Goal: Answer question/provide support

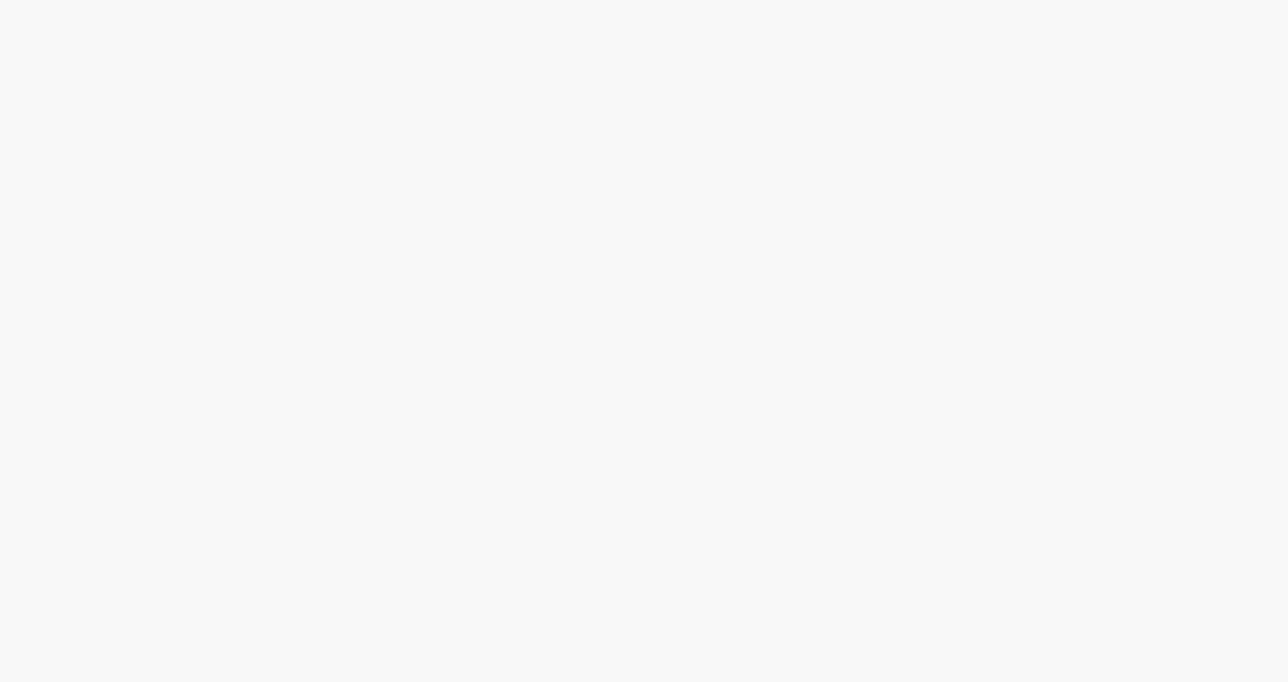
click at [219, 113] on body at bounding box center [644, 341] width 1288 height 682
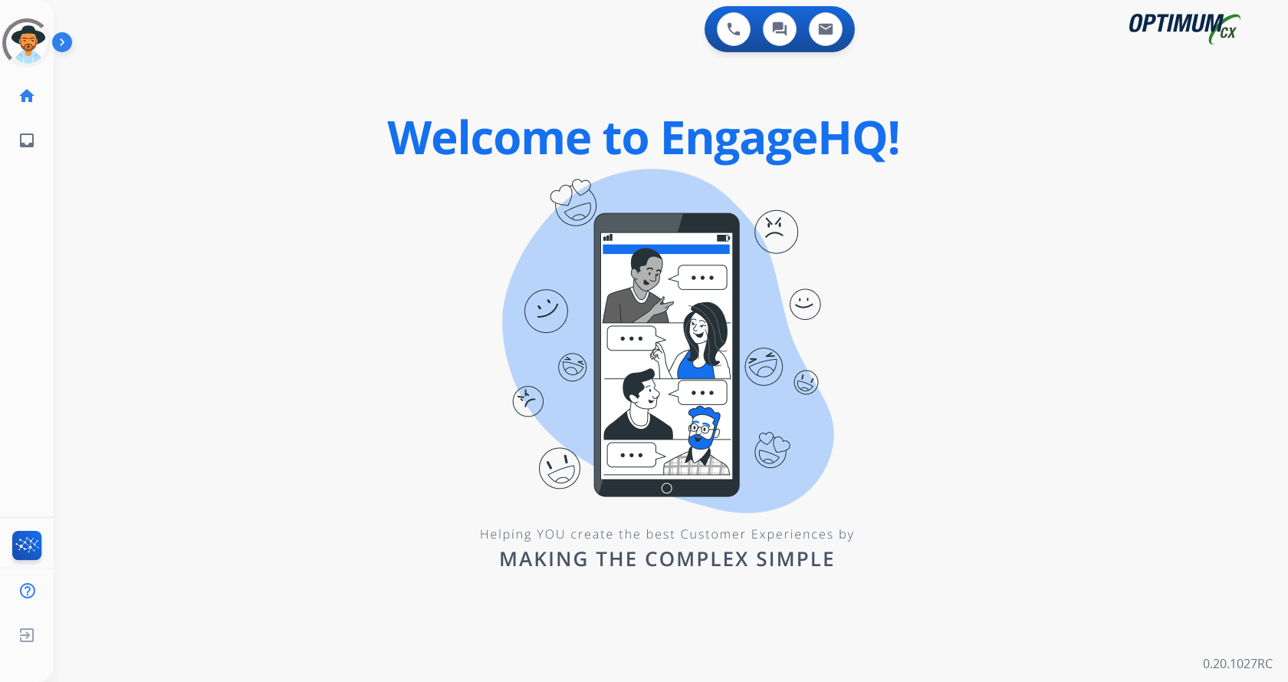
click at [61, 40] on img at bounding box center [65, 45] width 26 height 29
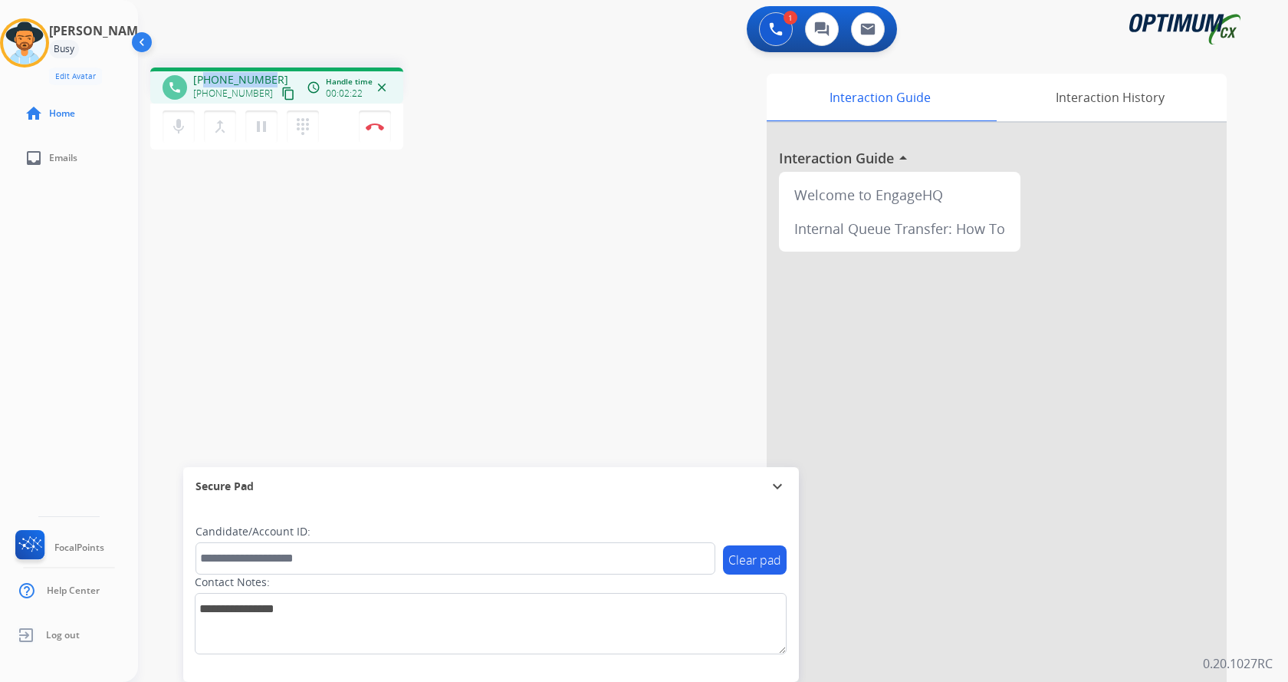
drag, startPoint x: 207, startPoint y: 75, endPoint x: 275, endPoint y: 75, distance: 67.5
click at [275, 75] on div "+12023876755 +12023876755 content_copy" at bounding box center [245, 87] width 104 height 31
copy span "2023876755"
click at [521, 189] on div "phone +12023876755 +12023876755 content_copy access_time Call metrics Queue 02:…" at bounding box center [694, 375] width 1113 height 640
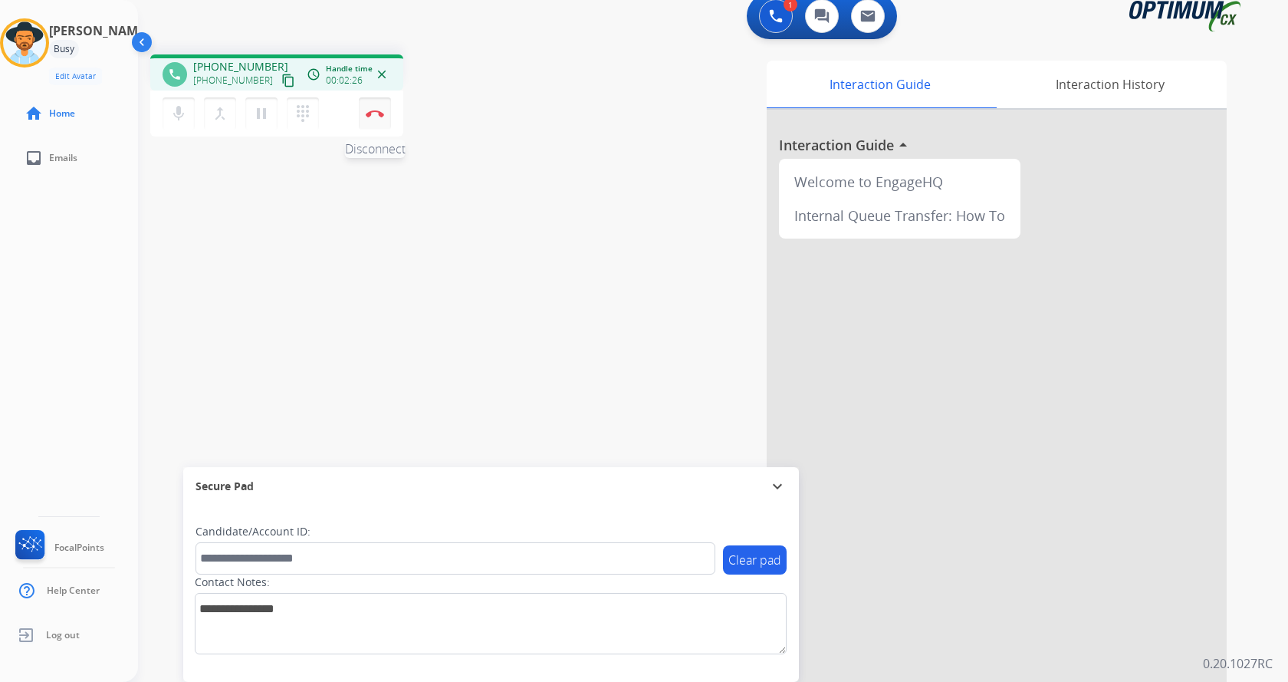
click at [370, 120] on button "Disconnect" at bounding box center [375, 113] width 32 height 32
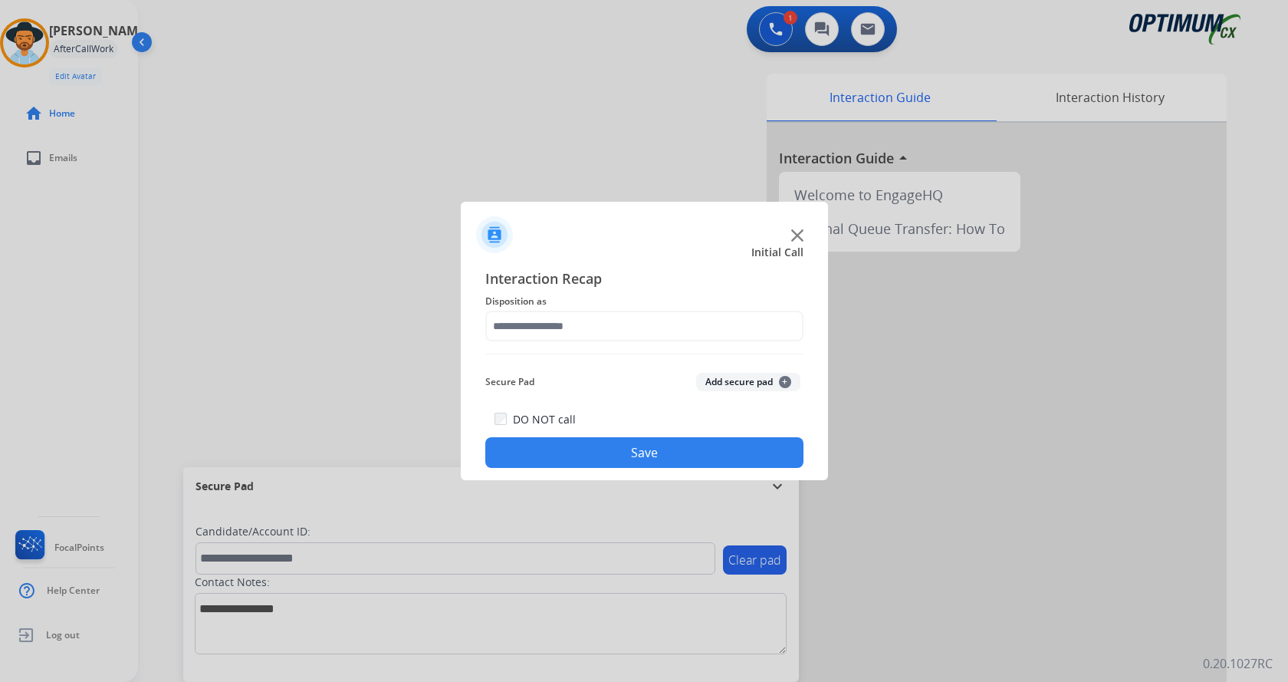
drag, startPoint x: 730, startPoint y: 379, endPoint x: 692, endPoint y: 355, distance: 44.5
click at [729, 379] on button "Add secure pad +" at bounding box center [748, 382] width 104 height 18
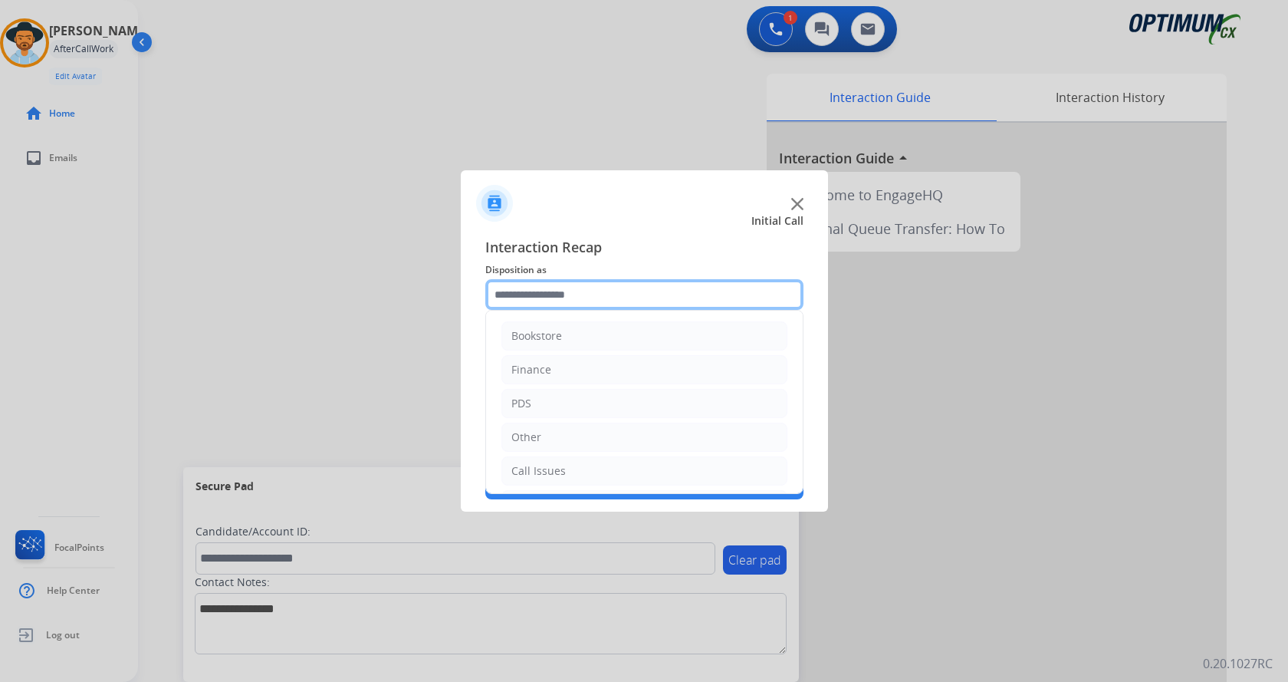
drag, startPoint x: 606, startPoint y: 294, endPoint x: 647, endPoint y: 390, distance: 104.4
click at [605, 294] on input "text" at bounding box center [644, 294] width 318 height 31
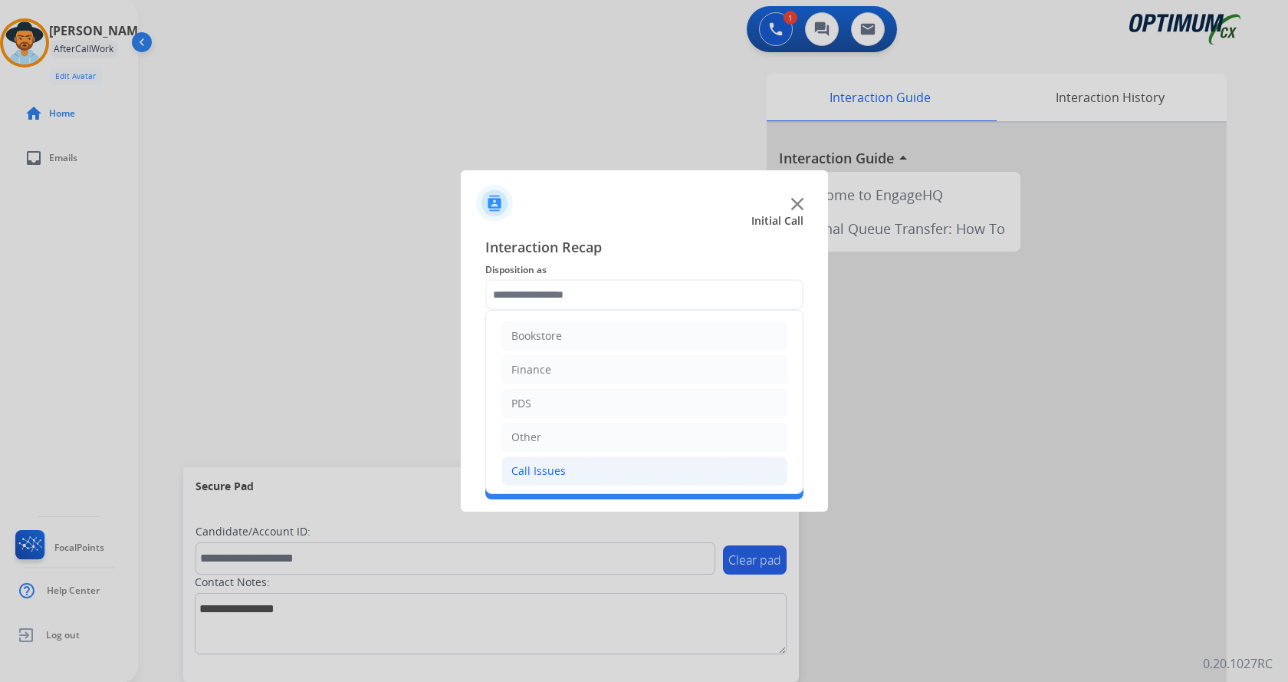
click at [586, 469] on li "Call Issues" at bounding box center [645, 470] width 286 height 29
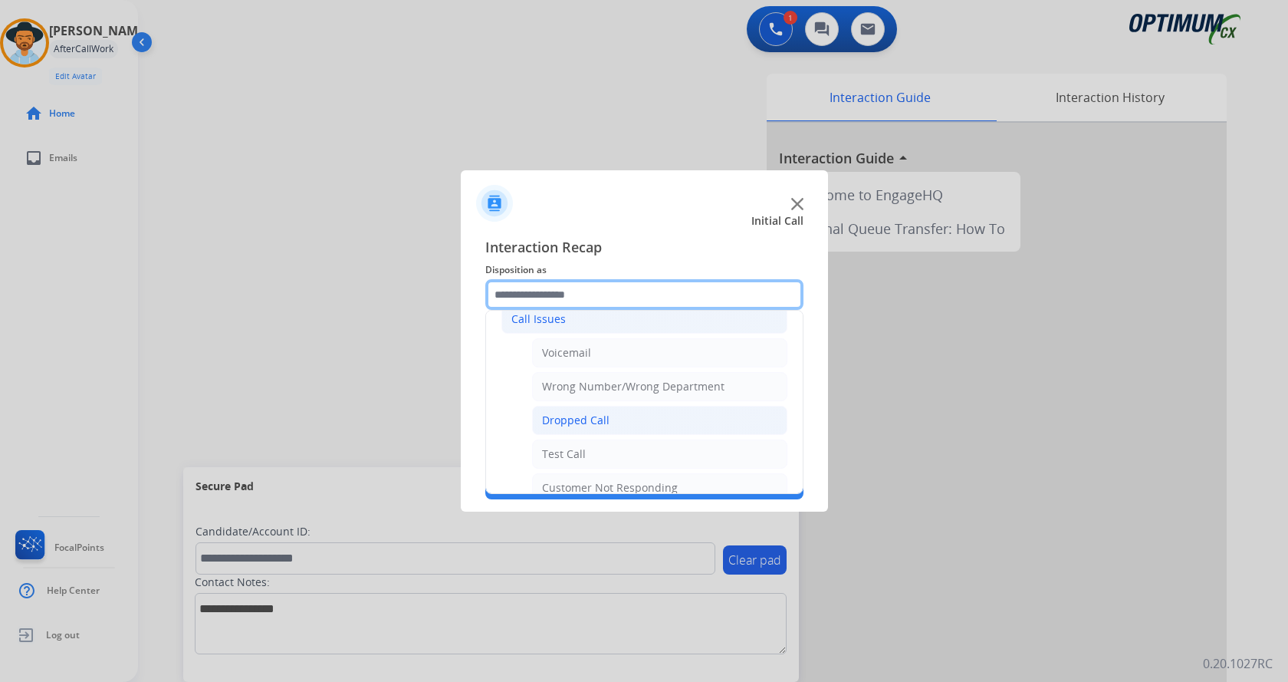
scroll to position [153, 0]
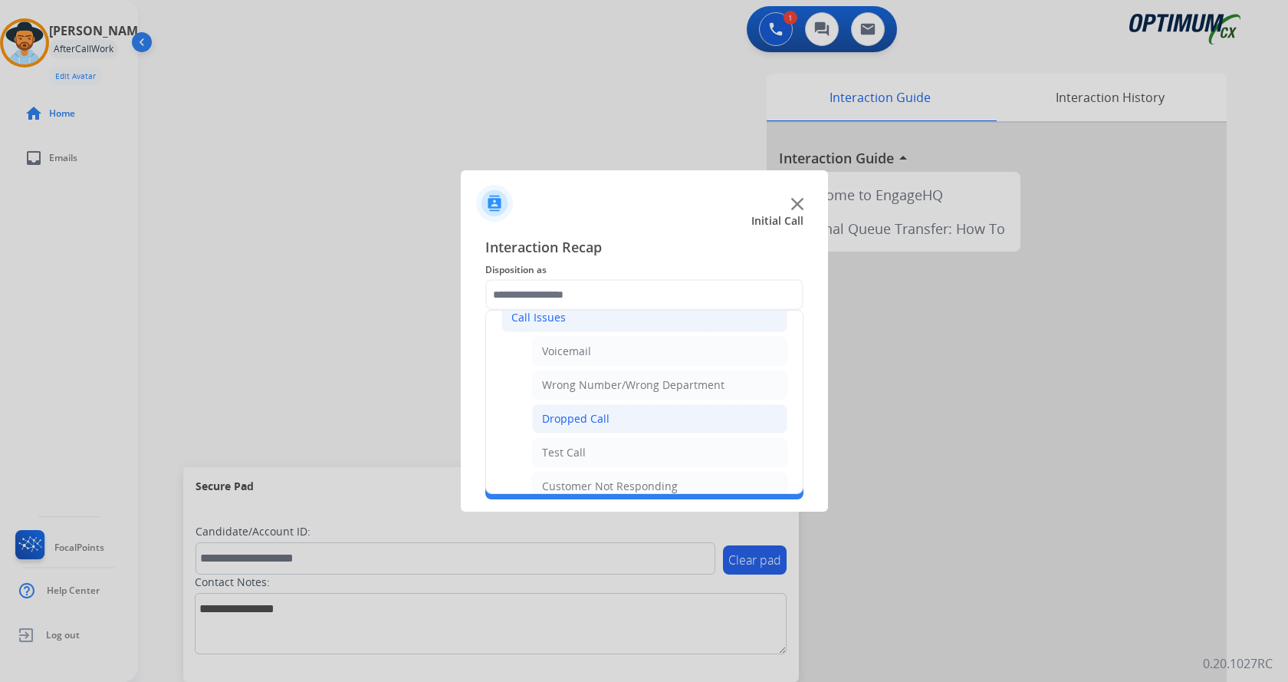
click at [600, 413] on div "Dropped Call" at bounding box center [575, 418] width 67 height 15
type input "**********"
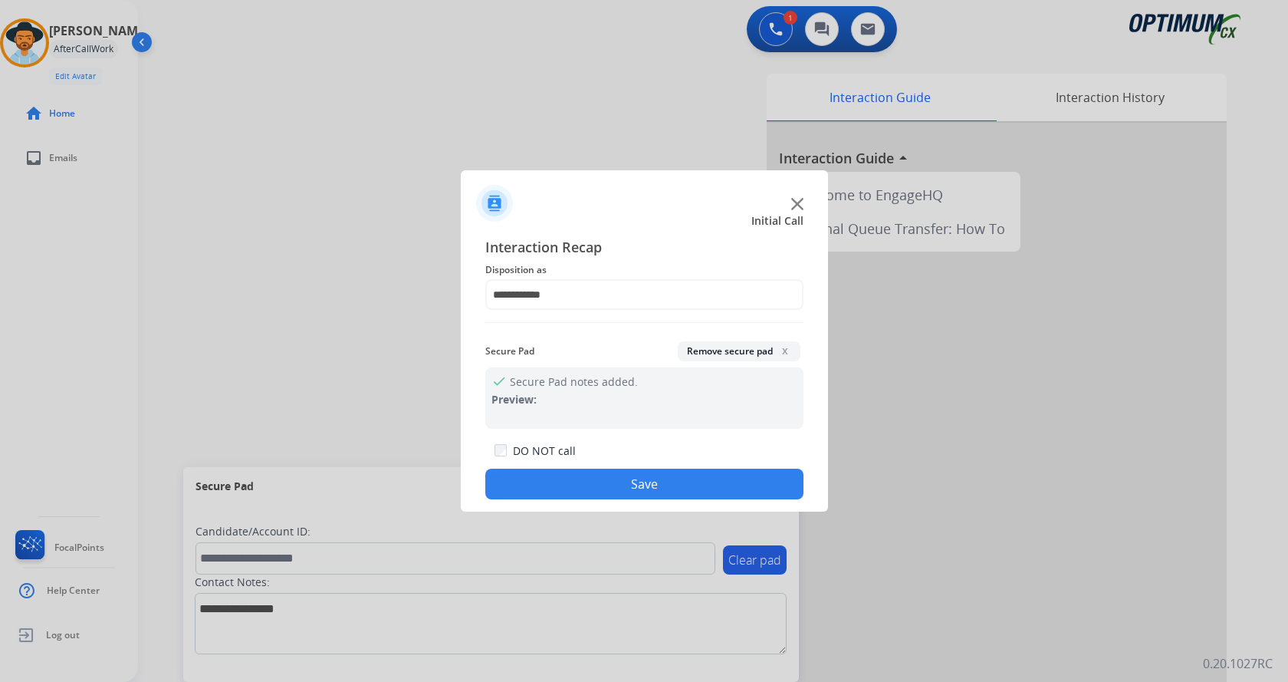
click at [583, 488] on button "Save" at bounding box center [644, 484] width 318 height 31
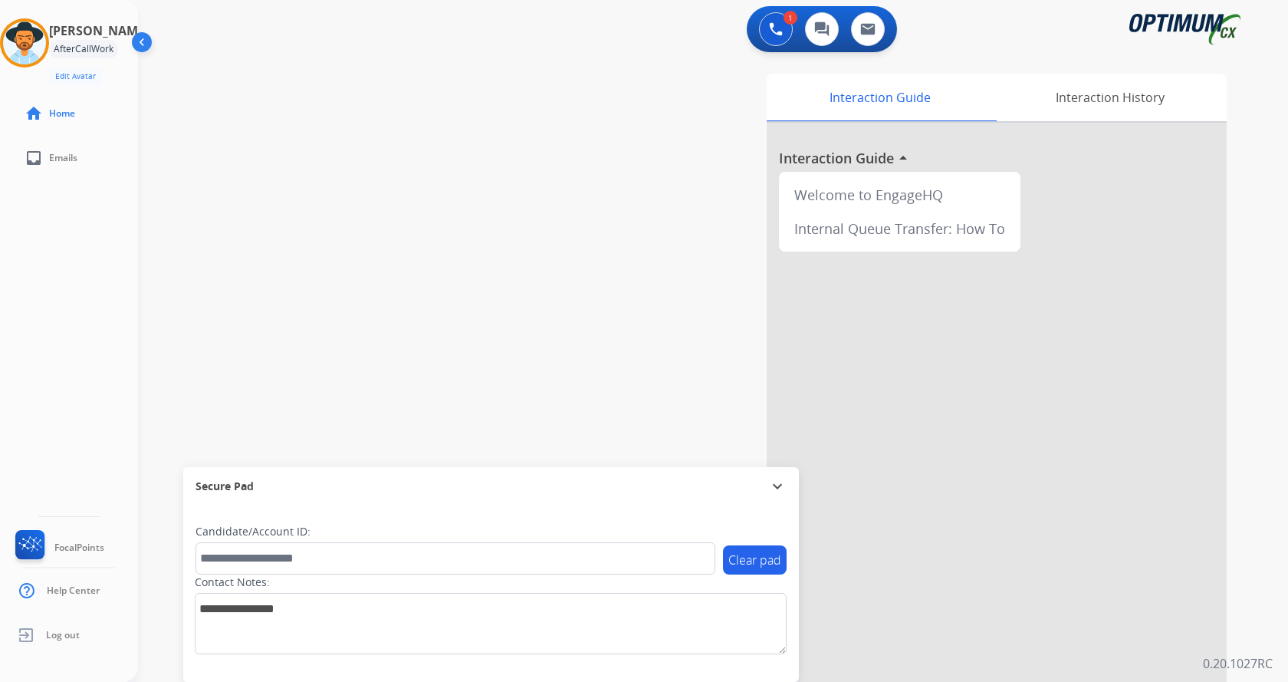
drag, startPoint x: 386, startPoint y: 238, endPoint x: 147, endPoint y: 40, distance: 311.0
click at [376, 229] on div "swap_horiz Break voice bridge close_fullscreen Connect 3-Way Call merge_type Se…" at bounding box center [694, 375] width 1113 height 640
click at [51, 49] on div "Andy AfterCallWork Edit Avatar Agent: Andy Routing Profile: Gen_Bilingual" at bounding box center [69, 51] width 138 height 67
click at [160, 86] on div "swap_horiz Break voice bridge close_fullscreen Connect 3-Way Call merge_type Se…" at bounding box center [694, 375] width 1113 height 640
click at [38, 30] on img at bounding box center [24, 42] width 43 height 43
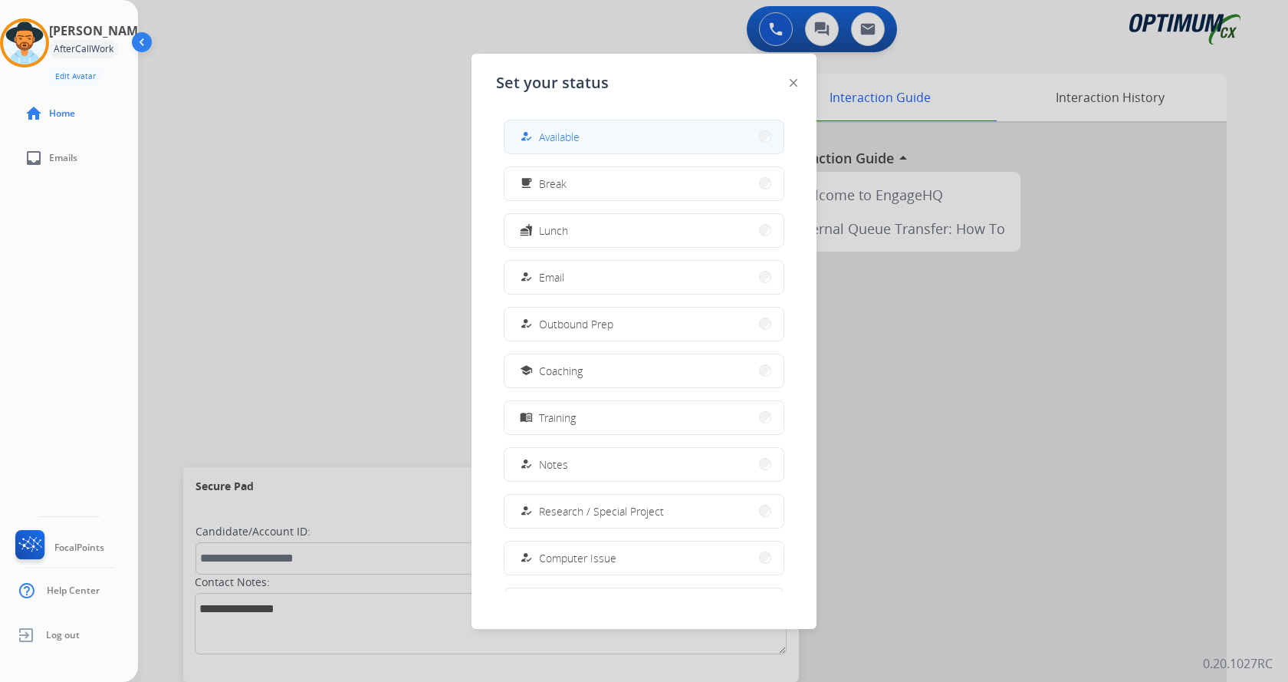
click at [592, 141] on button "how_to_reg Available" at bounding box center [644, 136] width 279 height 33
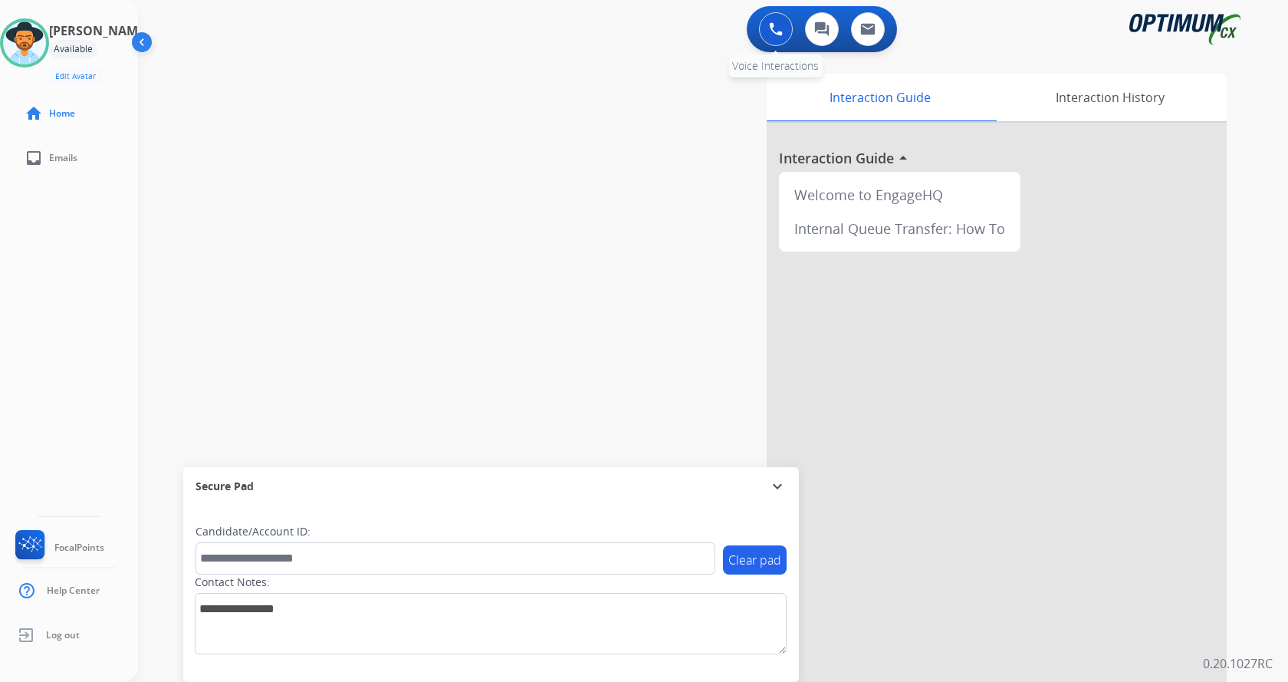
click at [783, 32] on button at bounding box center [776, 29] width 34 height 34
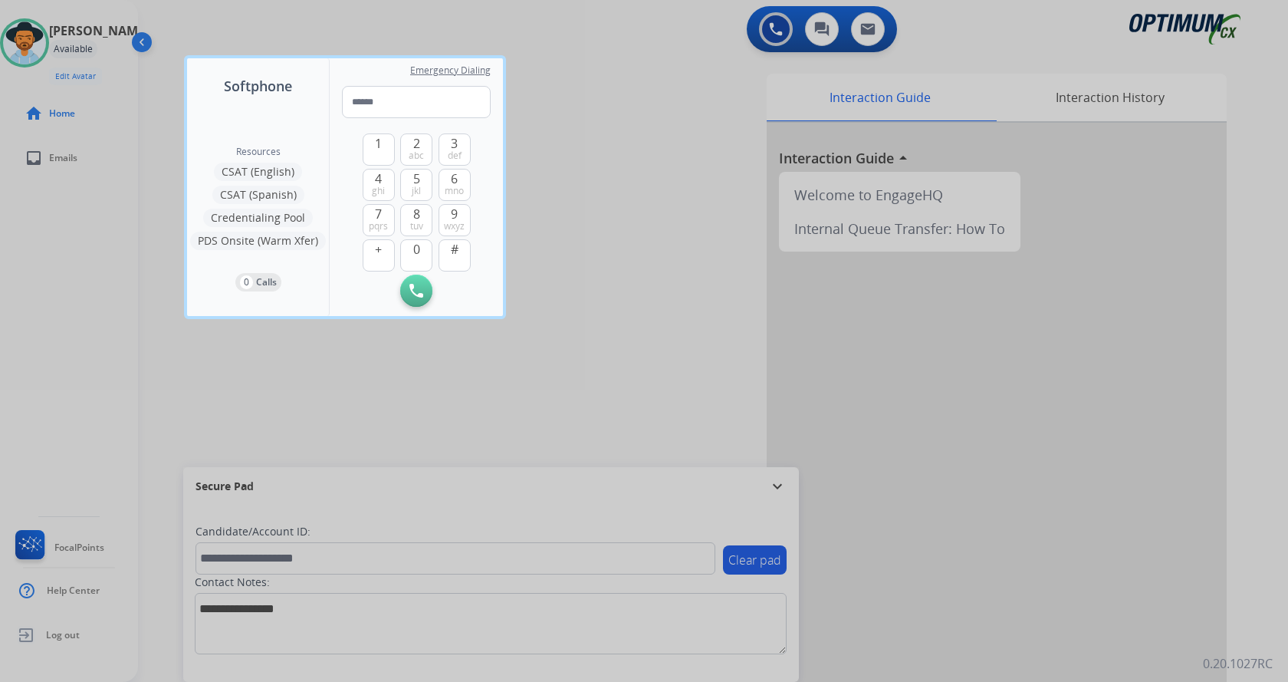
type input "**********"
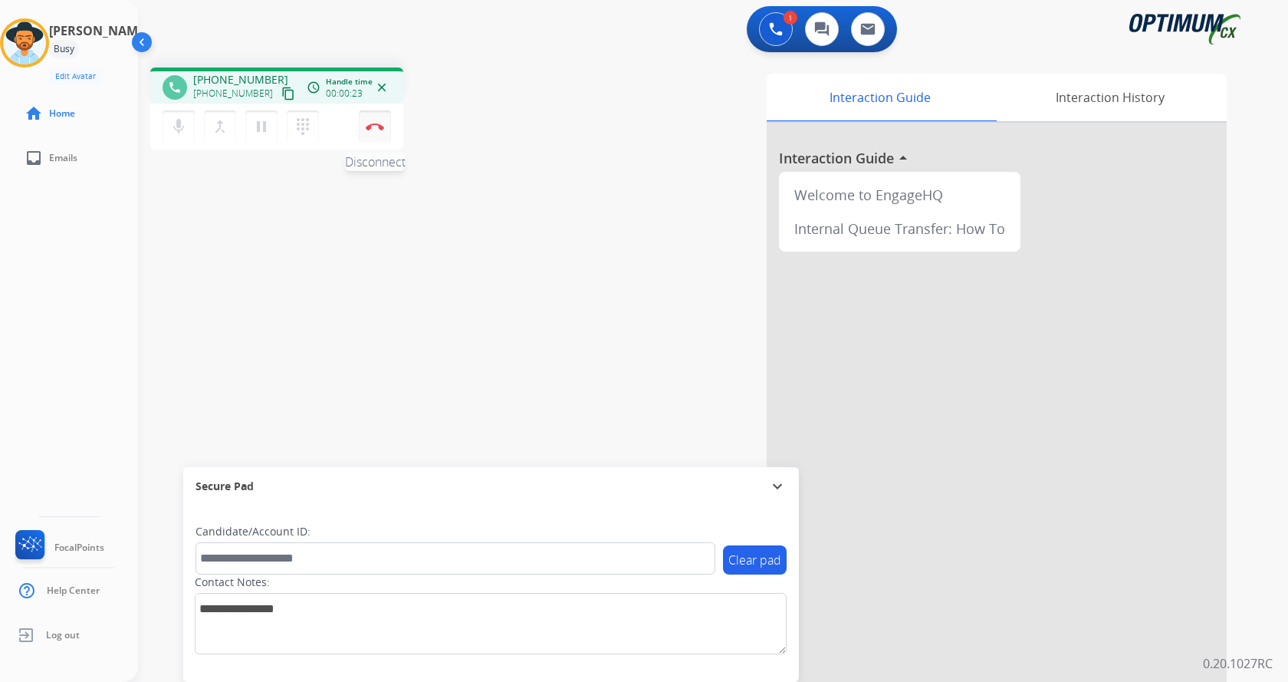
click at [380, 128] on img at bounding box center [375, 127] width 18 height 8
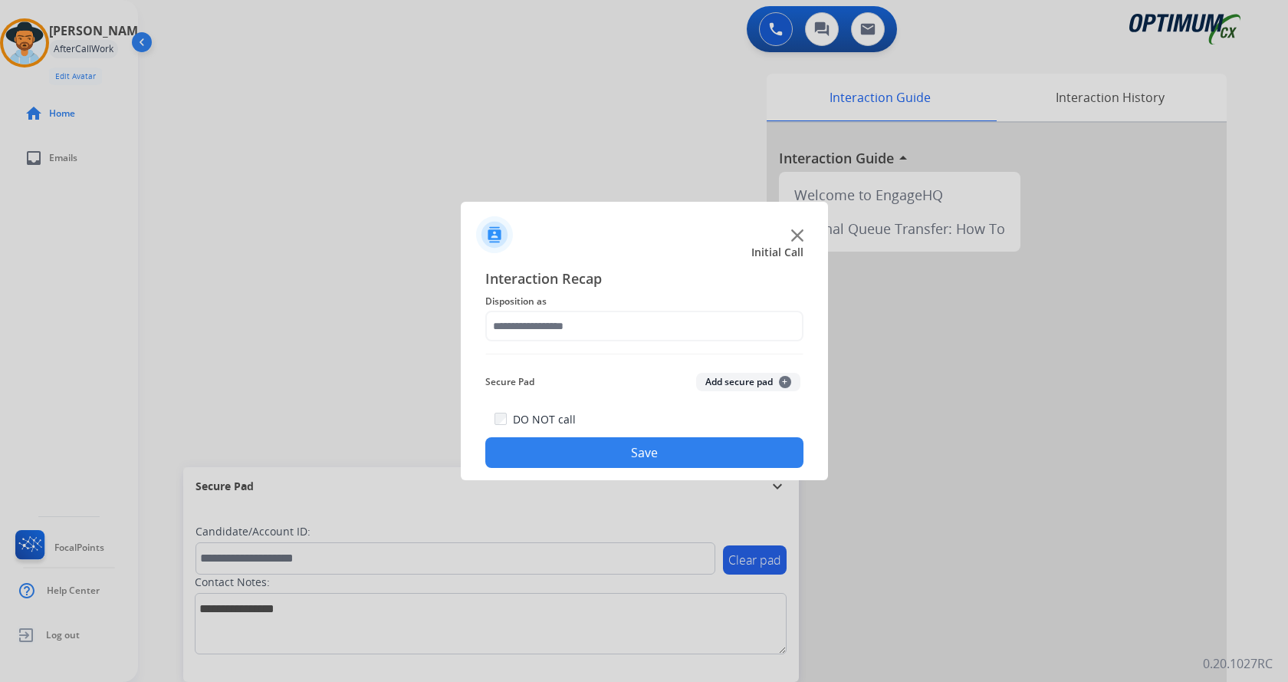
click at [798, 237] on img at bounding box center [797, 235] width 12 height 12
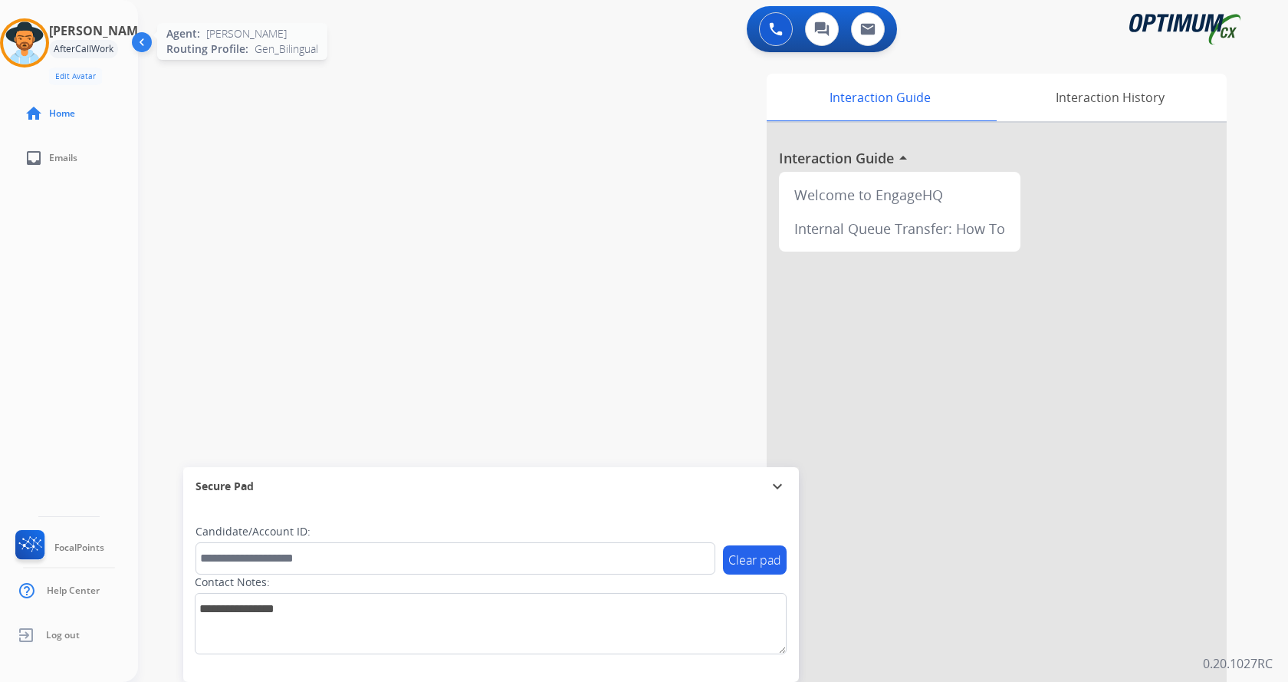
click at [44, 54] on img at bounding box center [24, 42] width 43 height 43
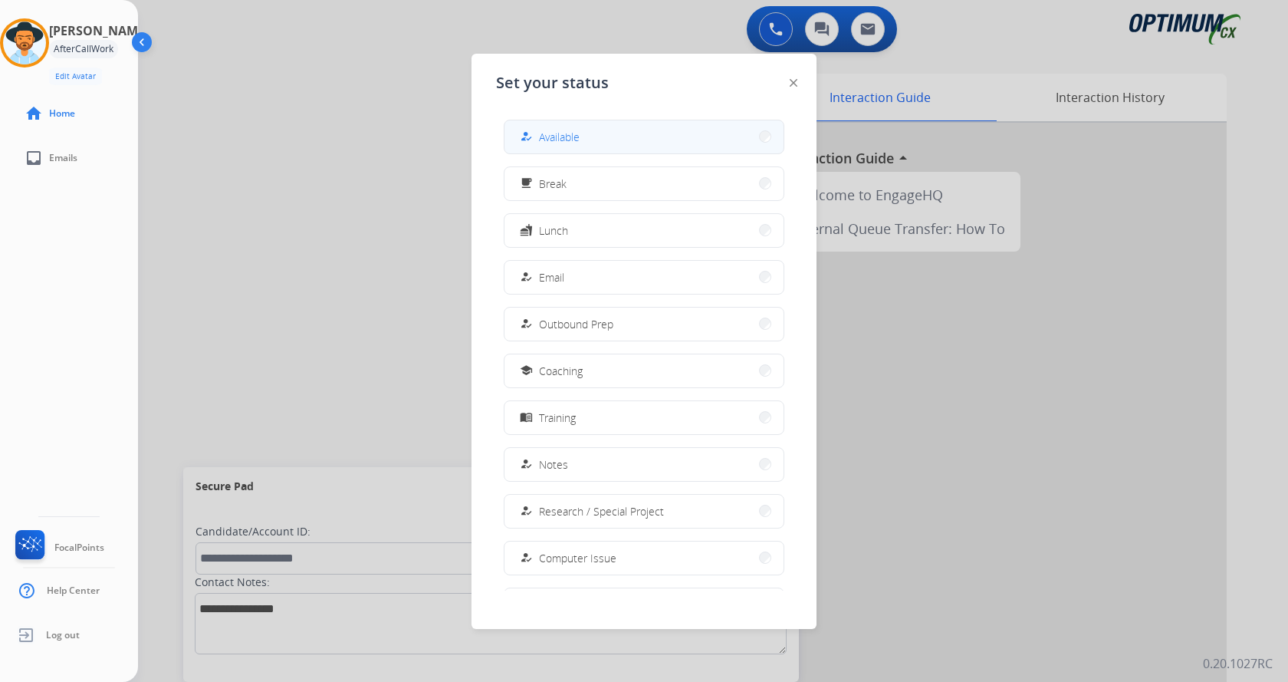
click at [554, 144] on span "Available" at bounding box center [559, 137] width 41 height 16
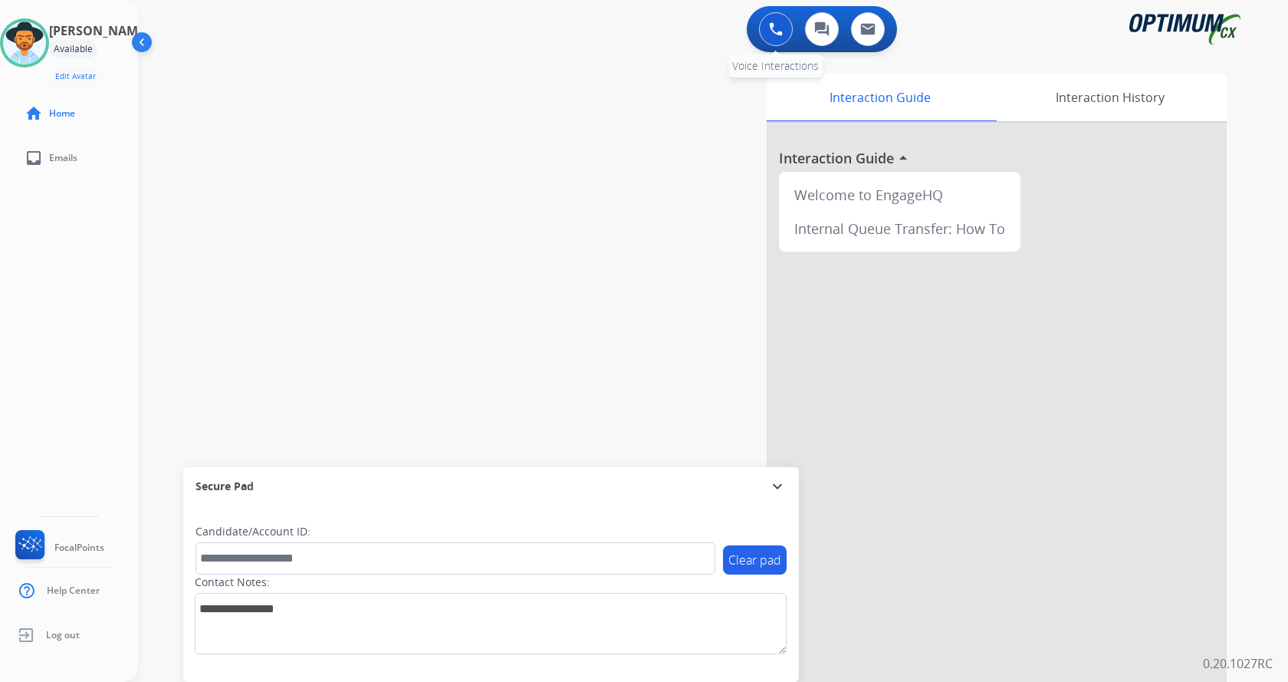
click at [773, 35] on img at bounding box center [776, 29] width 14 height 14
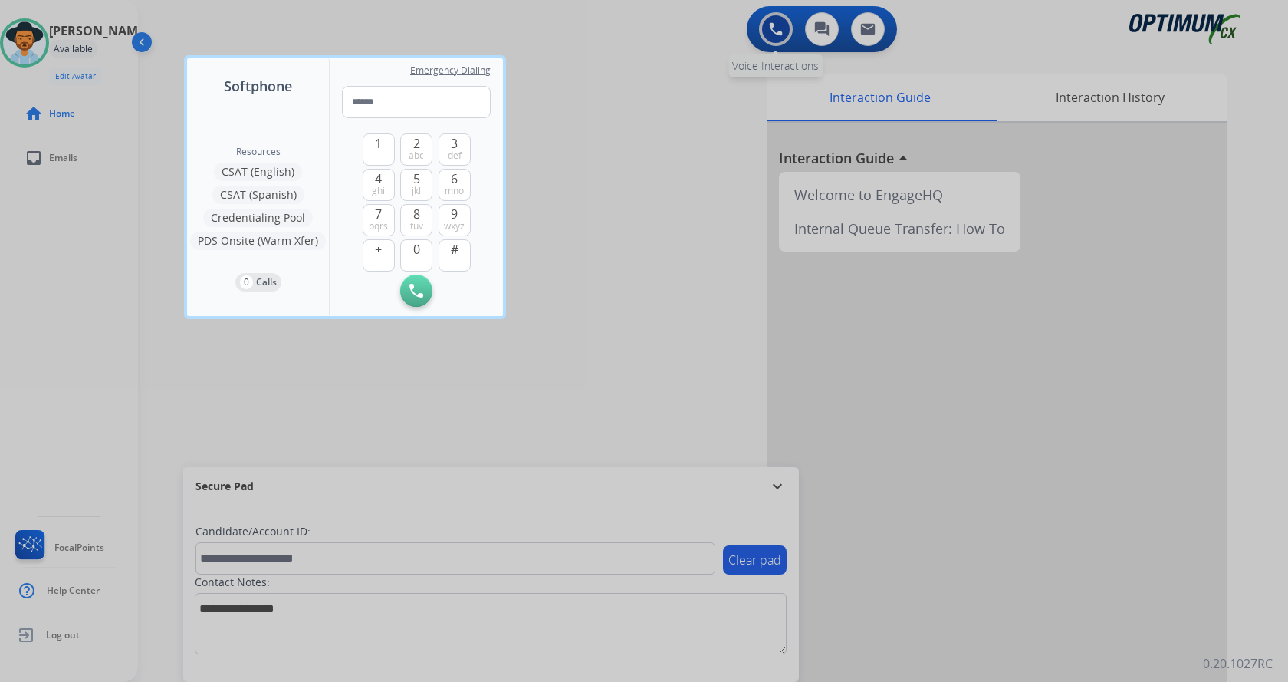
type input "**********"
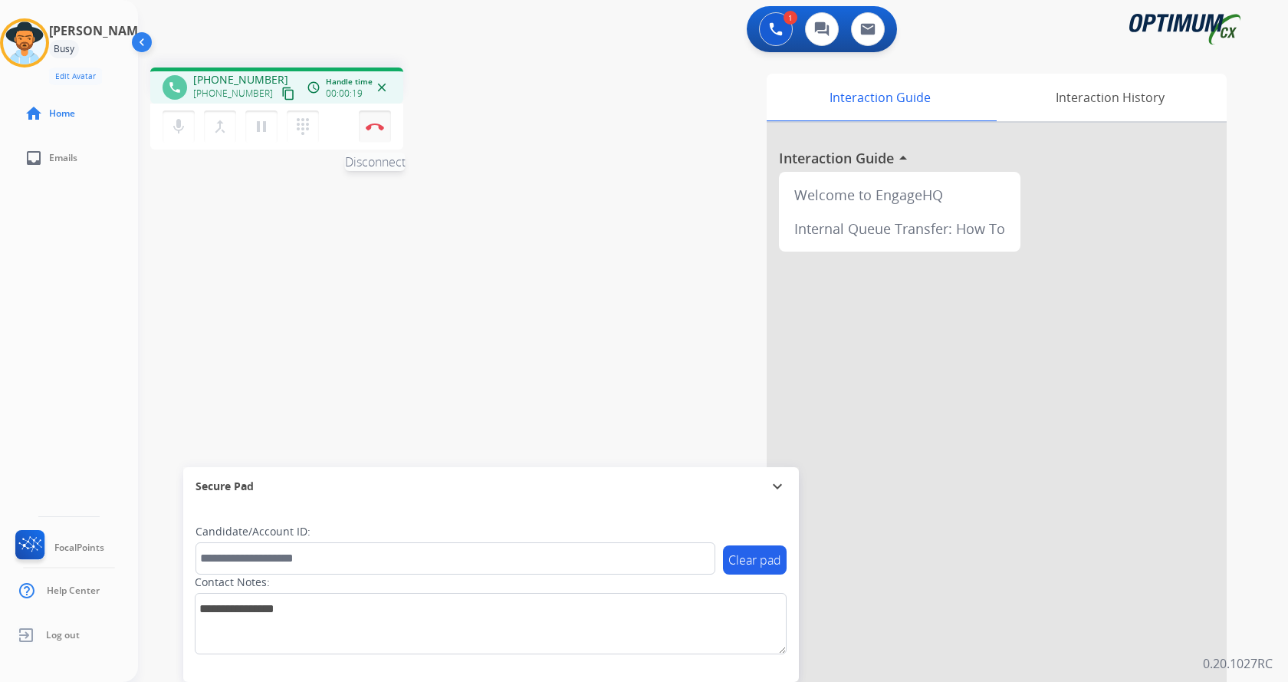
click at [370, 122] on button "Disconnect" at bounding box center [375, 126] width 32 height 32
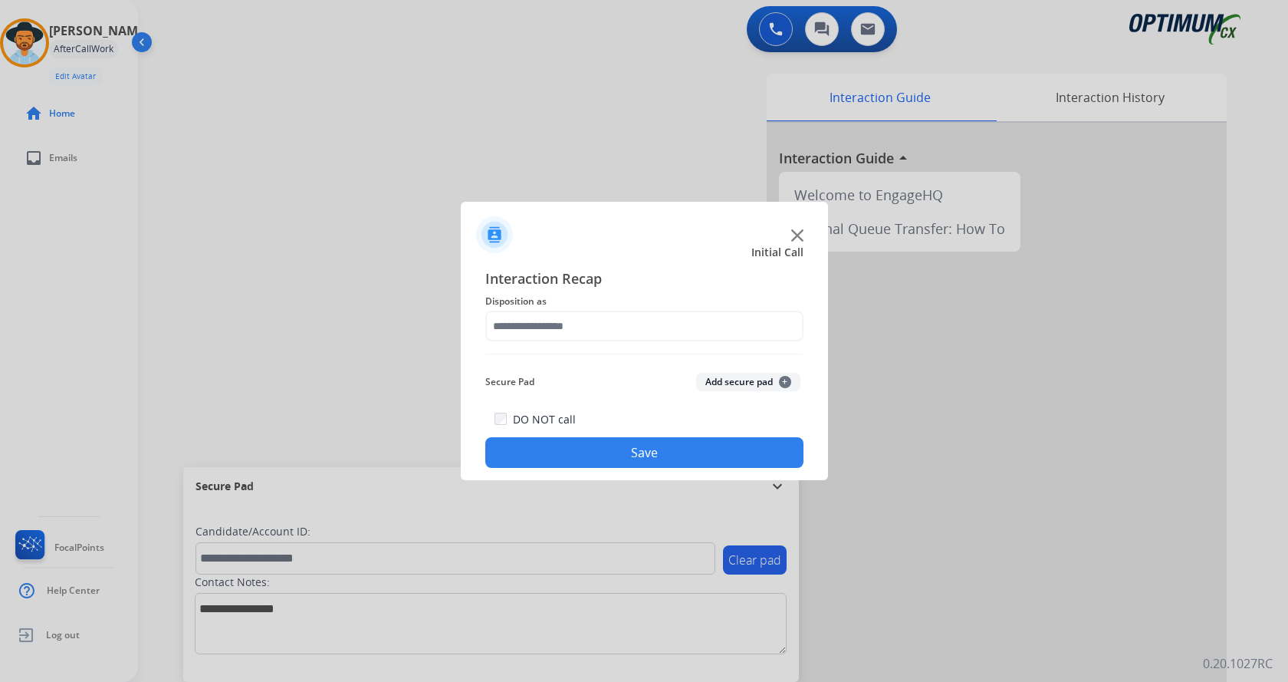
drag, startPoint x: 743, startPoint y: 386, endPoint x: 714, endPoint y: 364, distance: 36.7
click at [743, 386] on button "Add secure pad +" at bounding box center [748, 382] width 104 height 18
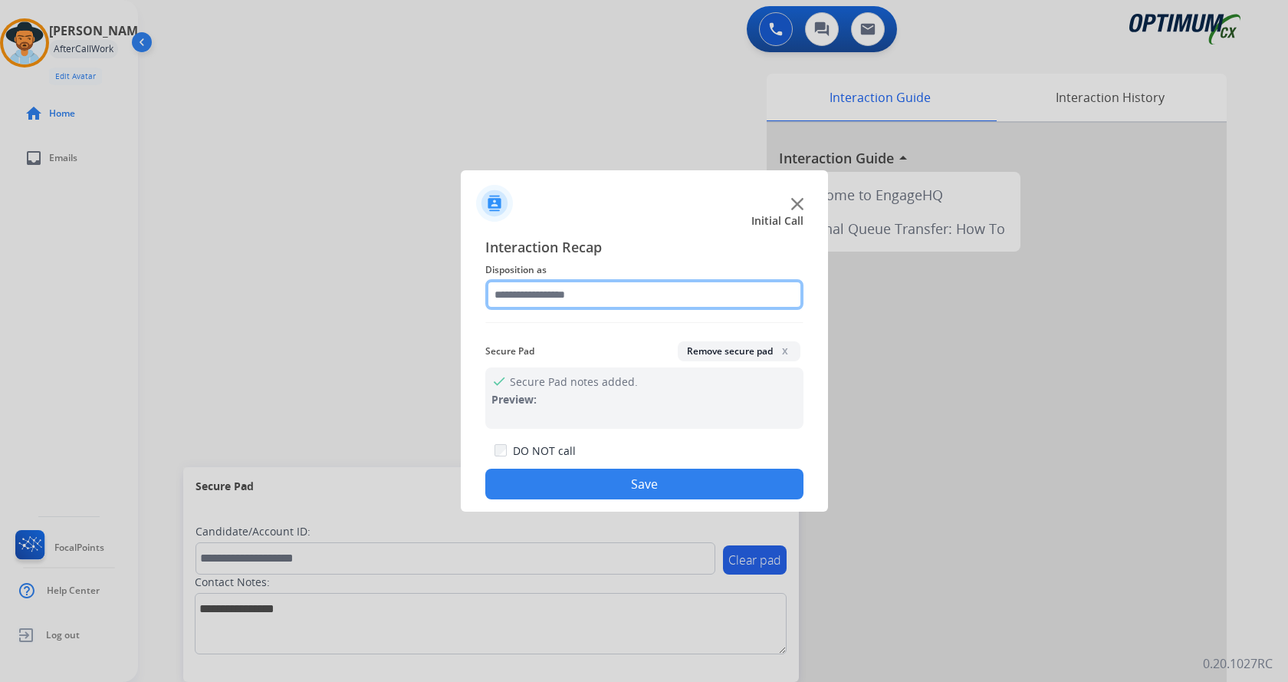
click at [574, 298] on input "text" at bounding box center [644, 294] width 318 height 31
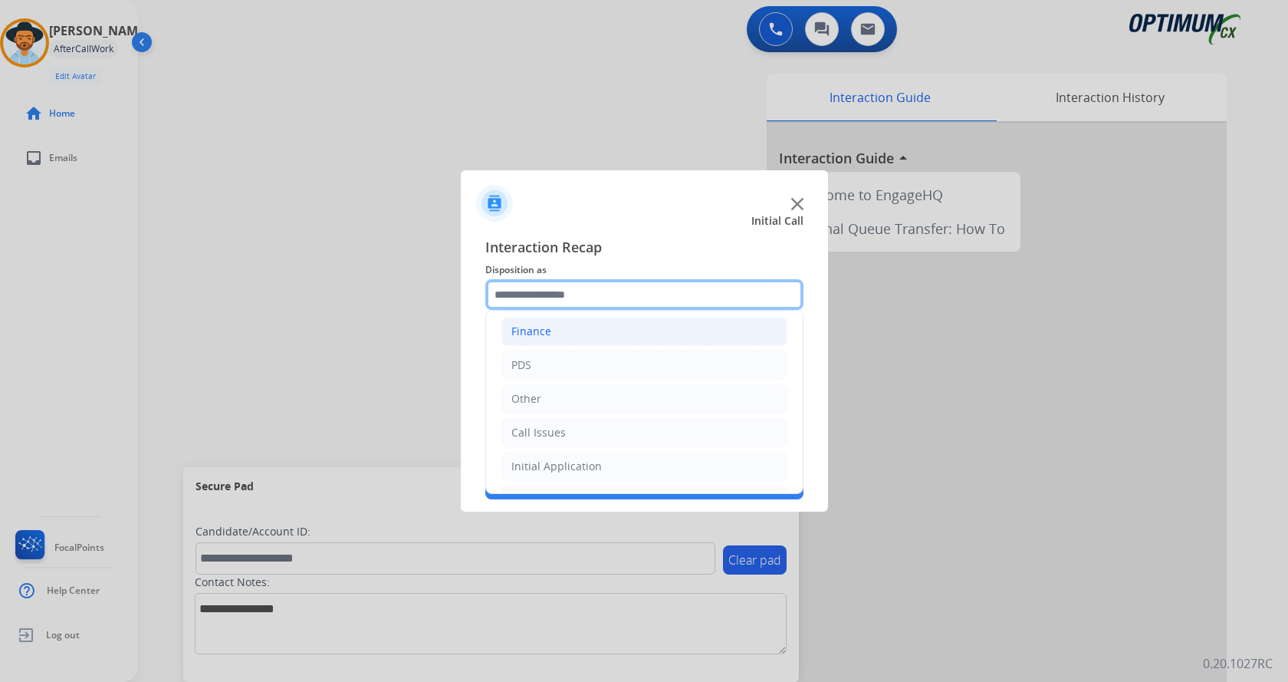
scroll to position [104, 0]
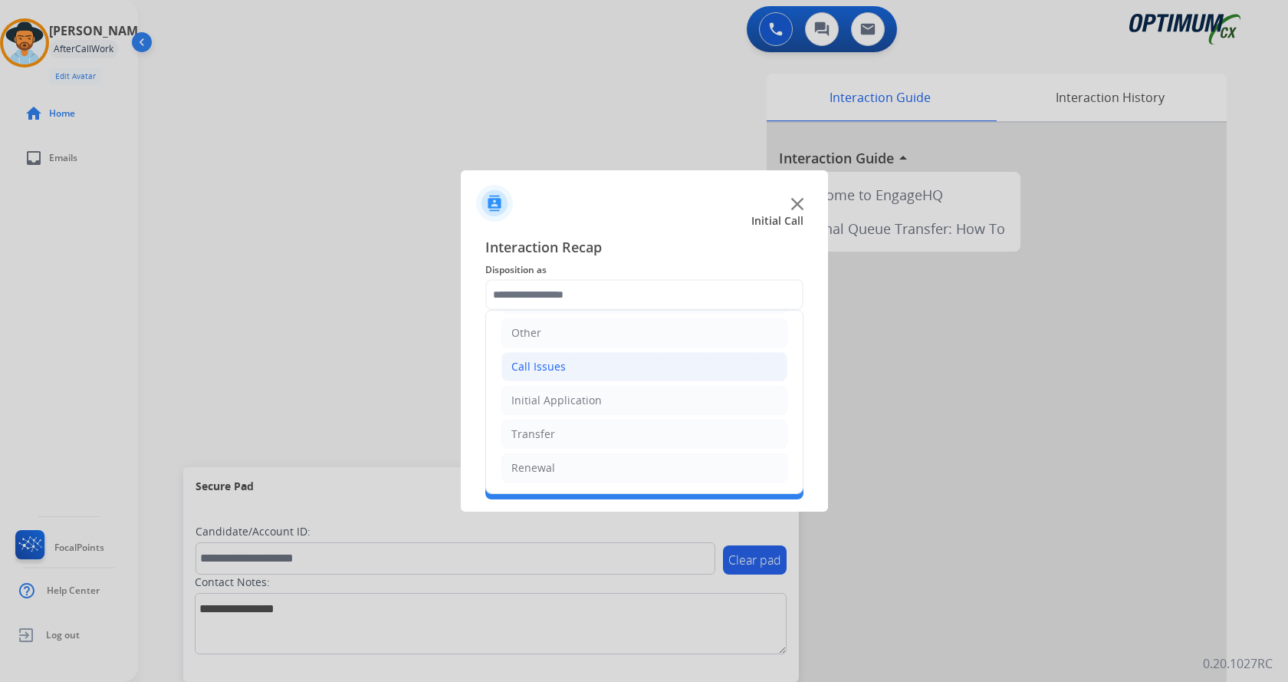
click at [628, 370] on li "Call Issues" at bounding box center [645, 366] width 286 height 29
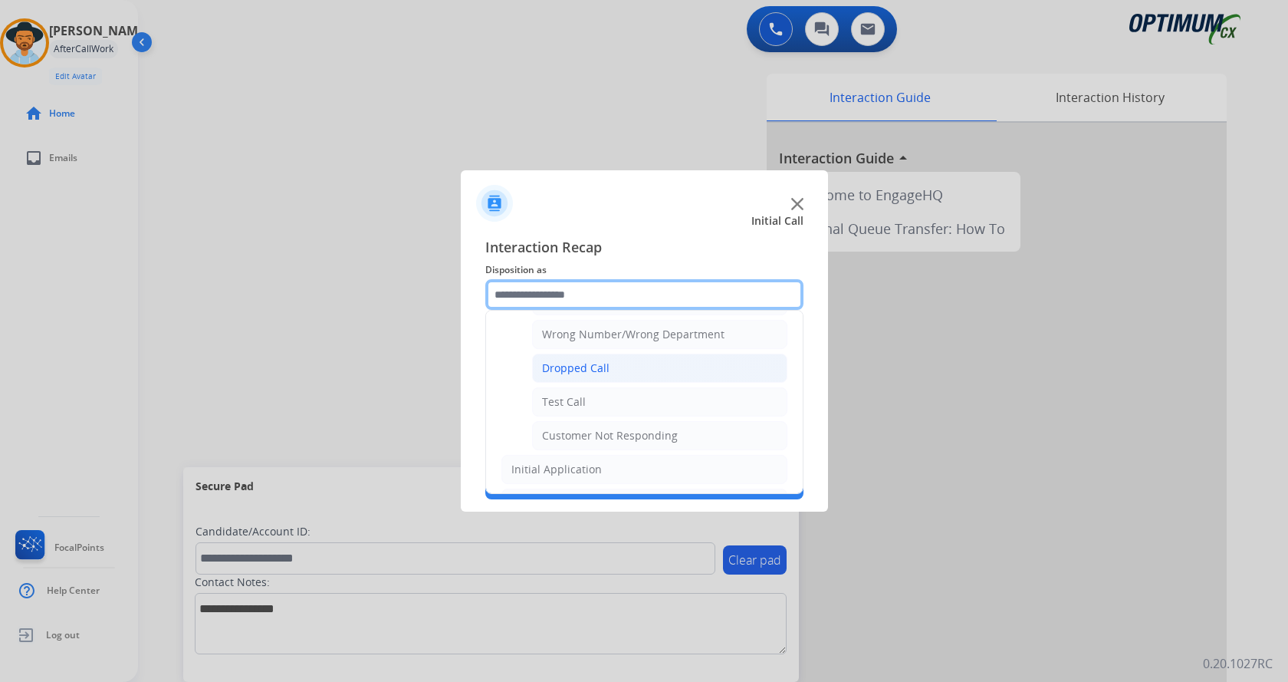
scroll to position [181, 0]
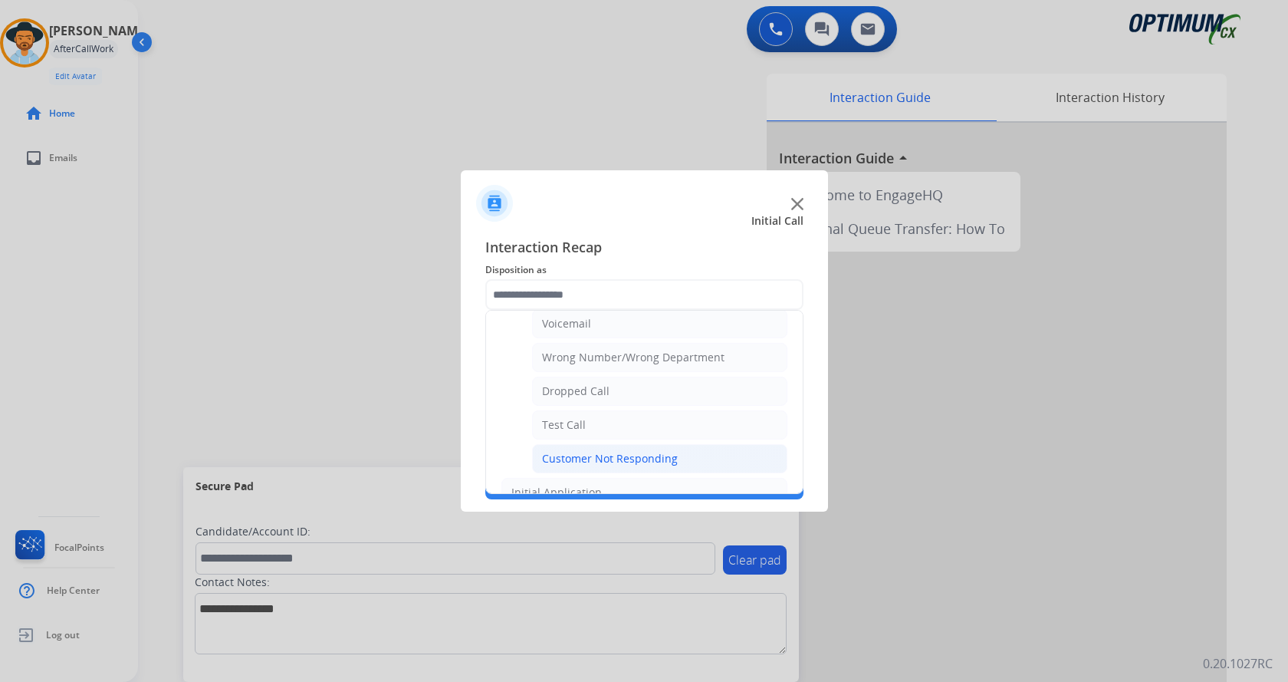
click at [655, 457] on div "Customer Not Responding" at bounding box center [610, 458] width 136 height 15
type input "**********"
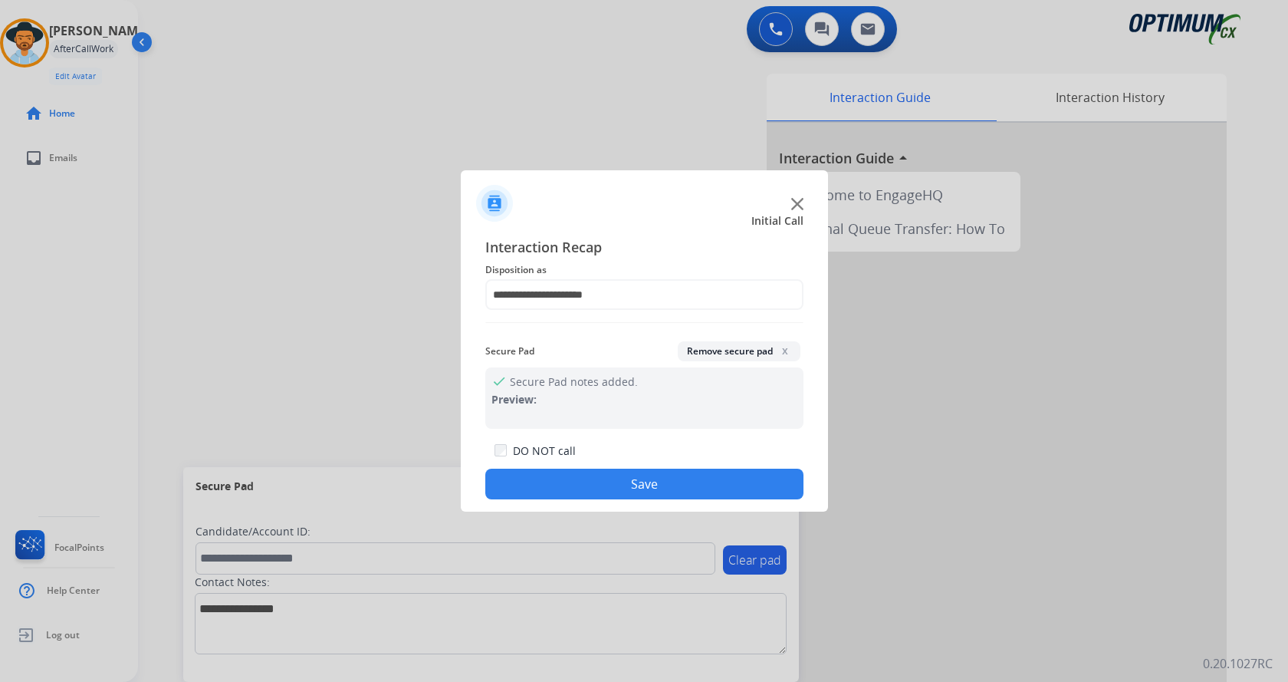
drag, startPoint x: 646, startPoint y: 479, endPoint x: 630, endPoint y: 472, distance: 17.1
click at [646, 480] on button "Save" at bounding box center [644, 484] width 318 height 31
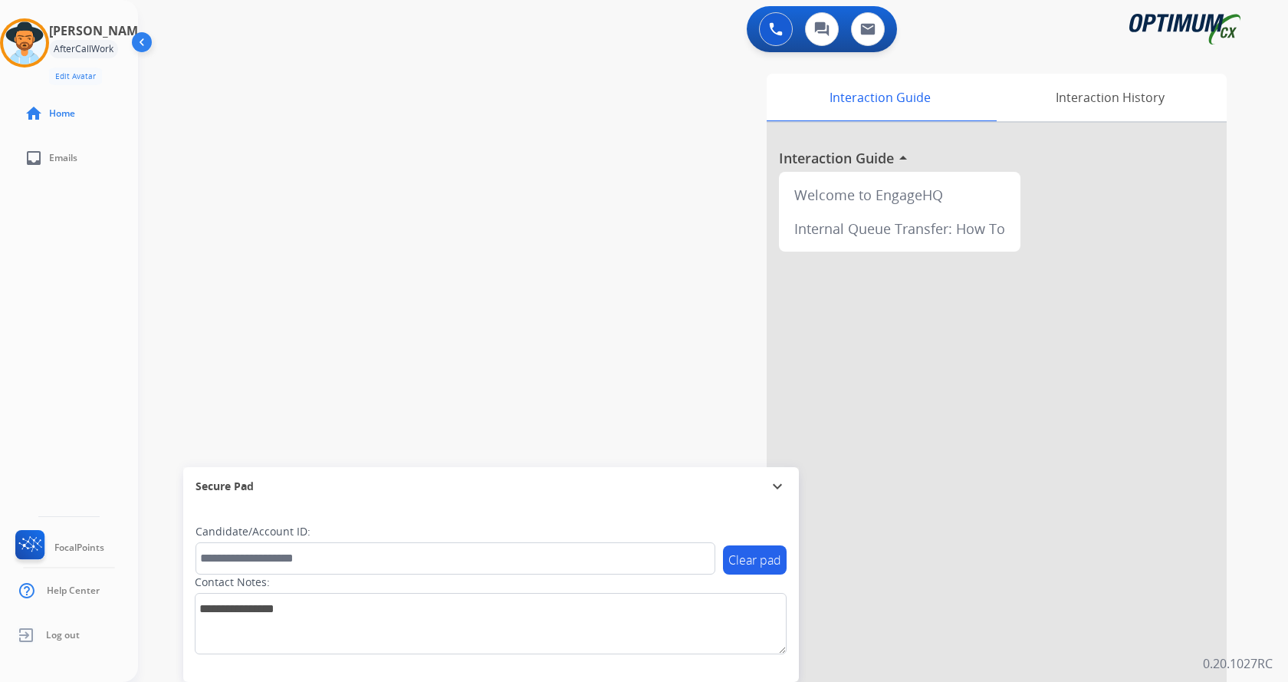
click at [465, 343] on div "swap_horiz Break voice bridge close_fullscreen Connect 3-Way Call merge_type Se…" at bounding box center [694, 375] width 1113 height 640
click at [15, 44] on img at bounding box center [24, 42] width 43 height 43
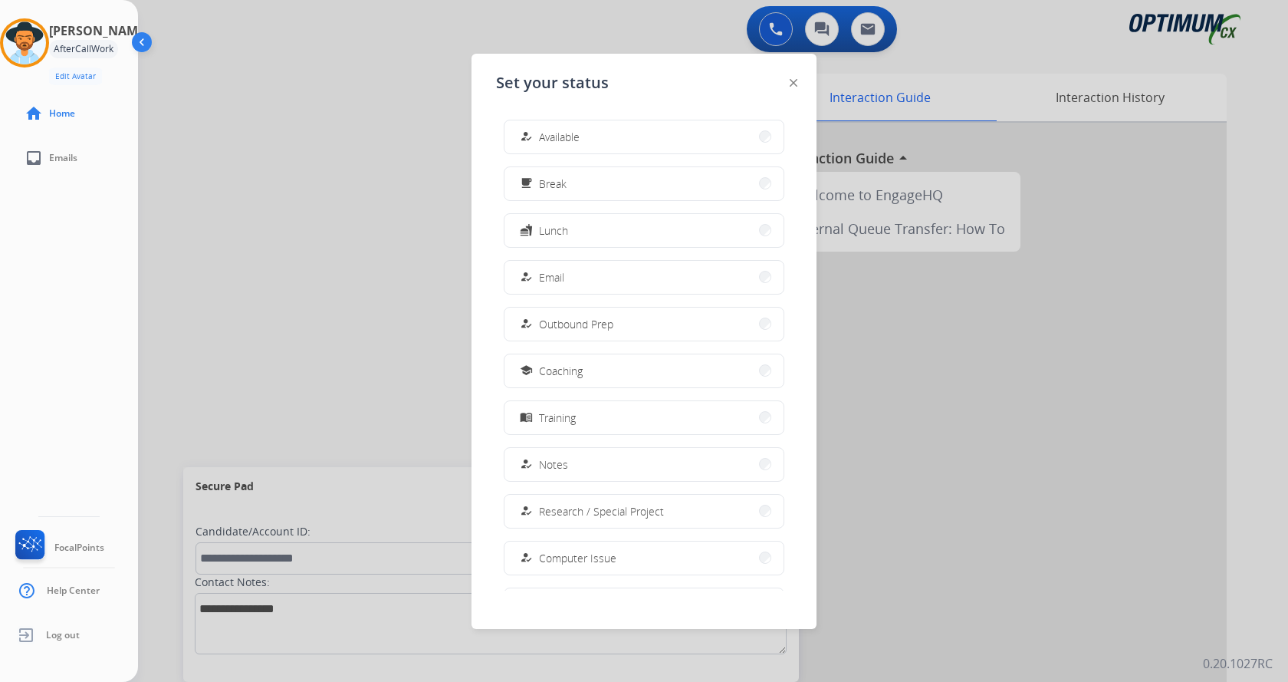
click at [529, 133] on mat-icon "how_to_reg" at bounding box center [526, 136] width 13 height 13
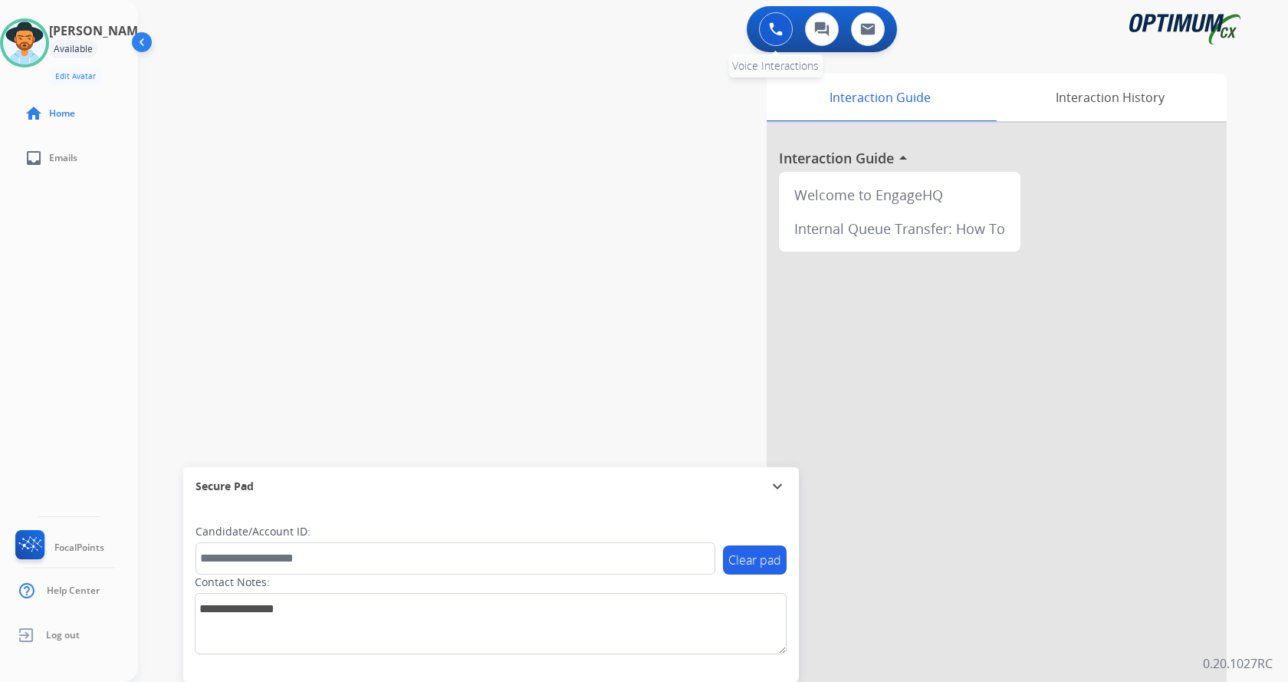
click at [772, 23] on img at bounding box center [776, 29] width 14 height 14
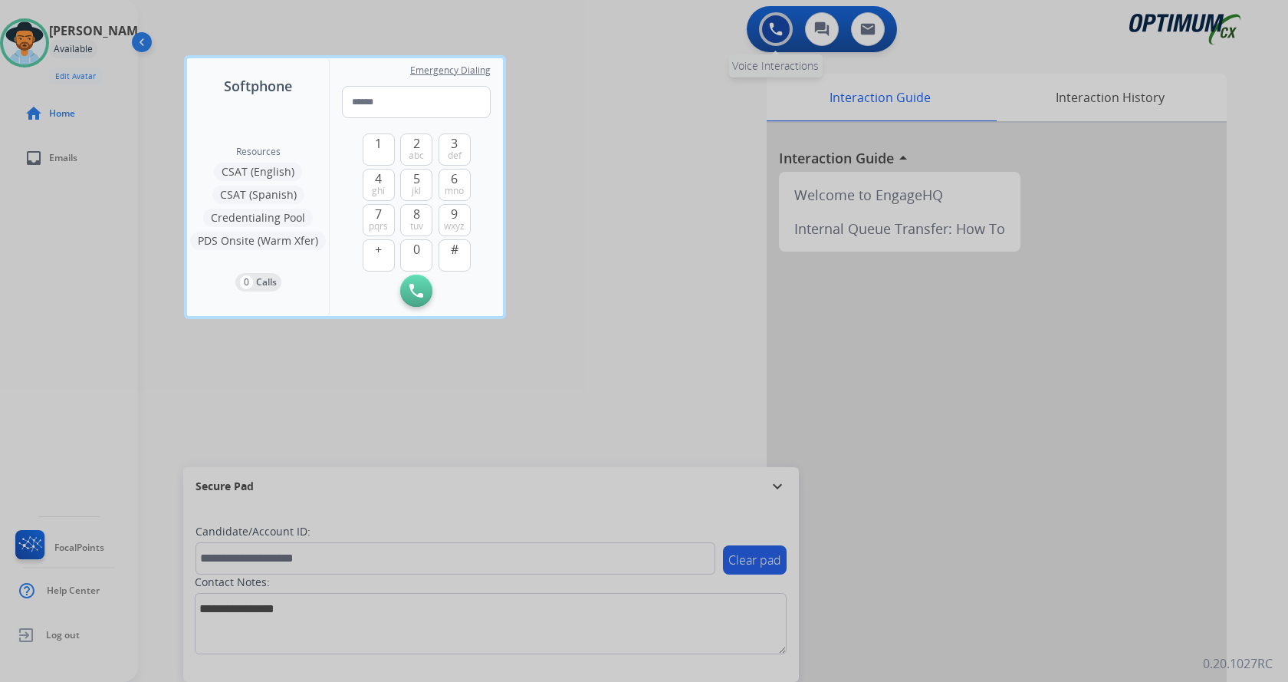
type input "**********"
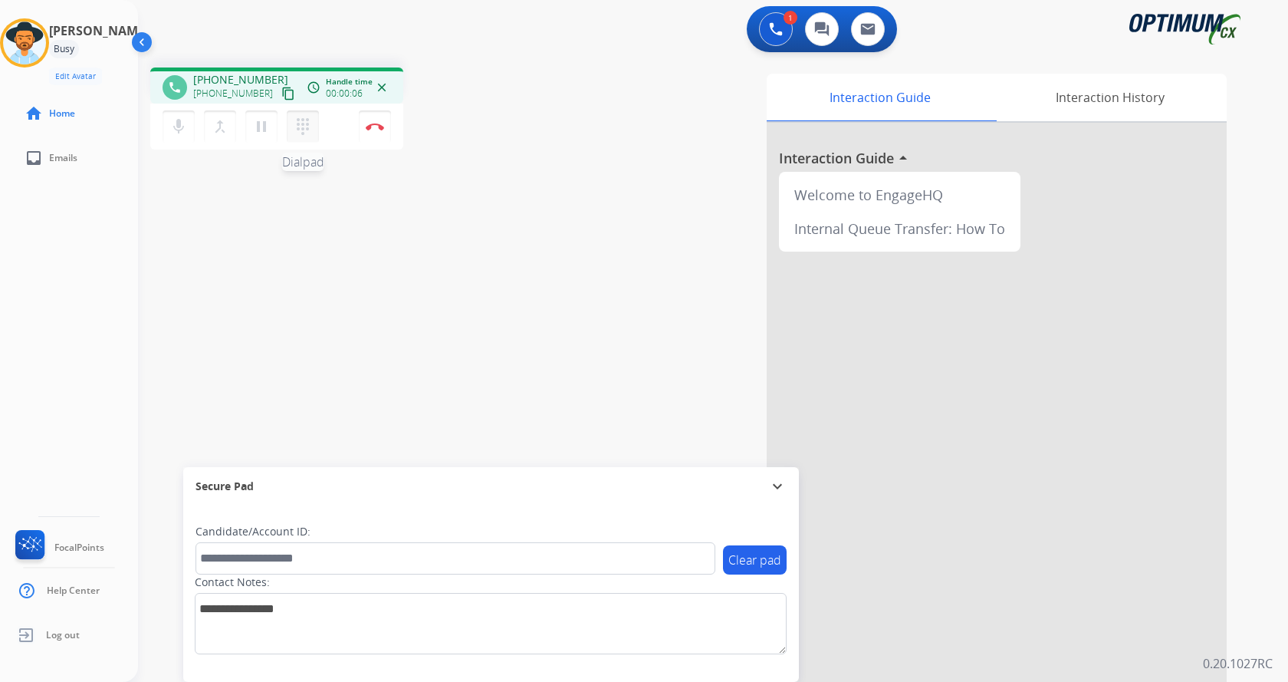
click at [304, 139] on button "dialpad Dialpad" at bounding box center [303, 126] width 32 height 32
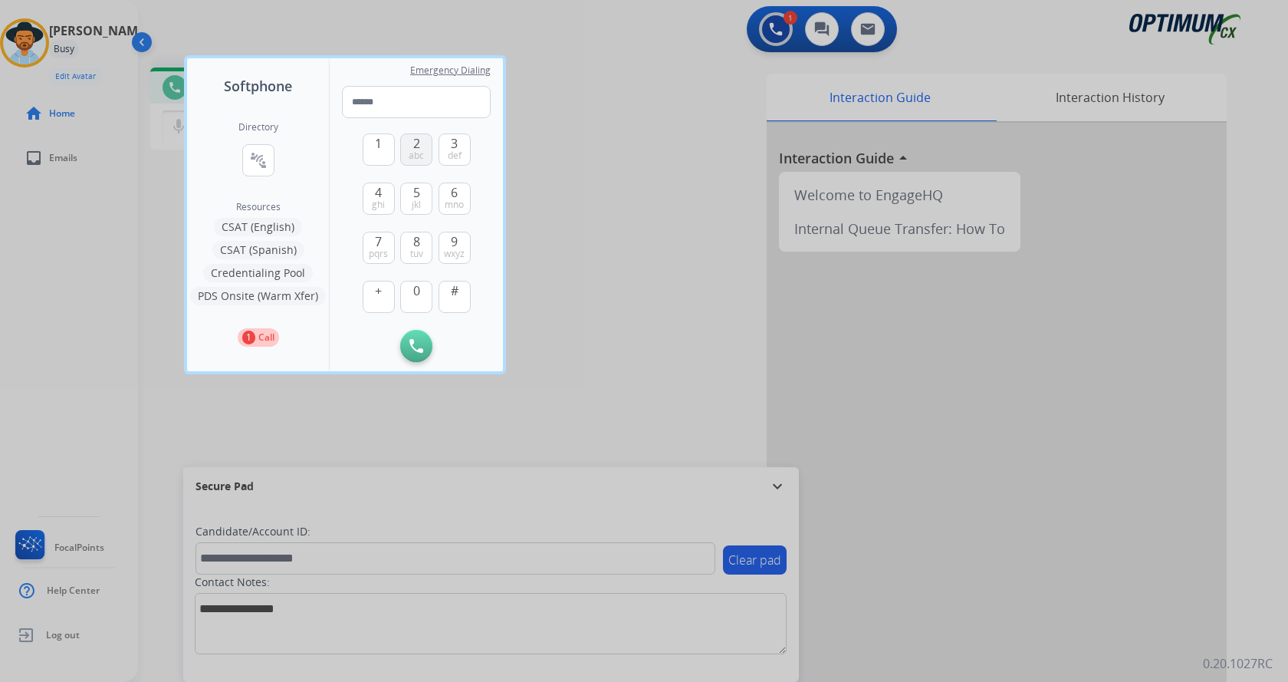
click at [417, 156] on span "abc" at bounding box center [416, 156] width 15 height 12
type input "*"
click at [615, 262] on div at bounding box center [644, 341] width 1288 height 682
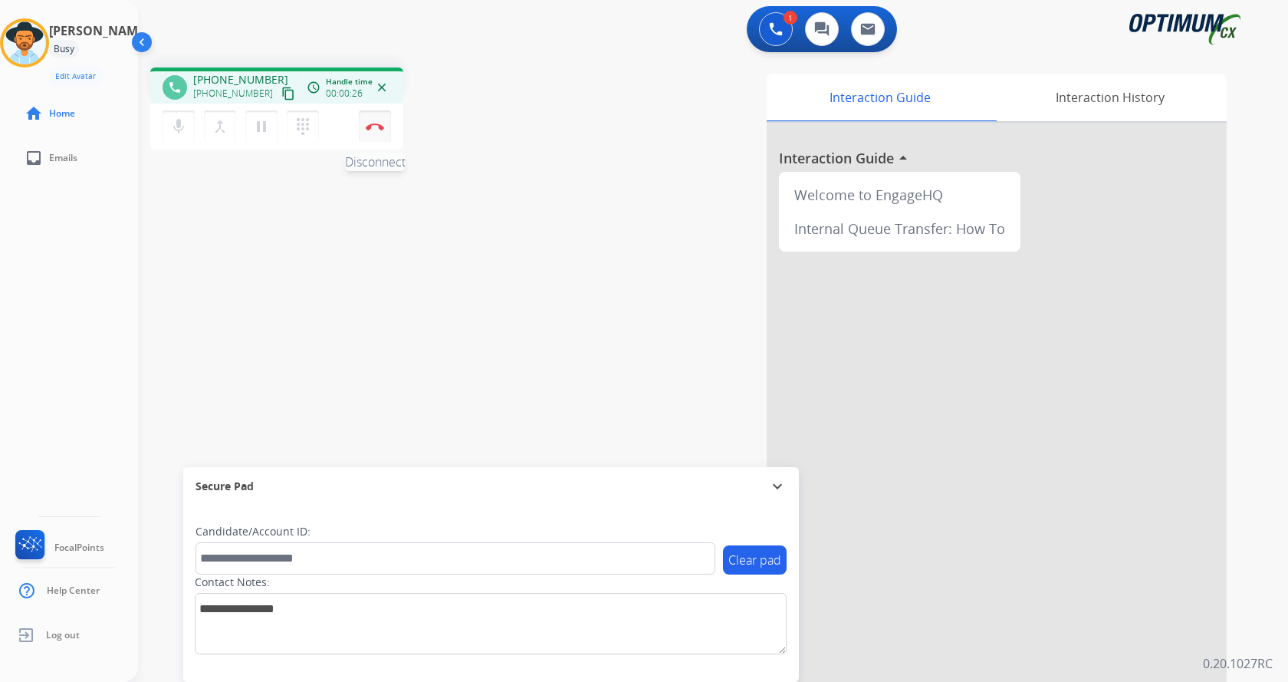
click at [374, 127] on img at bounding box center [375, 127] width 18 height 8
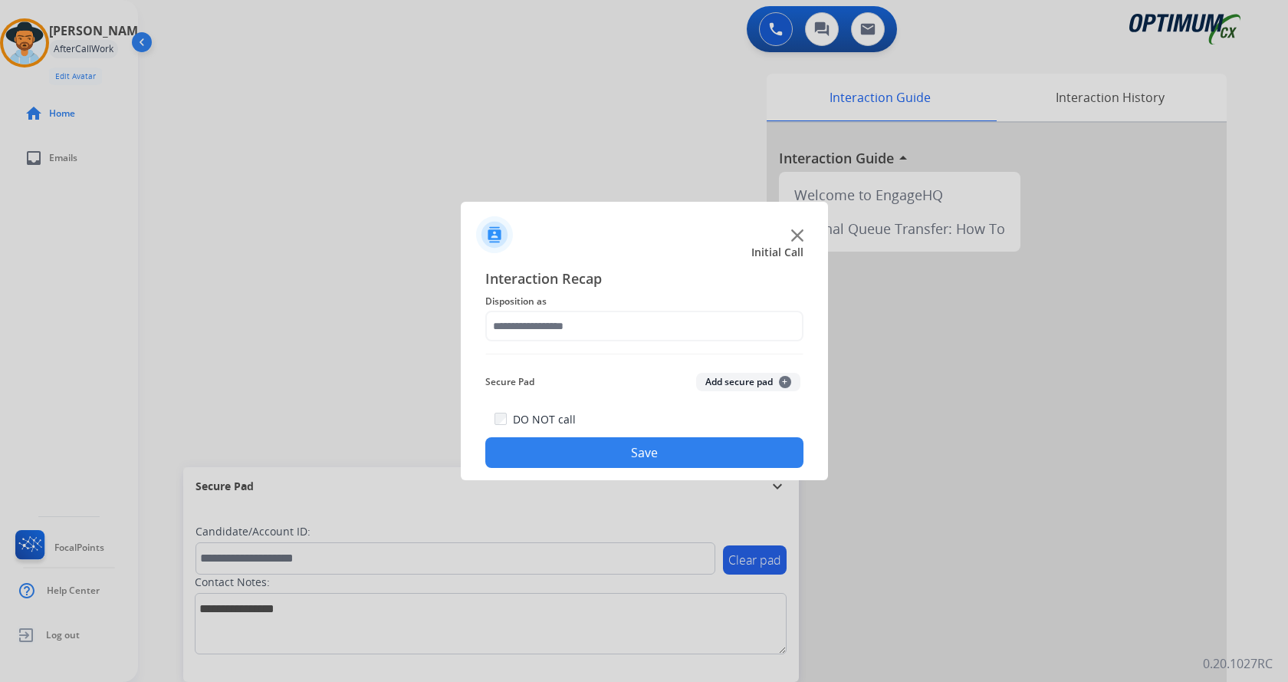
click at [794, 231] on img at bounding box center [797, 235] width 12 height 12
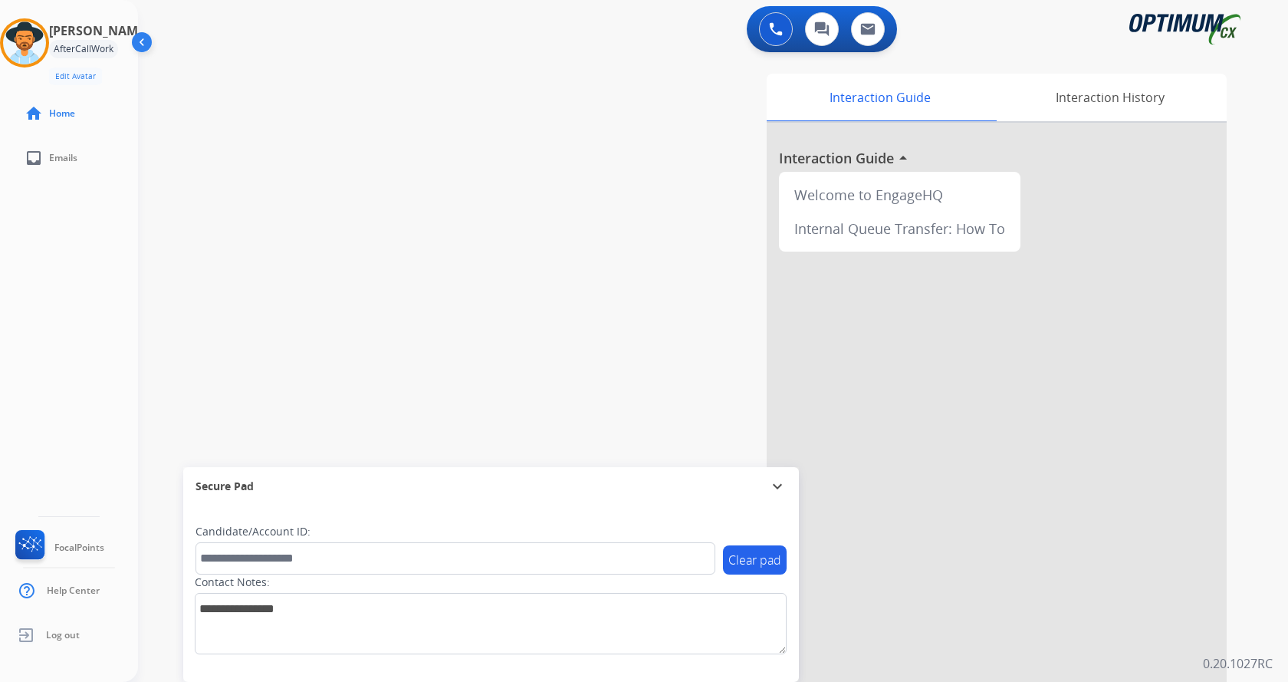
click at [511, 249] on div "swap_horiz Break voice bridge close_fullscreen Connect 3-Way Call merge_type Se…" at bounding box center [694, 375] width 1113 height 640
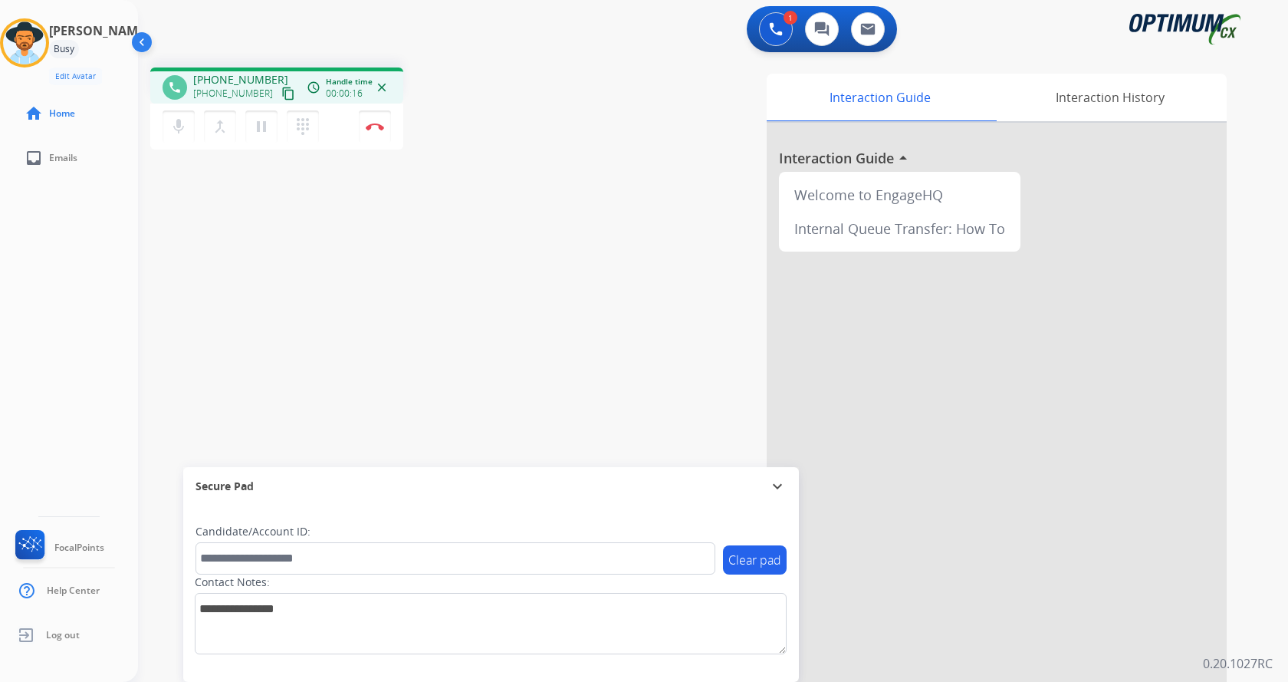
click at [493, 195] on div "phone +18162613493 +18162613493 content_copy access_time Call metrics Queue 00:…" at bounding box center [694, 375] width 1113 height 640
drag, startPoint x: 535, startPoint y: 272, endPoint x: 529, endPoint y: 265, distance: 9.2
click at [534, 271] on div "phone +18162613493 +18162613493 content_copy access_time Call metrics Queue 00:…" at bounding box center [694, 375] width 1113 height 640
drag, startPoint x: 506, startPoint y: 127, endPoint x: 491, endPoint y: 133, distance: 16.5
click at [505, 127] on div "phone +18162613493 +18162613493 content_copy access_time Call metrics Queue 00:…" at bounding box center [351, 110] width 403 height 87
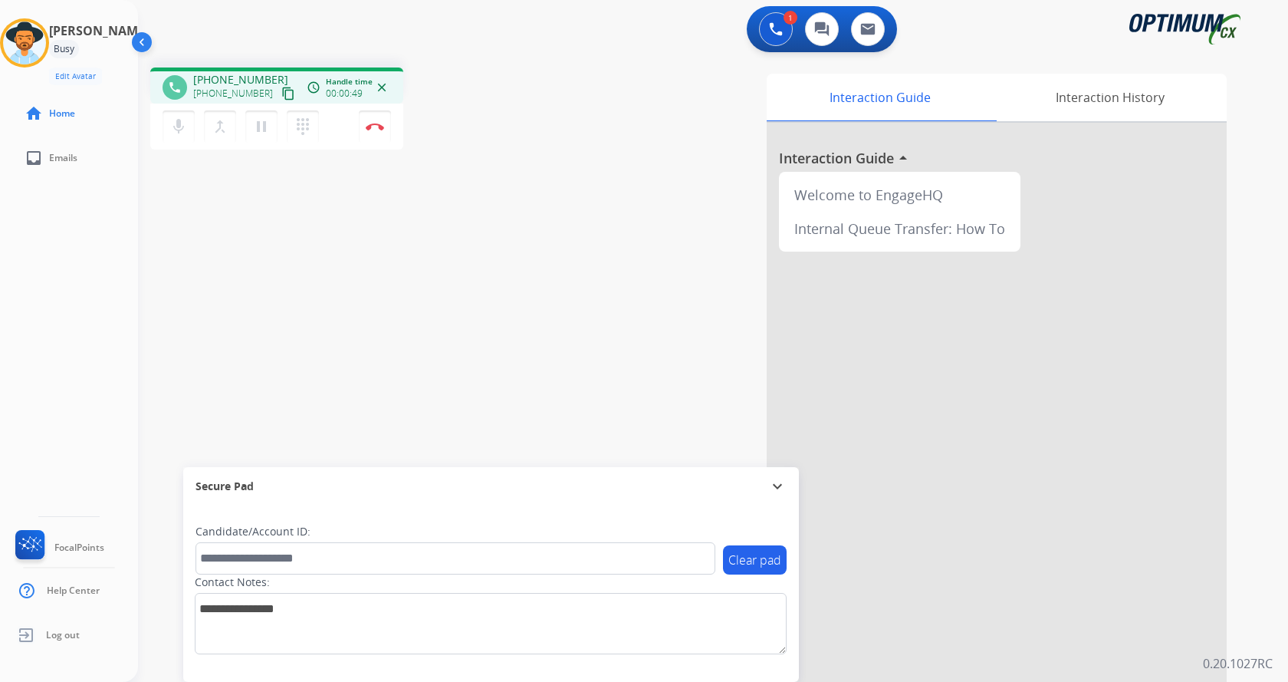
click at [724, 422] on div "Interaction Guide Interaction History Interaction Guide arrow_drop_up Welcome t…" at bounding box center [893, 384] width 668 height 621
click at [475, 113] on div "phone +18162613493 +18162613493 content_copy access_time Call metrics Queue 00:…" at bounding box center [351, 110] width 403 height 87
click at [646, 310] on div "Interaction Guide Interaction History Interaction Guide arrow_drop_up Welcome t…" at bounding box center [893, 384] width 668 height 621
click at [514, 271] on div "phone +18162613493 +18162613493 content_copy access_time Call metrics Queue 00:…" at bounding box center [694, 375] width 1113 height 640
click at [456, 165] on div "phone +18162613493 +18162613493 content_copy access_time Call metrics Queue 00:…" at bounding box center [694, 375] width 1113 height 640
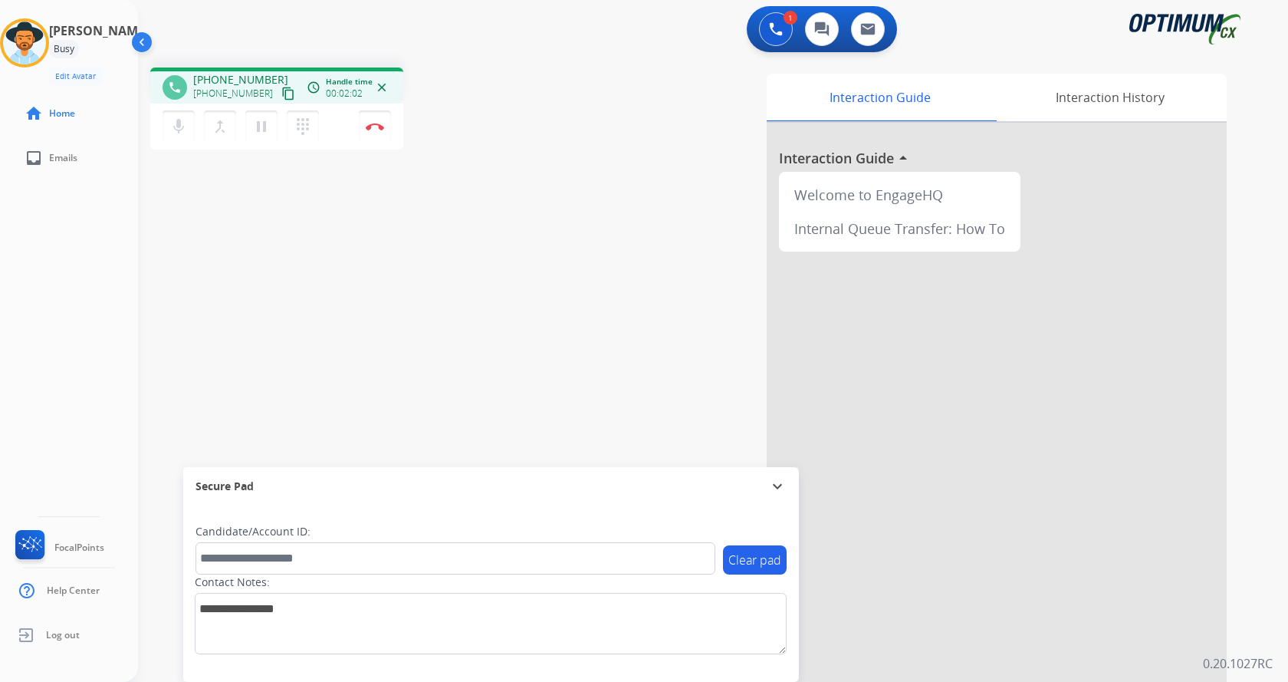
click at [598, 94] on div "Interaction Guide Interaction History Interaction Guide arrow_drop_up Welcome t…" at bounding box center [893, 384] width 668 height 621
click at [557, 211] on div "phone +18162613493 +18162613493 content_copy access_time Call metrics Queue 00:…" at bounding box center [694, 375] width 1113 height 640
click at [691, 317] on div "Interaction Guide Interaction History Interaction Guide arrow_drop_up Welcome t…" at bounding box center [893, 384] width 668 height 621
click at [438, 341] on div "phone +18162613493 +18162613493 content_copy access_time Call metrics Queue 00:…" at bounding box center [694, 375] width 1113 height 640
click at [445, 291] on div "phone +18162613493 +18162613493 content_copy access_time Call metrics Queue 00:…" at bounding box center [694, 375] width 1113 height 640
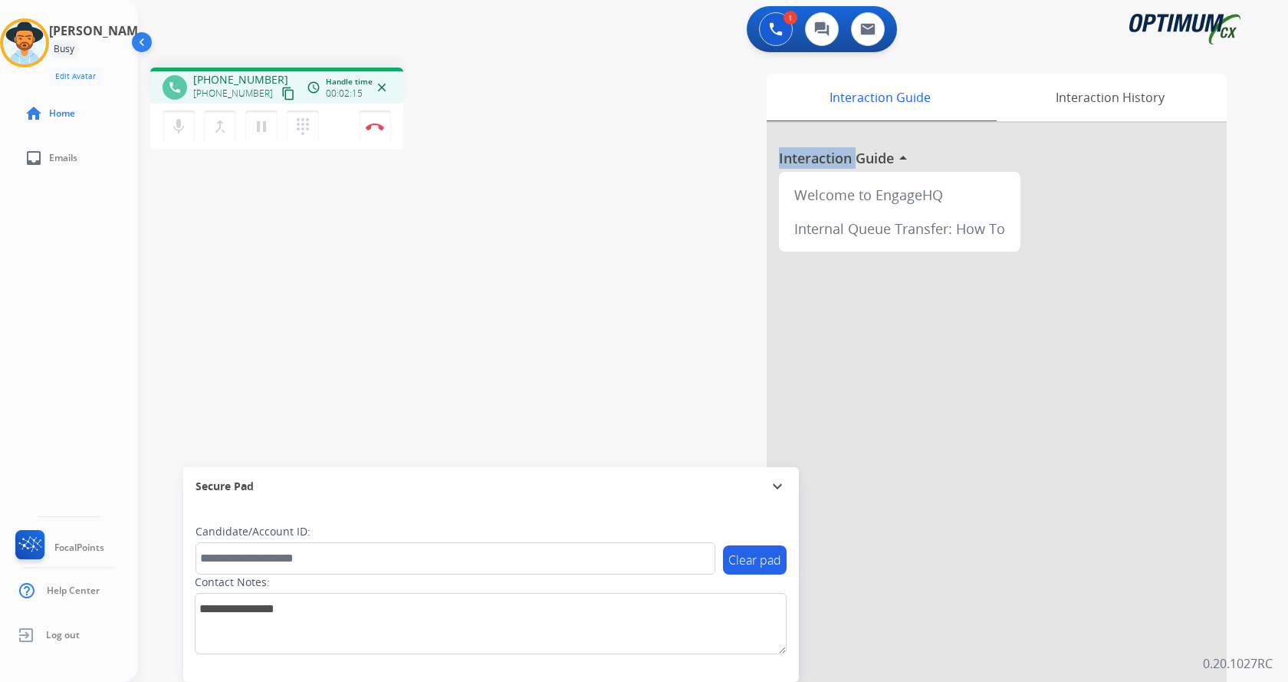
click at [444, 291] on div "phone +18162613493 +18162613493 content_copy access_time Call metrics Queue 00:…" at bounding box center [694, 375] width 1113 height 640
click at [431, 324] on div "phone +18162613493 +18162613493 content_copy access_time Call metrics Queue 00:…" at bounding box center [694, 375] width 1113 height 640
click at [534, 403] on div "phone +18162613493 +18162613493 content_copy access_time Call metrics Queue 00:…" at bounding box center [694, 375] width 1113 height 640
click at [549, 212] on div "phone +18162613493 +18162613493 content_copy access_time Call metrics Queue 00:…" at bounding box center [694, 375] width 1113 height 640
click at [557, 213] on div "phone +18162613493 +18162613493 content_copy access_time Call metrics Queue 00:…" at bounding box center [694, 375] width 1113 height 640
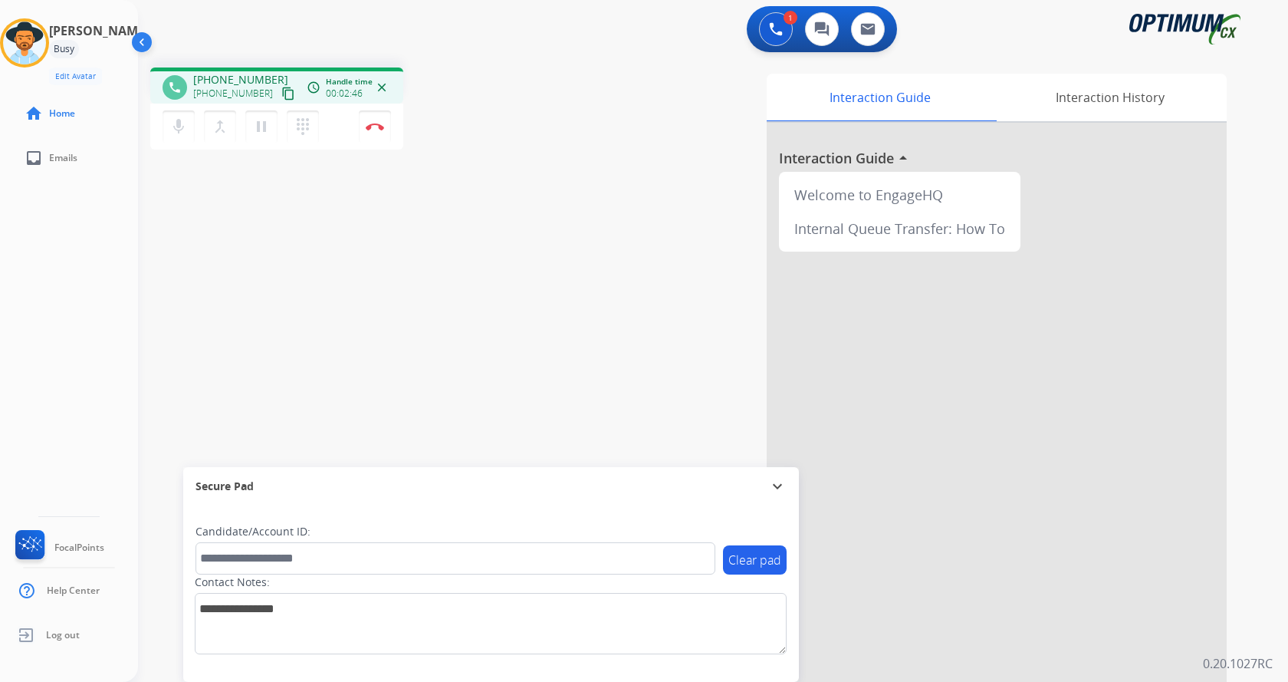
click at [536, 334] on div "phone +18162613493 +18162613493 content_copy access_time Call metrics Queue 00:…" at bounding box center [694, 375] width 1113 height 640
click at [459, 195] on div "phone +18162613493 +18162613493 content_copy access_time Call metrics Queue 00:…" at bounding box center [694, 375] width 1113 height 640
click at [260, 116] on button "pause Hold" at bounding box center [261, 126] width 32 height 32
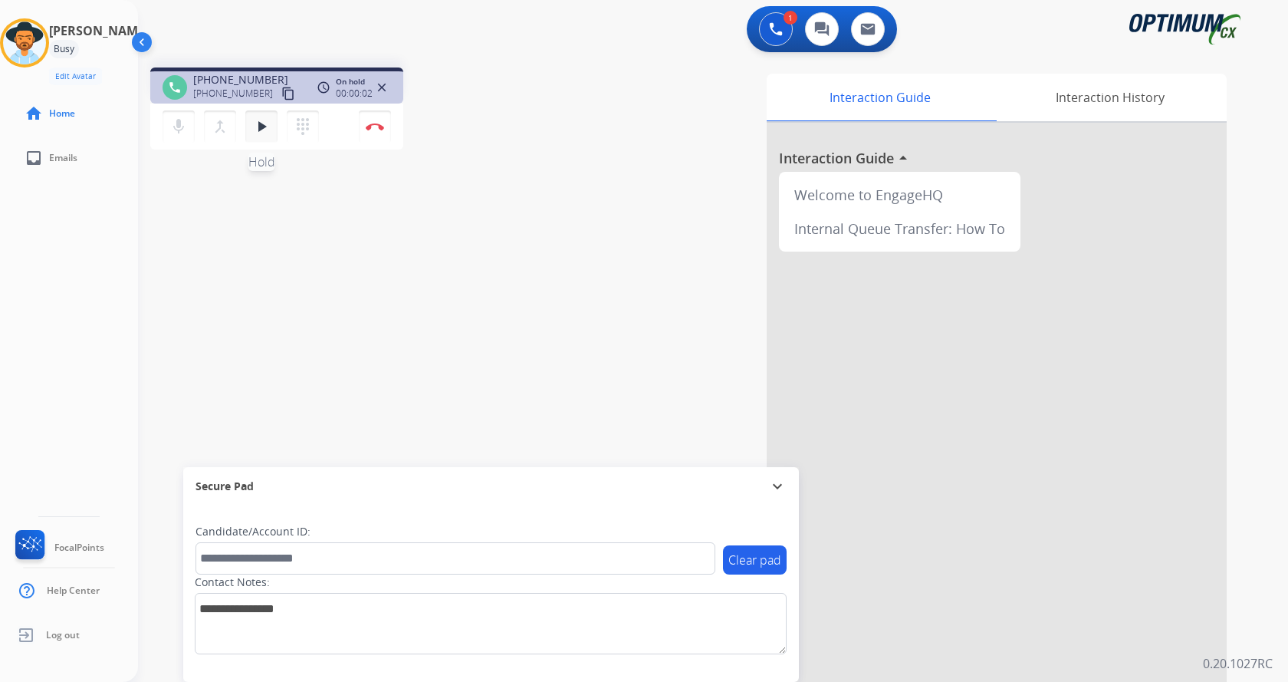
click at [273, 131] on button "play_arrow Hold" at bounding box center [261, 126] width 32 height 32
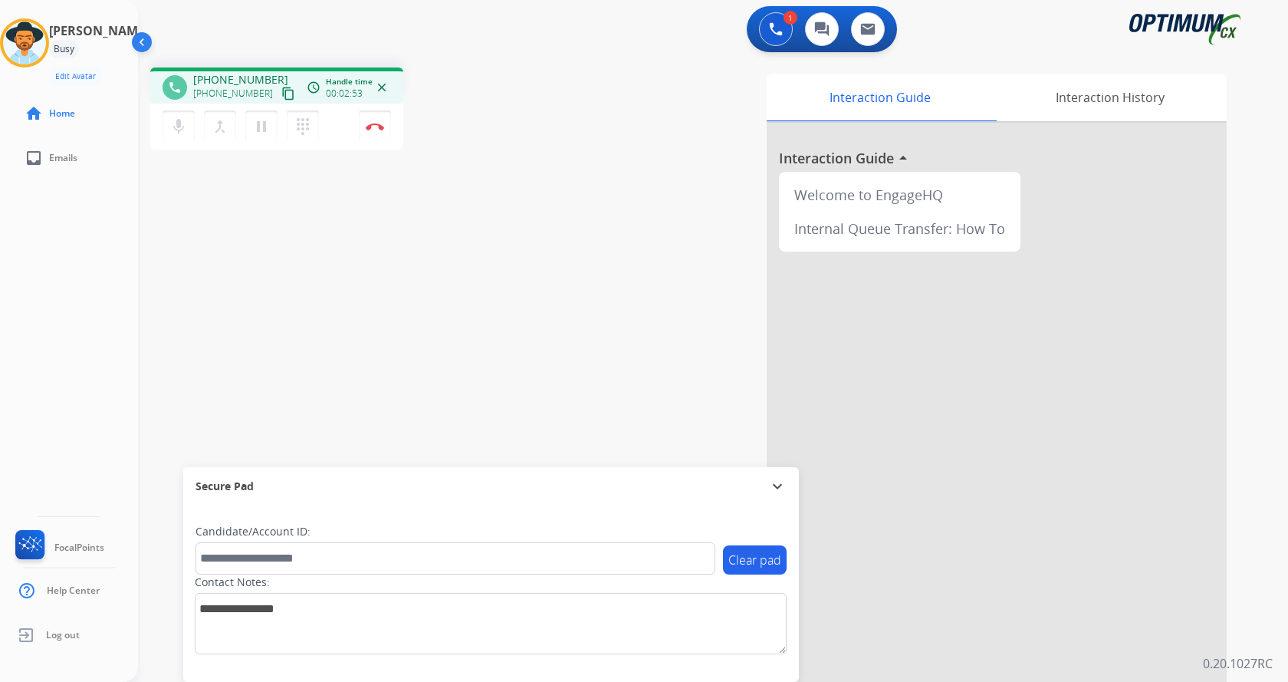
click at [551, 235] on div "phone +18162613493 +18162613493 content_copy access_time Call metrics Queue 00:…" at bounding box center [694, 375] width 1113 height 640
click at [451, 215] on div "phone +18162613493 +18162613493 content_copy access_time Call metrics Queue 00:…" at bounding box center [694, 375] width 1113 height 640
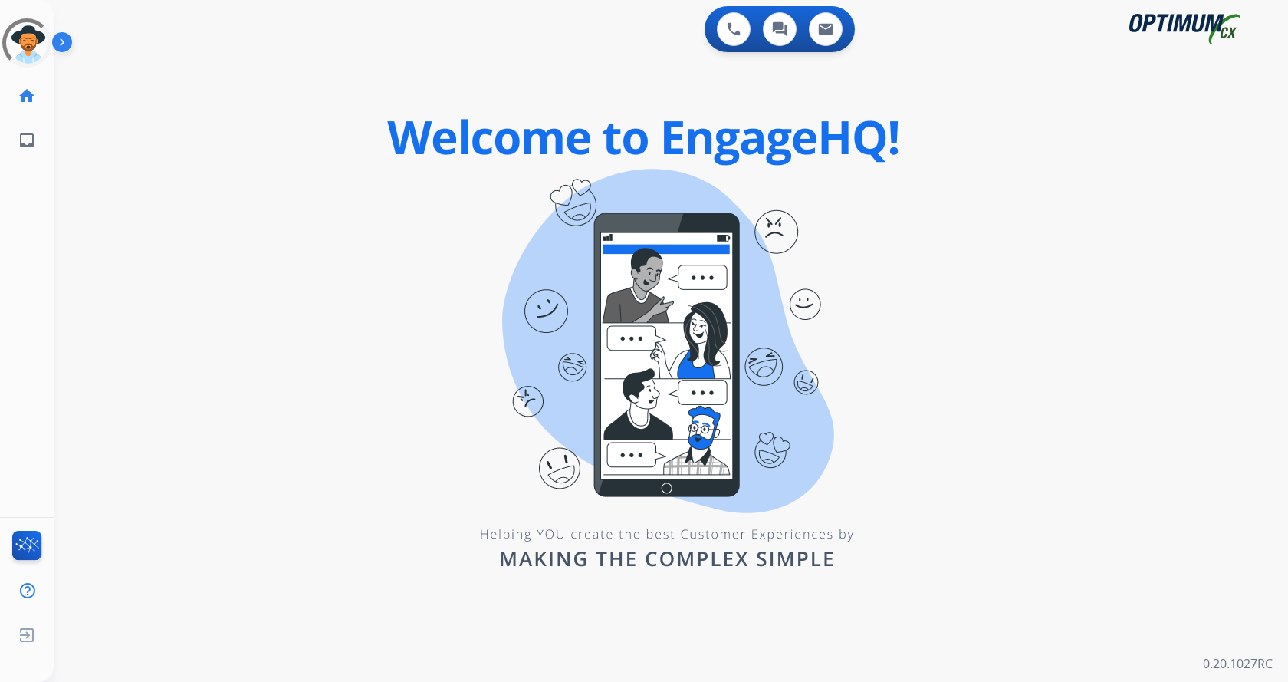
click at [64, 48] on img at bounding box center [65, 45] width 26 height 29
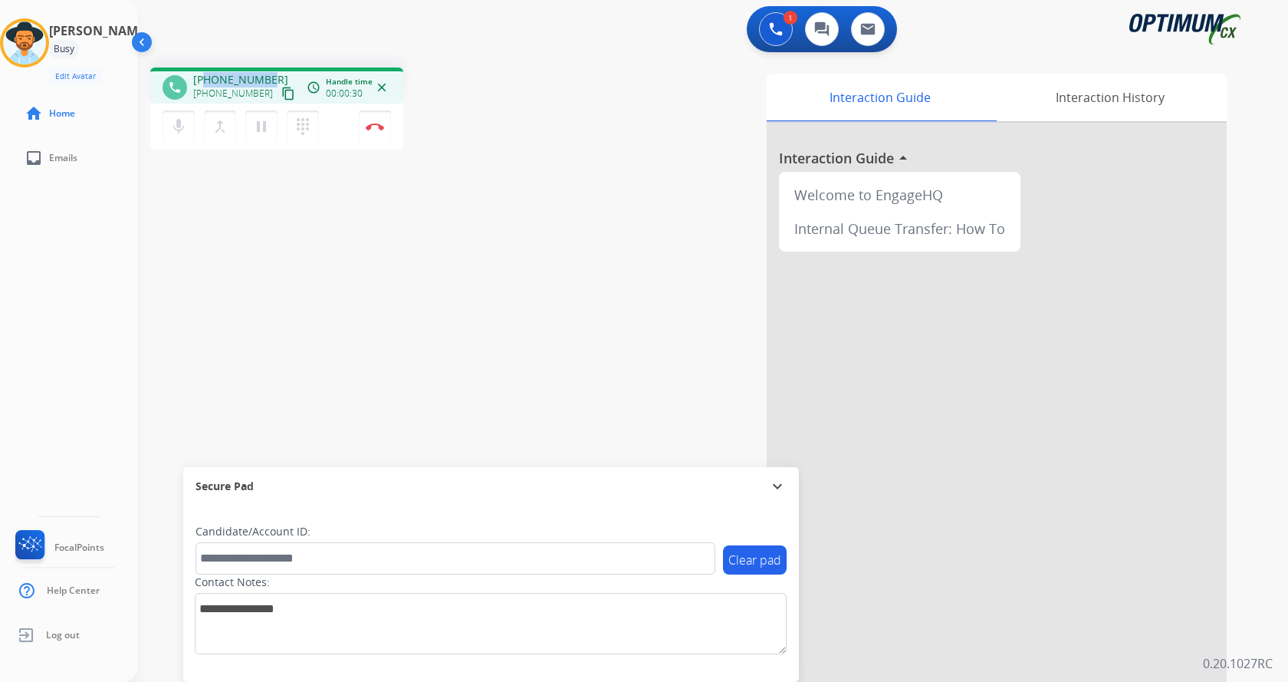
drag, startPoint x: 205, startPoint y: 77, endPoint x: 268, endPoint y: 72, distance: 63.0
click at [268, 72] on div "+18162613493 +18162613493 content_copy" at bounding box center [245, 87] width 104 height 31
copy span "8162613493"
click at [411, 44] on div "1 Voice Interactions 0 Chat Interactions 0 Email Interactions" at bounding box center [703, 30] width 1095 height 49
click at [373, 128] on img at bounding box center [375, 127] width 18 height 8
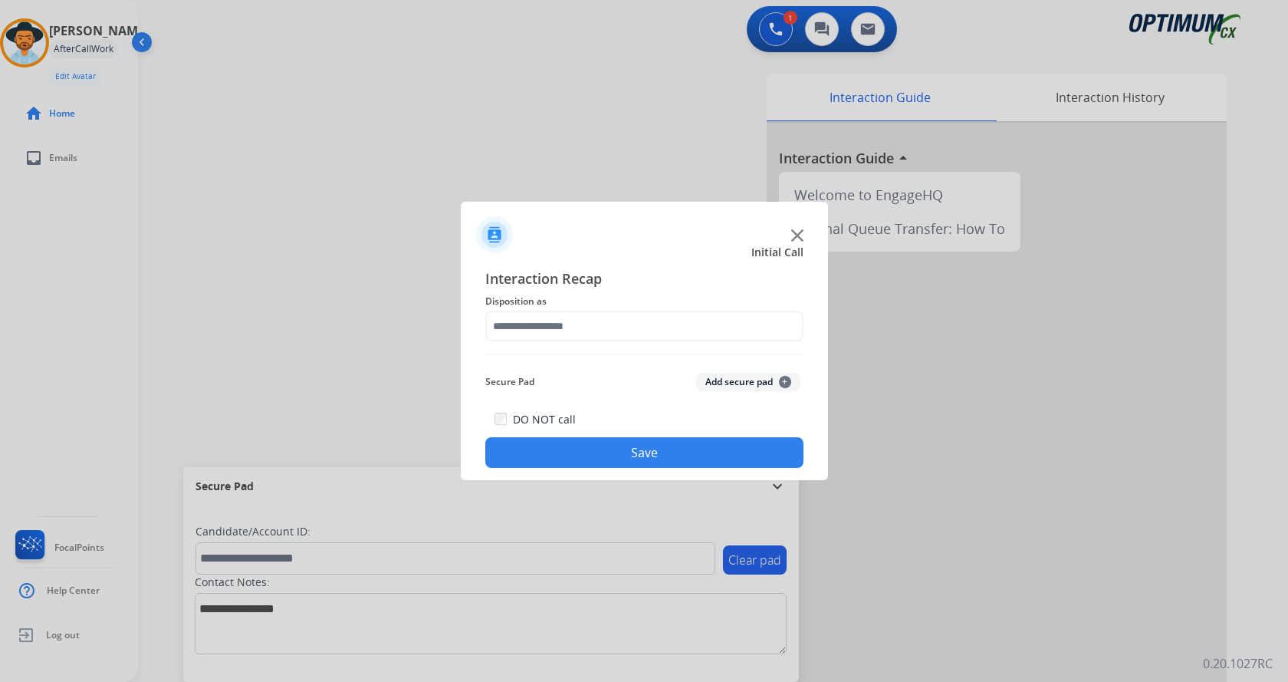
click at [738, 384] on button "Add secure pad +" at bounding box center [748, 382] width 104 height 18
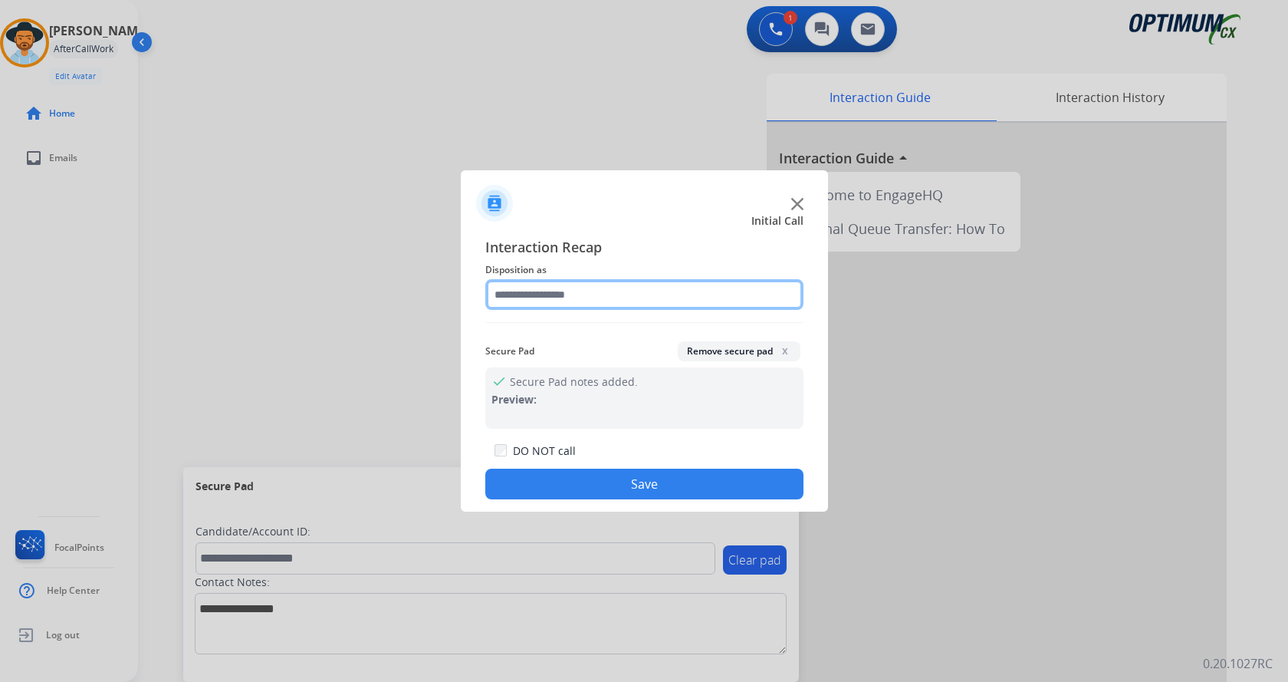
click at [557, 295] on input "text" at bounding box center [644, 294] width 318 height 31
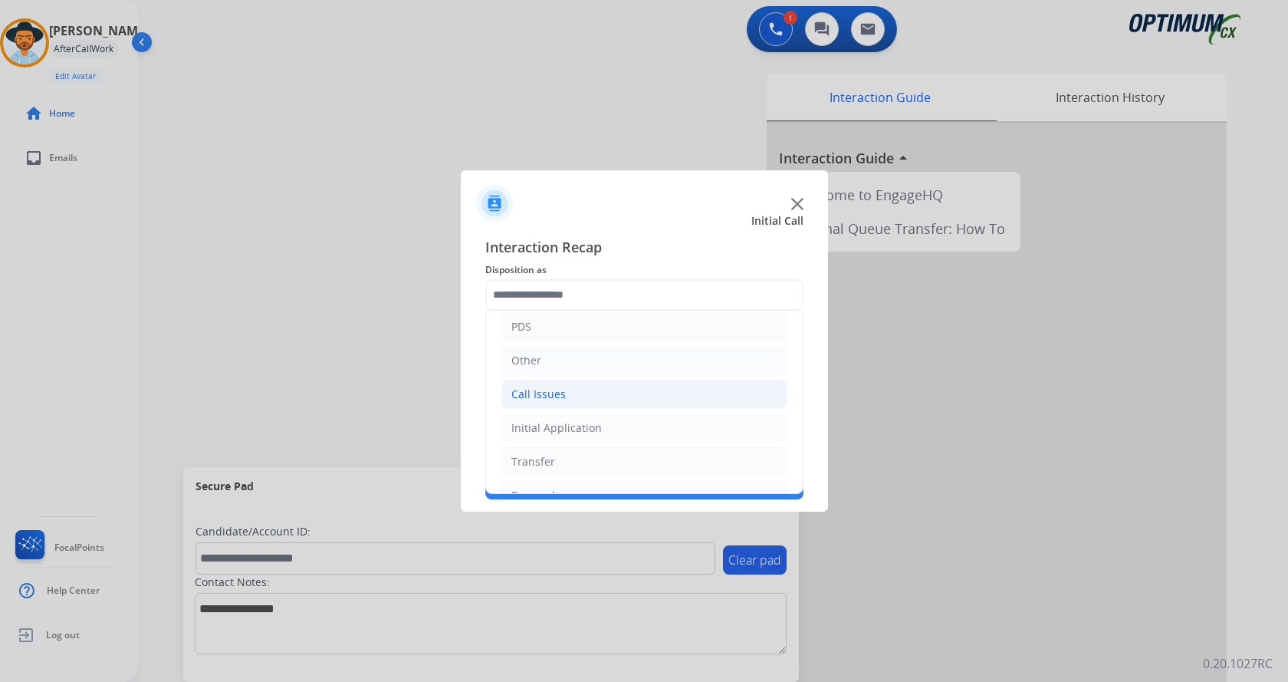
click at [597, 387] on li "Call Issues" at bounding box center [645, 394] width 286 height 29
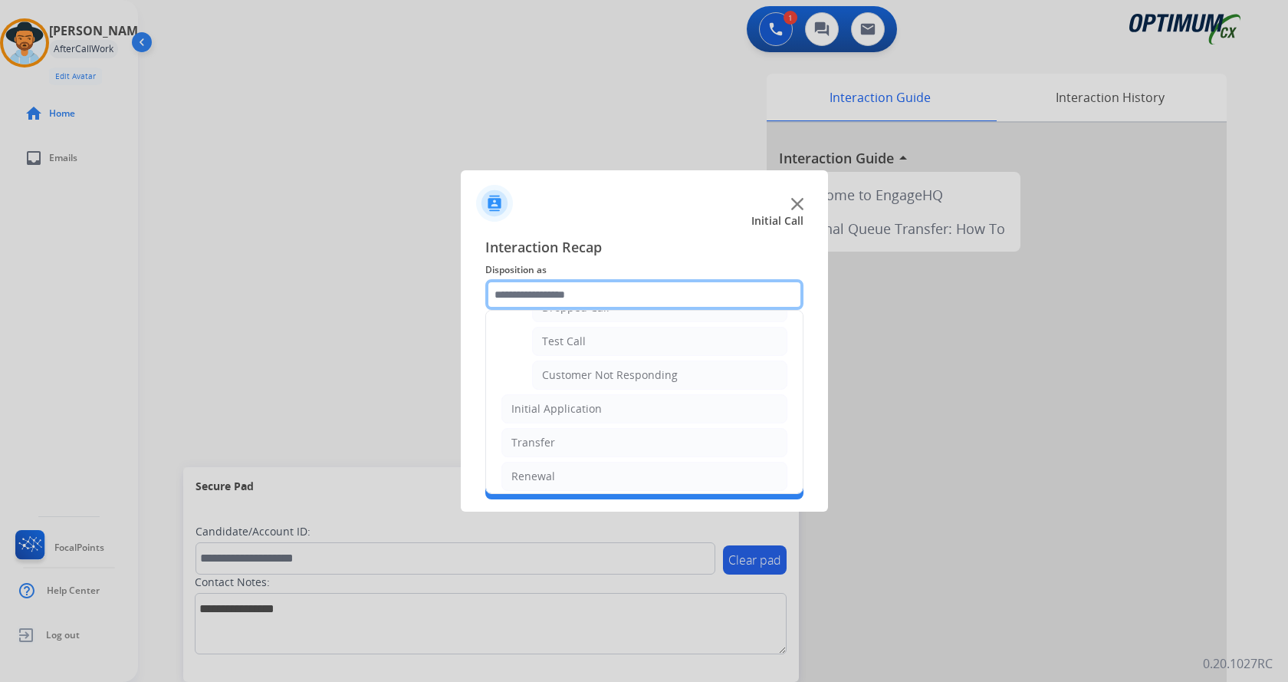
scroll to position [273, 0]
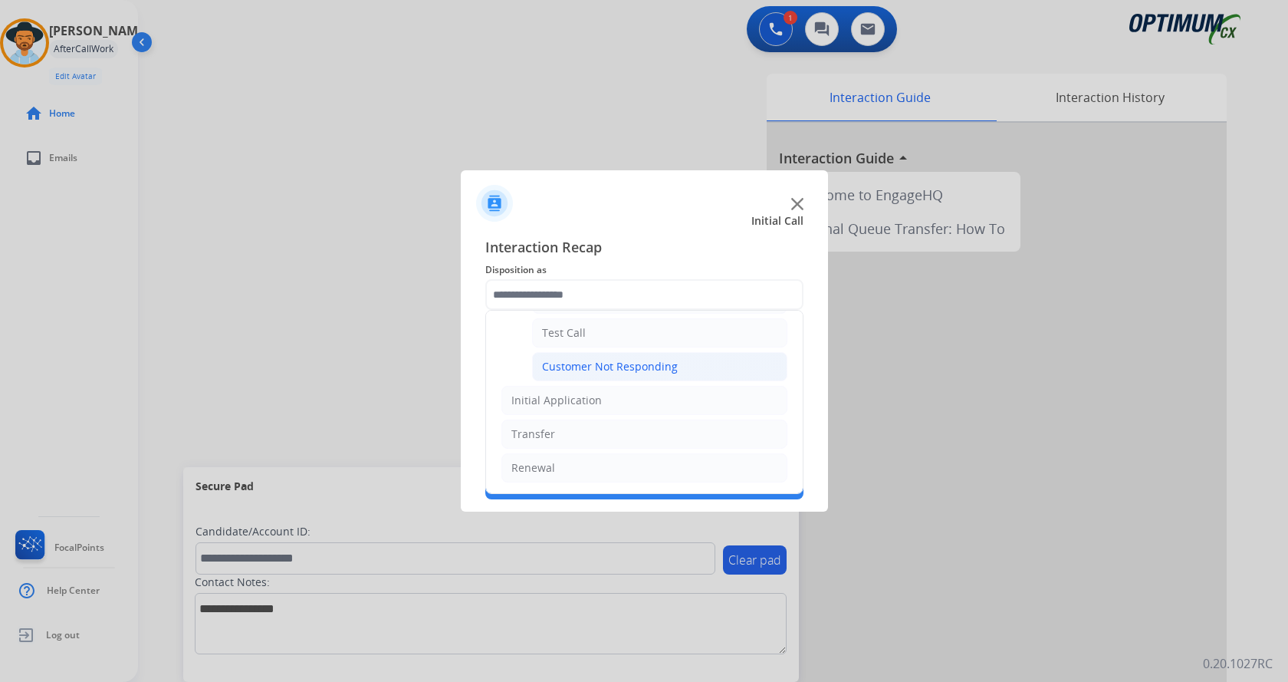
click at [646, 373] on div "Customer Not Responding" at bounding box center [610, 366] width 136 height 15
type input "**********"
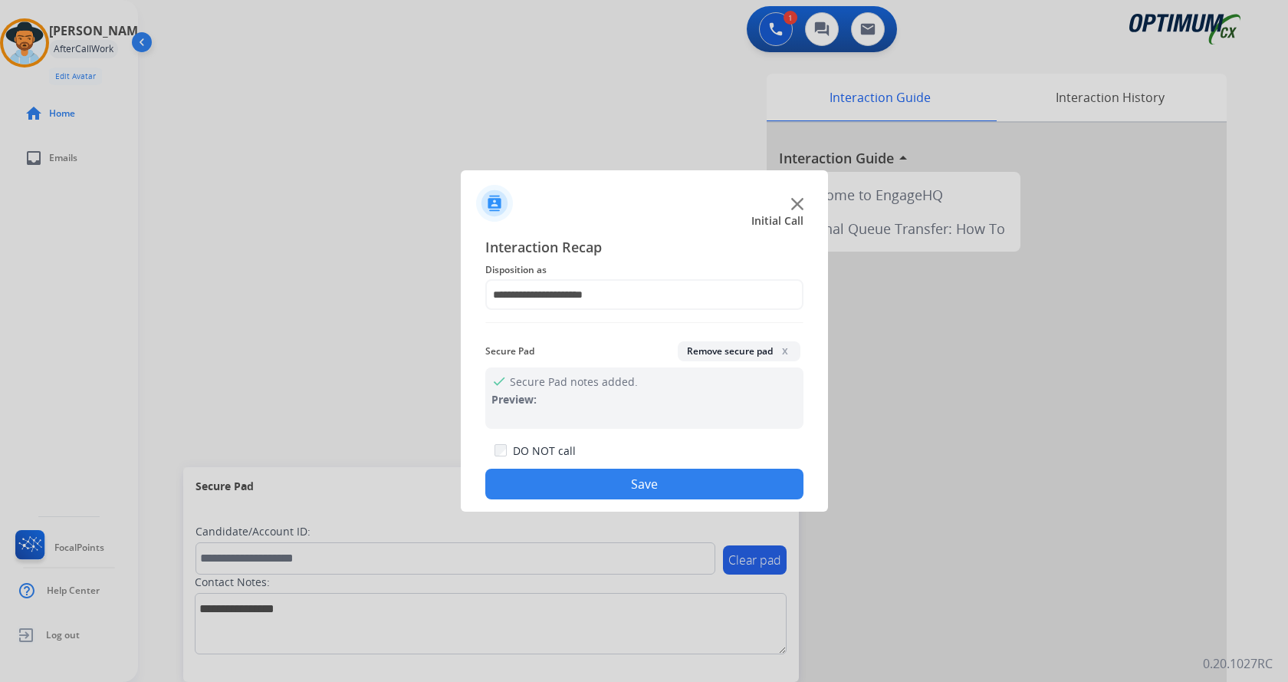
click at [636, 492] on button "Save" at bounding box center [644, 484] width 318 height 31
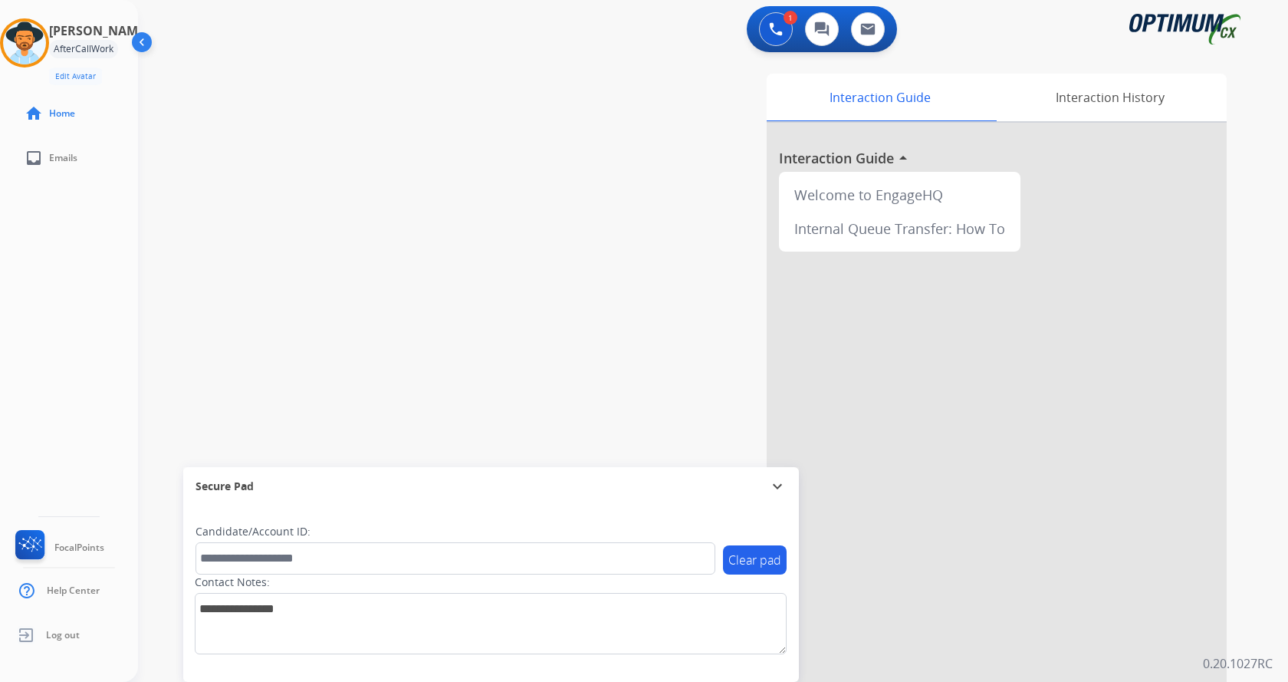
click at [328, 245] on div "swap_horiz Break voice bridge close_fullscreen Connect 3-Way Call merge_type Se…" at bounding box center [694, 375] width 1113 height 640
click at [38, 52] on img at bounding box center [24, 42] width 43 height 43
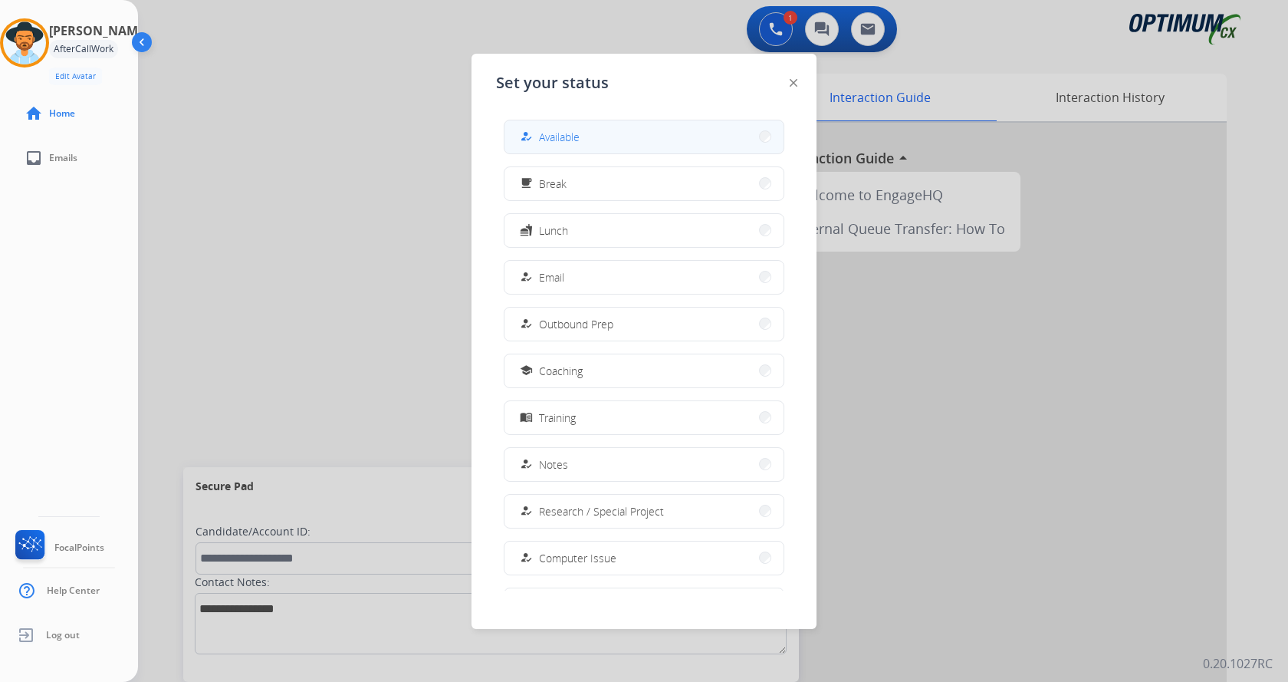
click at [632, 136] on button "how_to_reg Available" at bounding box center [644, 136] width 279 height 33
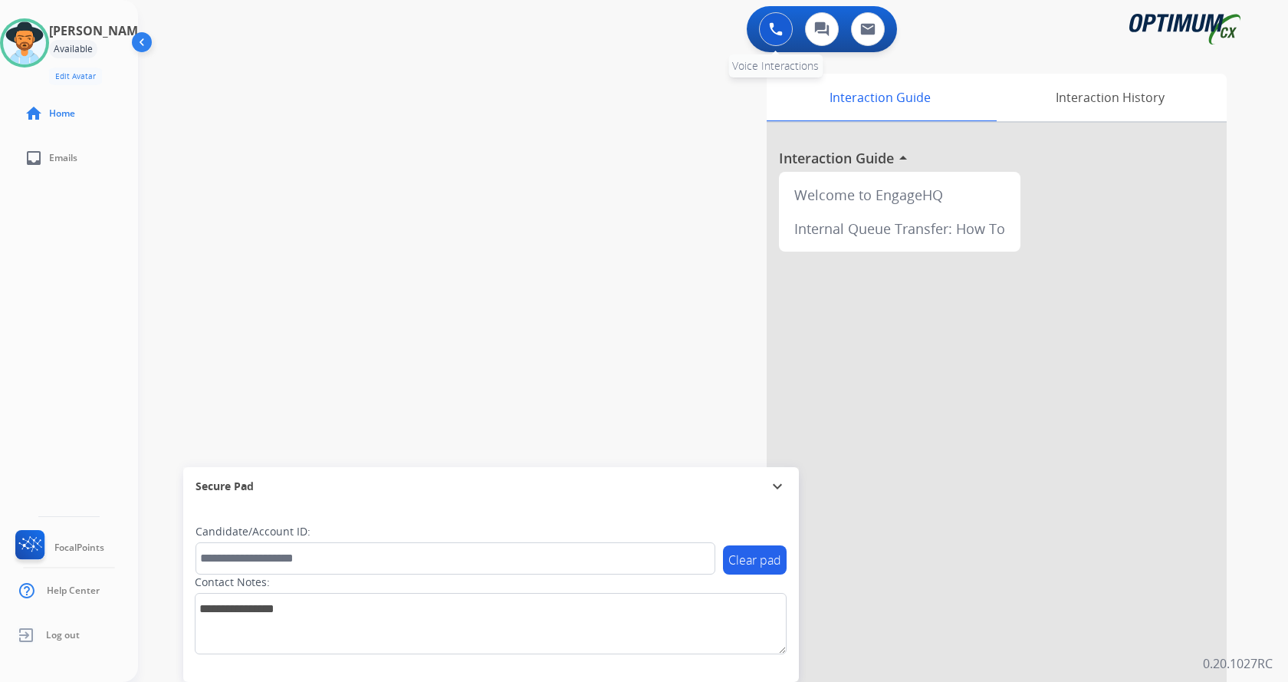
click at [778, 33] on img at bounding box center [776, 29] width 14 height 14
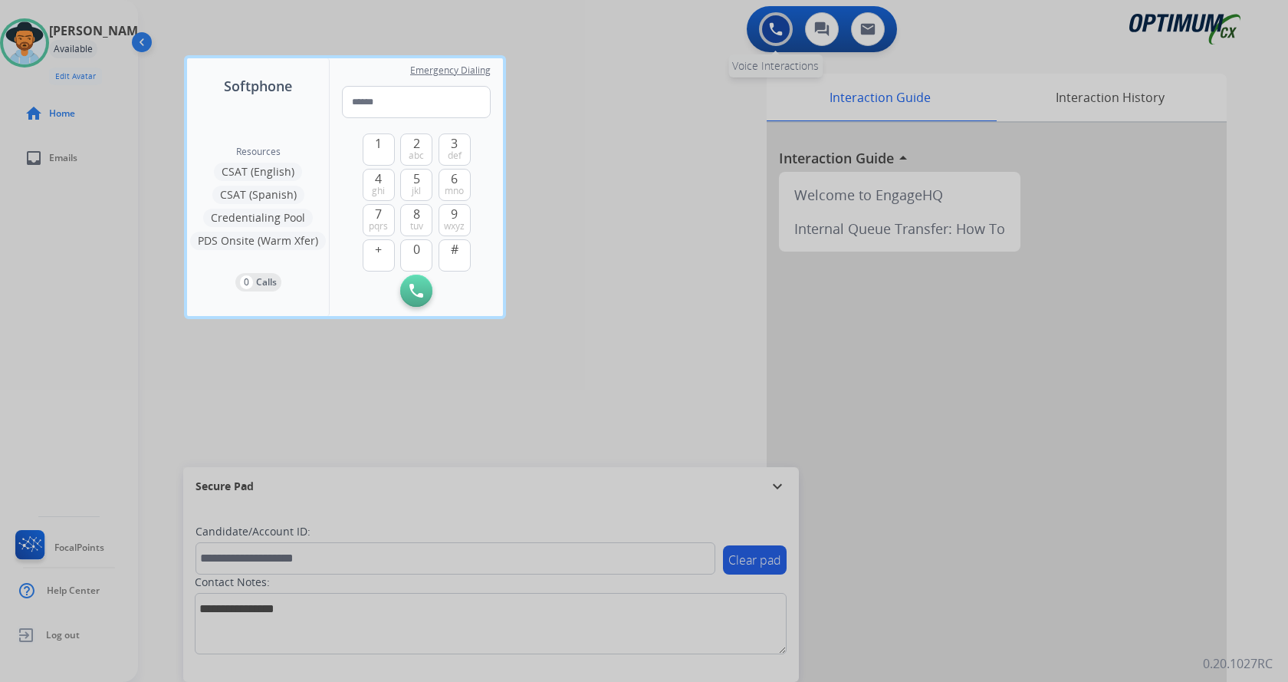
type input "**********"
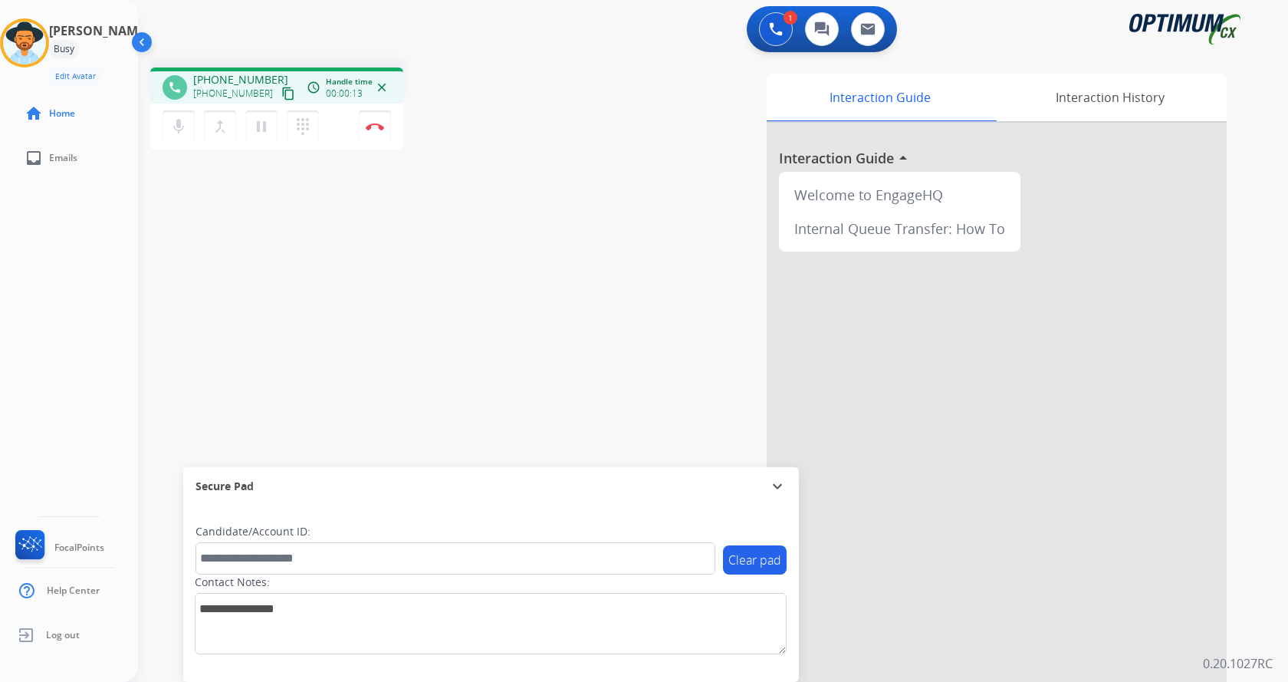
click at [574, 146] on div "Interaction Guide Interaction History Interaction Guide arrow_drop_up Welcome t…" at bounding box center [893, 384] width 668 height 621
click at [502, 204] on div "phone +18162613493 +18162613493 content_copy access_time Call metrics Queue 00:…" at bounding box center [694, 375] width 1113 height 640
click at [502, 189] on div "phone +18162613493 +18162613493 content_copy access_time Call metrics Queue 00:…" at bounding box center [694, 375] width 1113 height 640
click at [501, 198] on div "phone +18162613493 +18162613493 content_copy access_time Call metrics Queue 00:…" at bounding box center [694, 375] width 1113 height 640
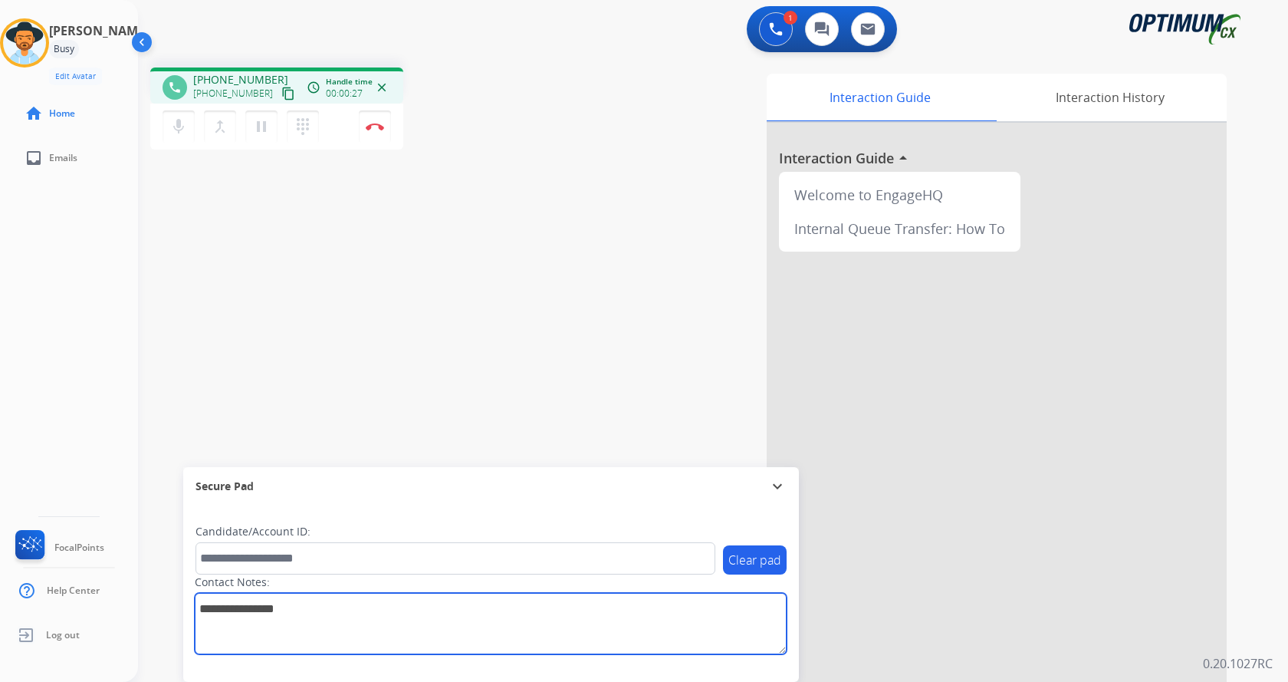
click at [360, 600] on textarea at bounding box center [491, 623] width 592 height 61
type textarea "**********"
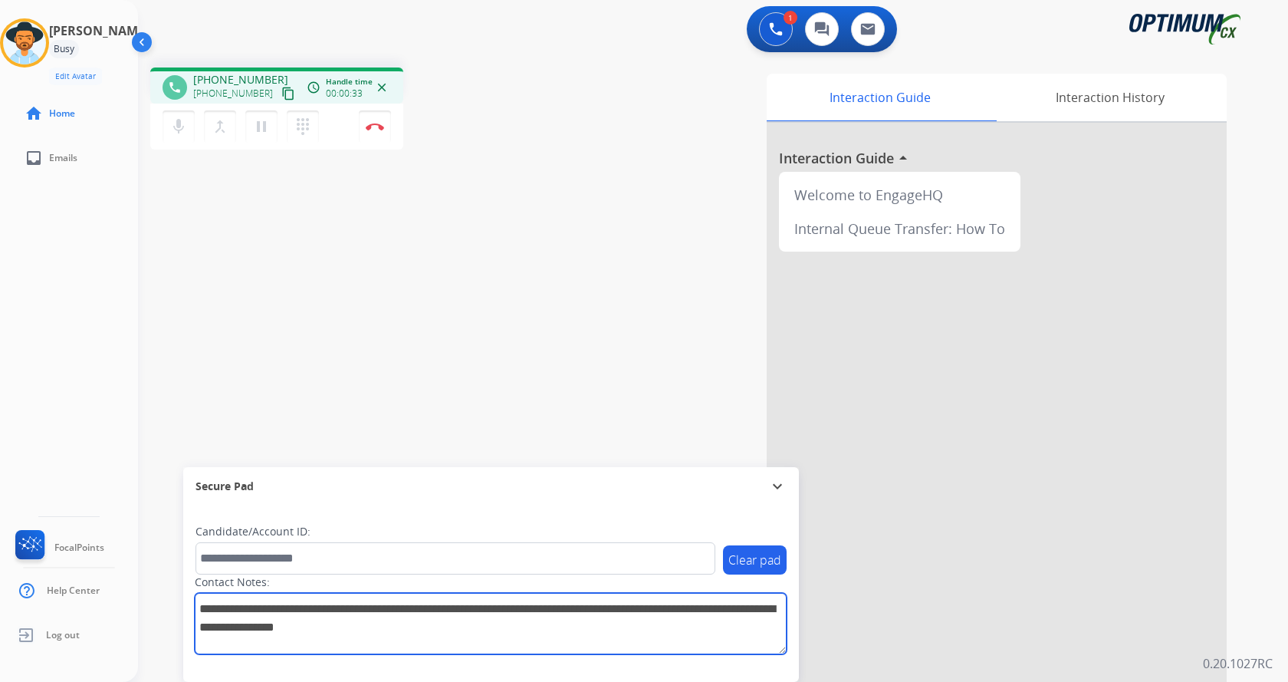
drag, startPoint x: 503, startPoint y: 632, endPoint x: 153, endPoint y: 572, distance: 354.8
click at [153, 572] on div "phone +18162613493 +18162613493 content_copy access_time Call metrics Queue 00:…" at bounding box center [694, 375] width 1113 height 640
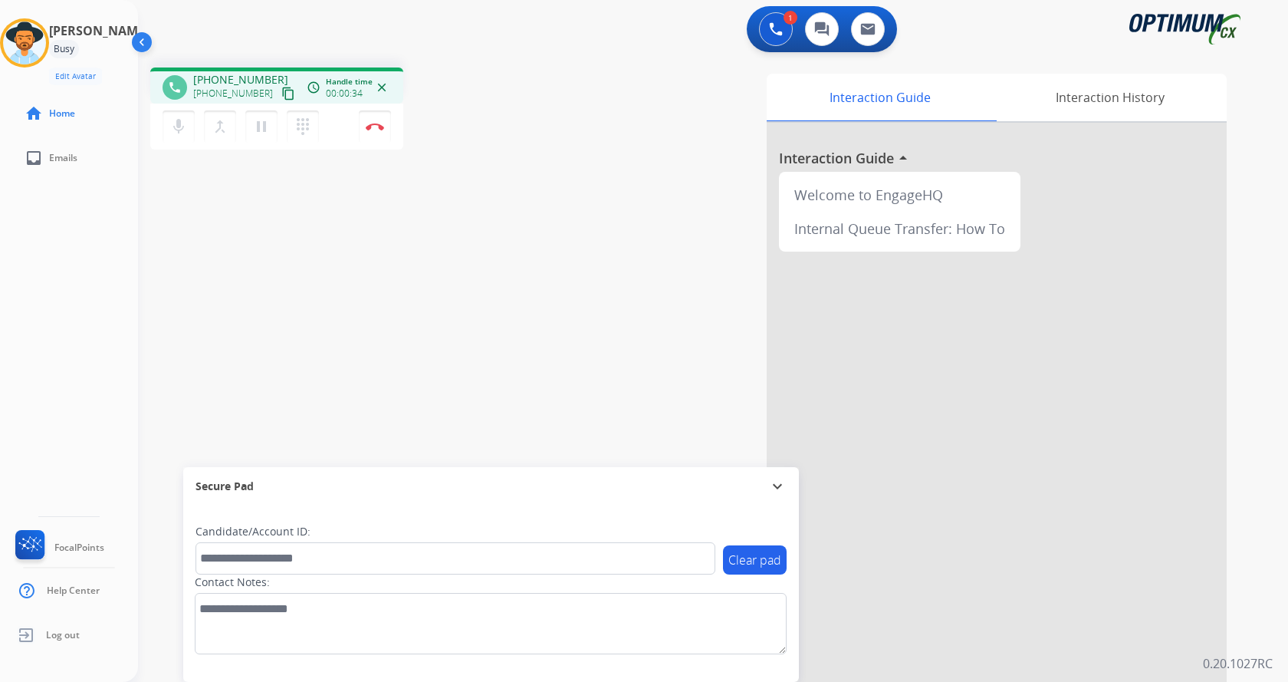
click at [230, 426] on div "phone +18162613493 +18162613493 content_copy access_time Call metrics Queue 00:…" at bounding box center [694, 375] width 1113 height 640
click at [374, 119] on button "Disconnect" at bounding box center [375, 126] width 32 height 32
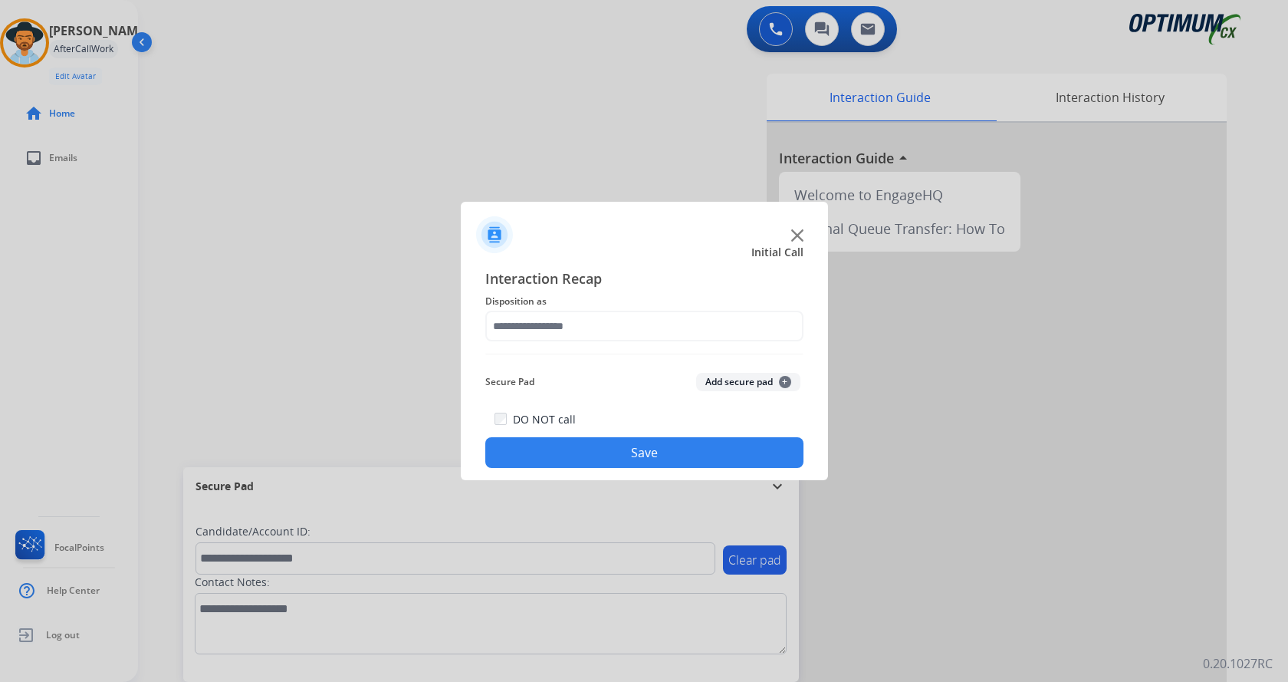
click at [722, 376] on button "Add secure pad +" at bounding box center [748, 382] width 104 height 18
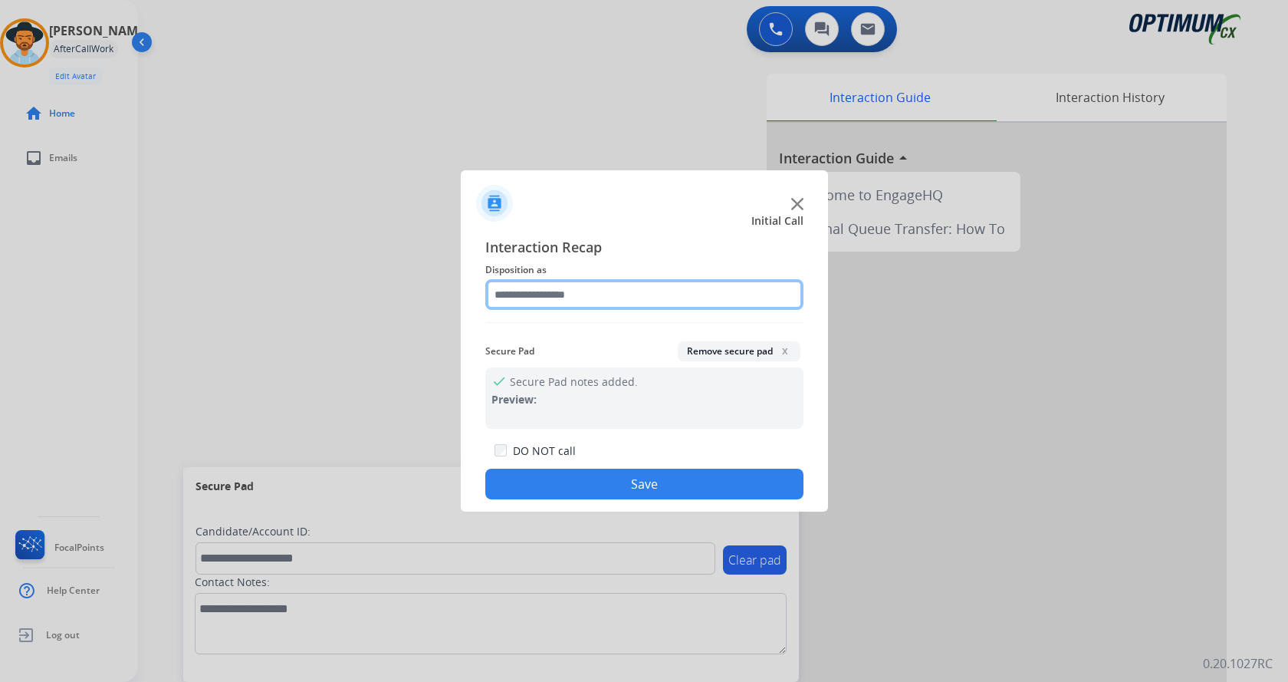
click at [549, 290] on input "text" at bounding box center [644, 294] width 318 height 31
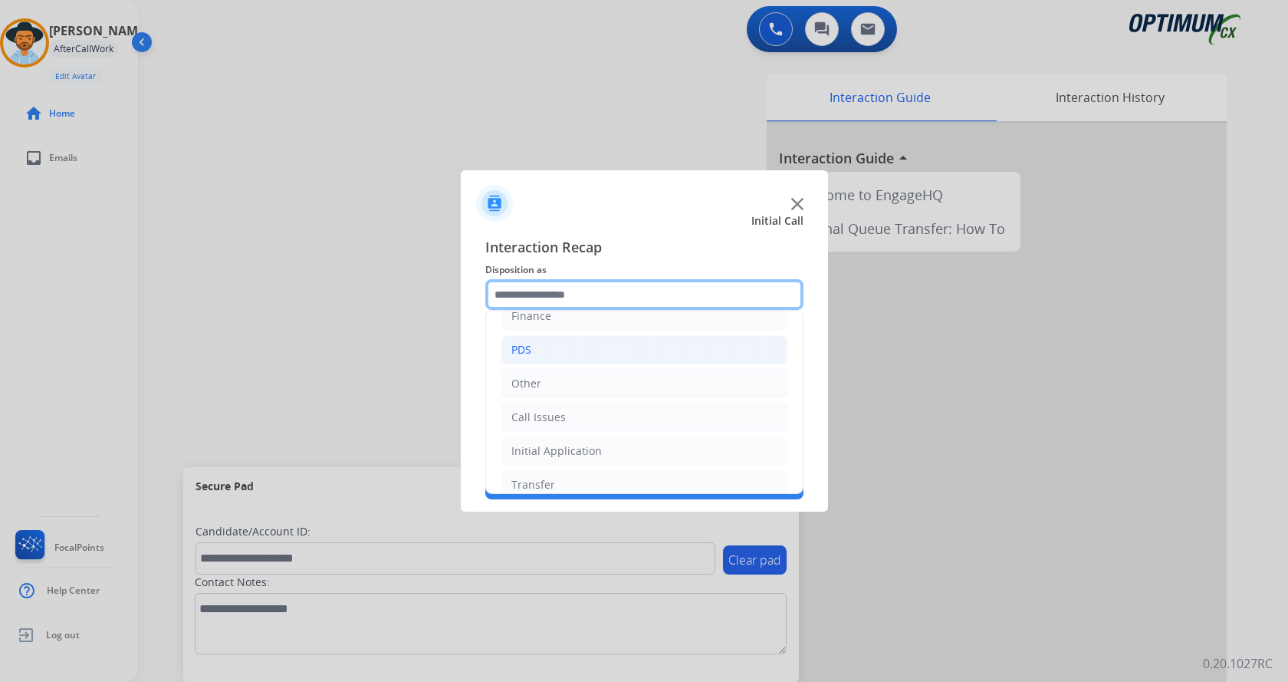
scroll to position [104, 0]
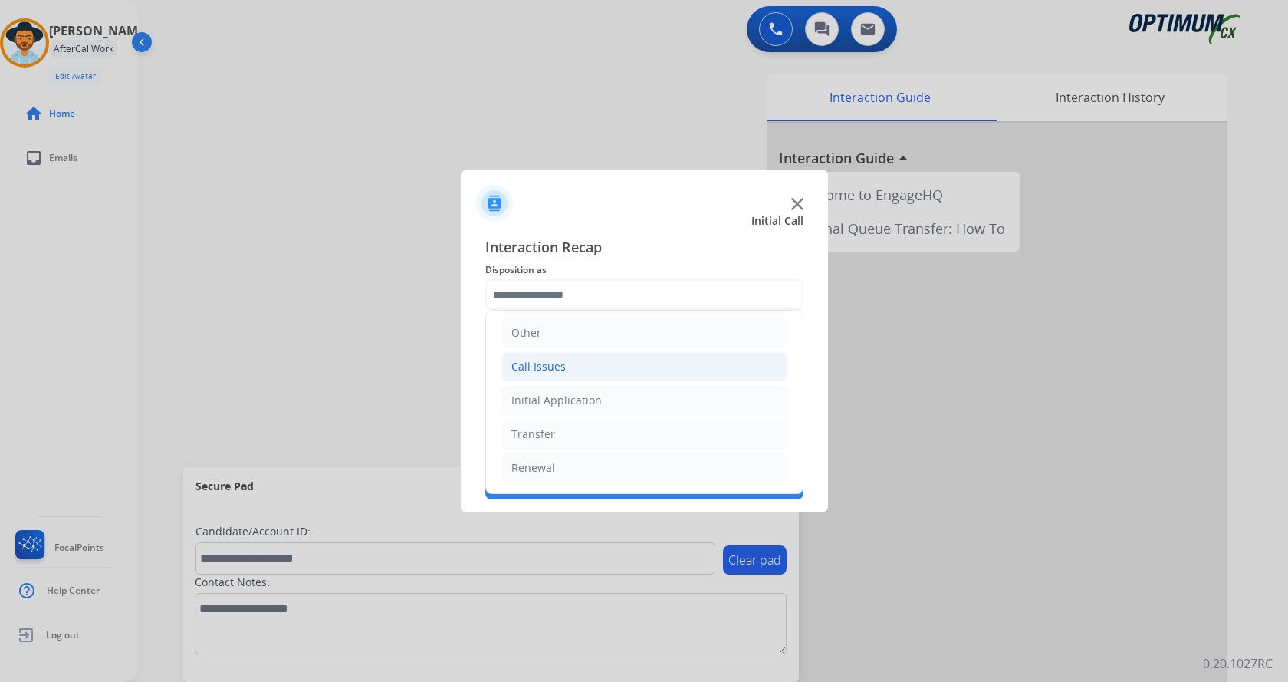
click at [594, 367] on li "Call Issues" at bounding box center [645, 366] width 286 height 29
click at [617, 398] on li "Voicemail" at bounding box center [659, 400] width 255 height 29
type input "*********"
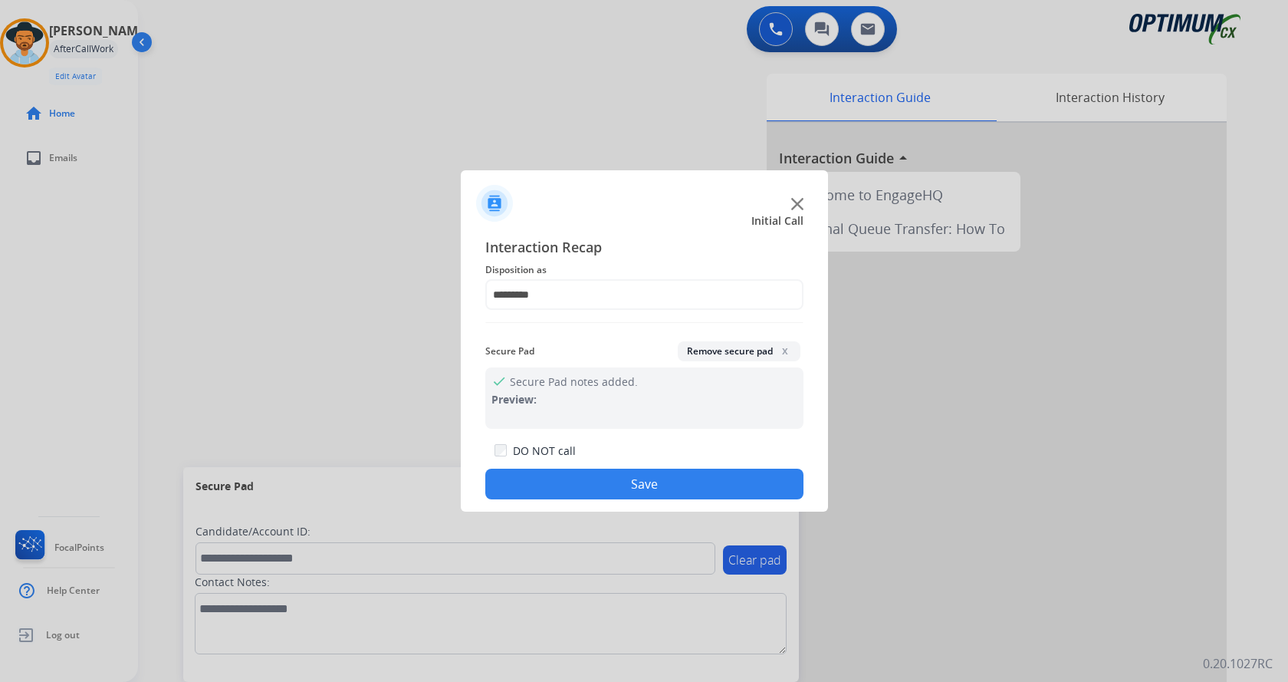
click at [580, 485] on button "Save" at bounding box center [644, 484] width 318 height 31
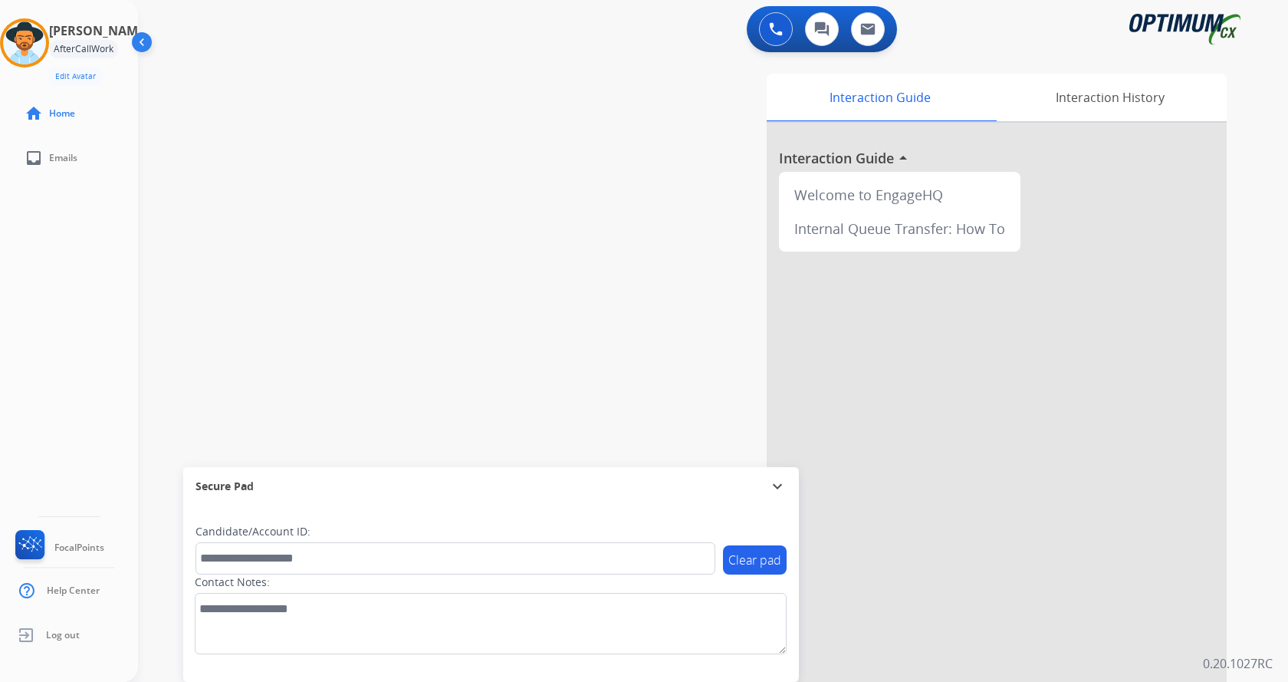
click at [383, 139] on div "swap_horiz Break voice bridge close_fullscreen Connect 3-Way Call merge_type Se…" at bounding box center [694, 375] width 1113 height 640
click at [1065, 110] on div "Interaction History" at bounding box center [1110, 98] width 234 height 48
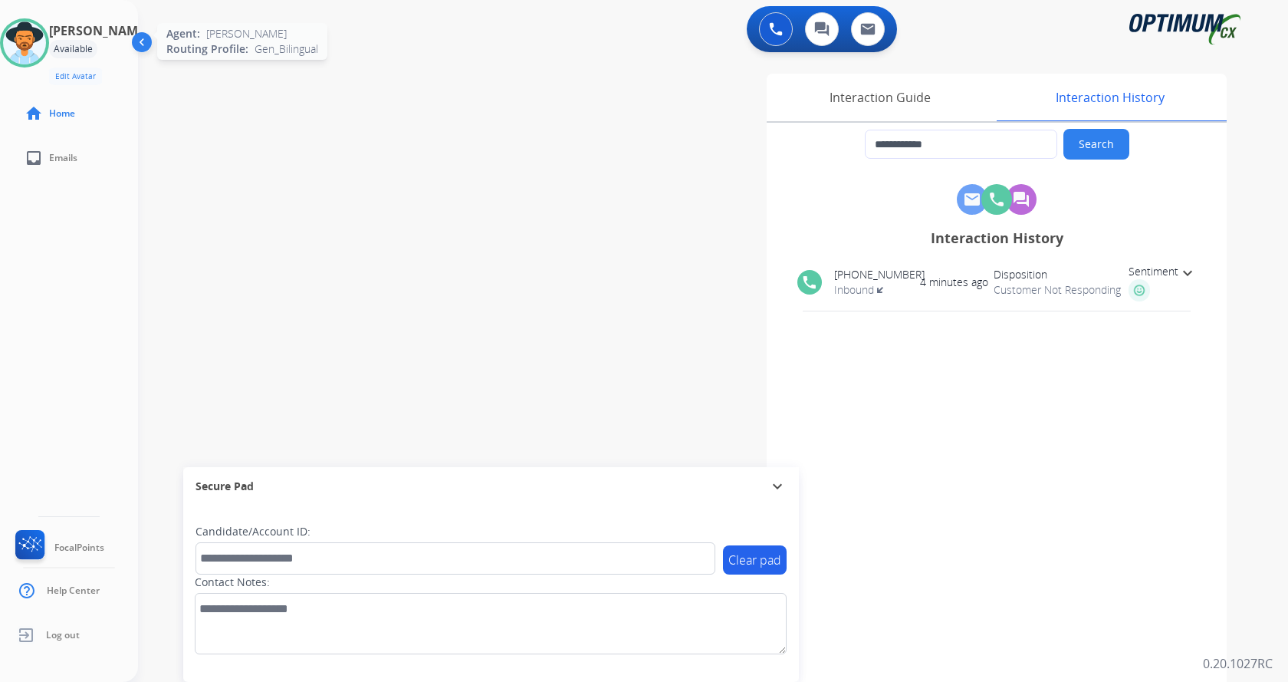
click at [44, 44] on img at bounding box center [24, 42] width 43 height 43
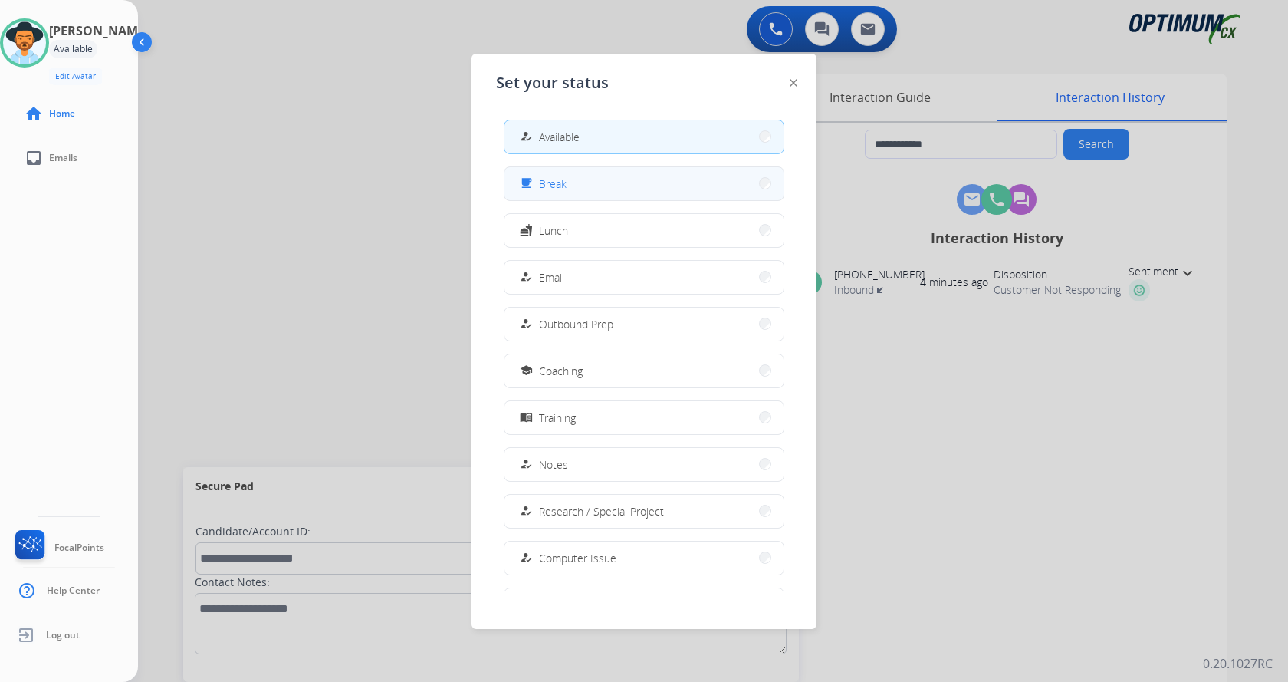
click at [562, 195] on button "free_breakfast Break" at bounding box center [644, 183] width 279 height 33
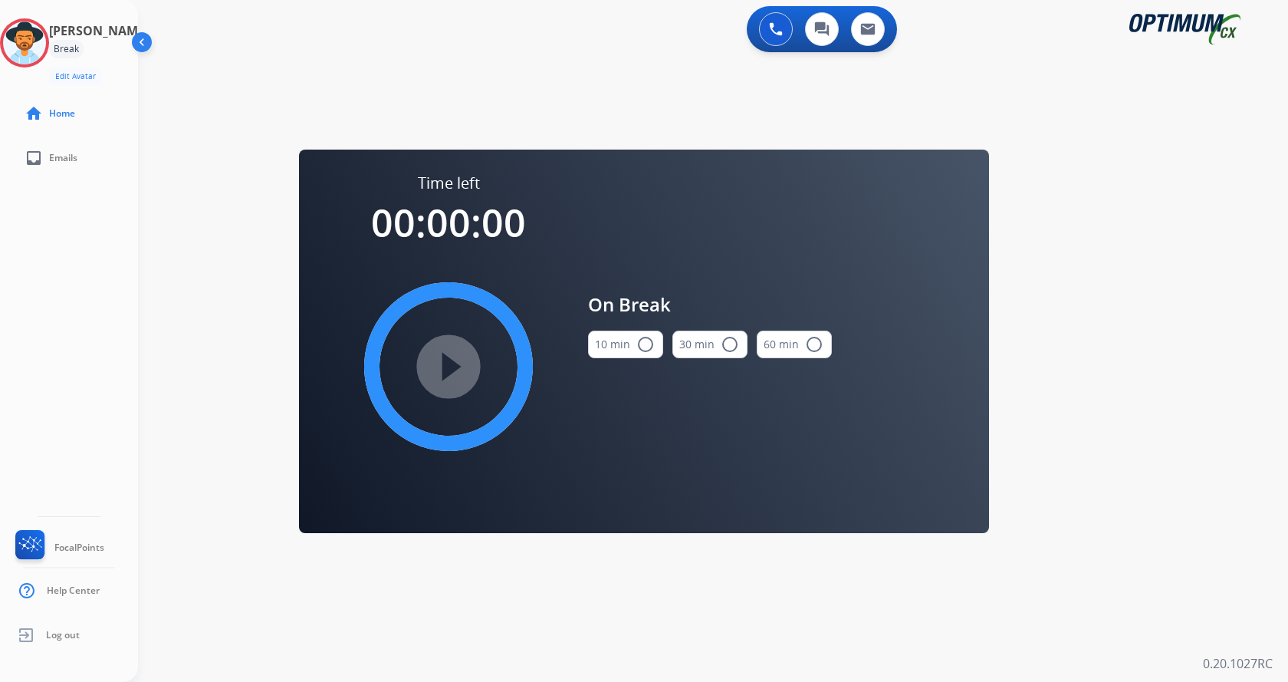
drag, startPoint x: 630, startPoint y: 353, endPoint x: 461, endPoint y: 364, distance: 169.9
click at [627, 353] on button "10 min radio_button_unchecked" at bounding box center [625, 345] width 75 height 28
click at [439, 367] on mat-icon "play_circle_filled" at bounding box center [448, 366] width 18 height 18
click at [41, 51] on icon at bounding box center [25, 43] width 50 height 50
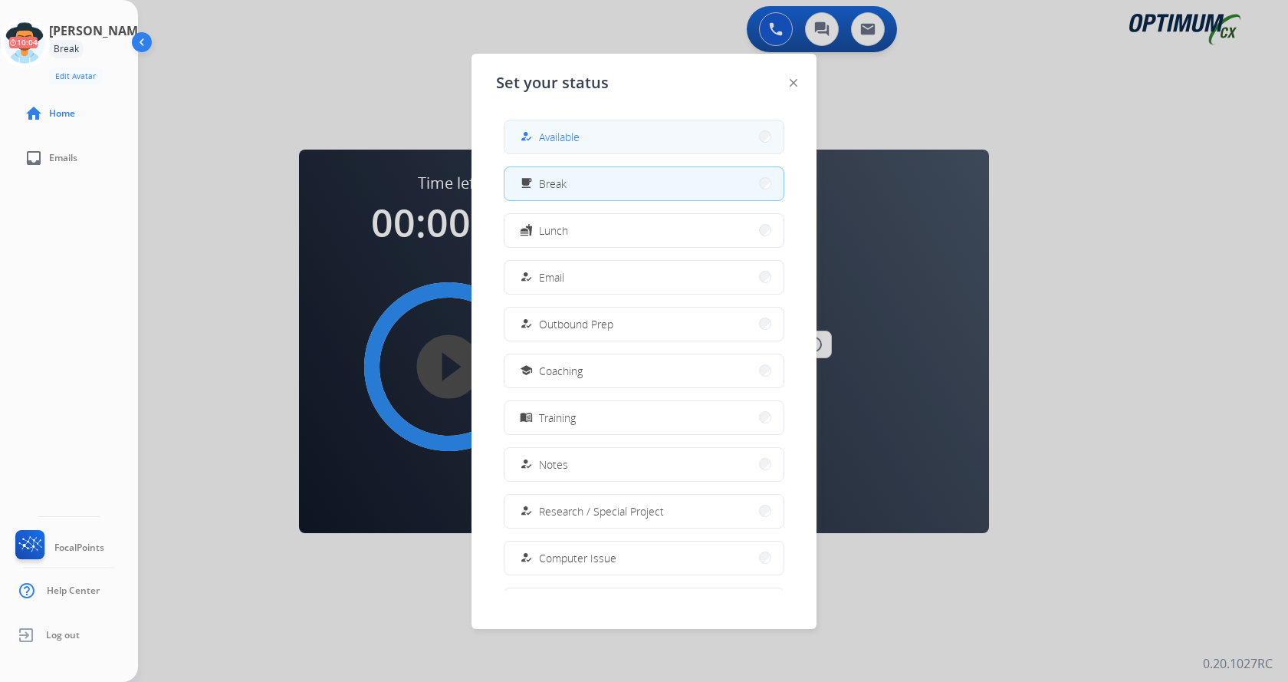
click at [582, 146] on button "how_to_reg Available" at bounding box center [644, 136] width 279 height 33
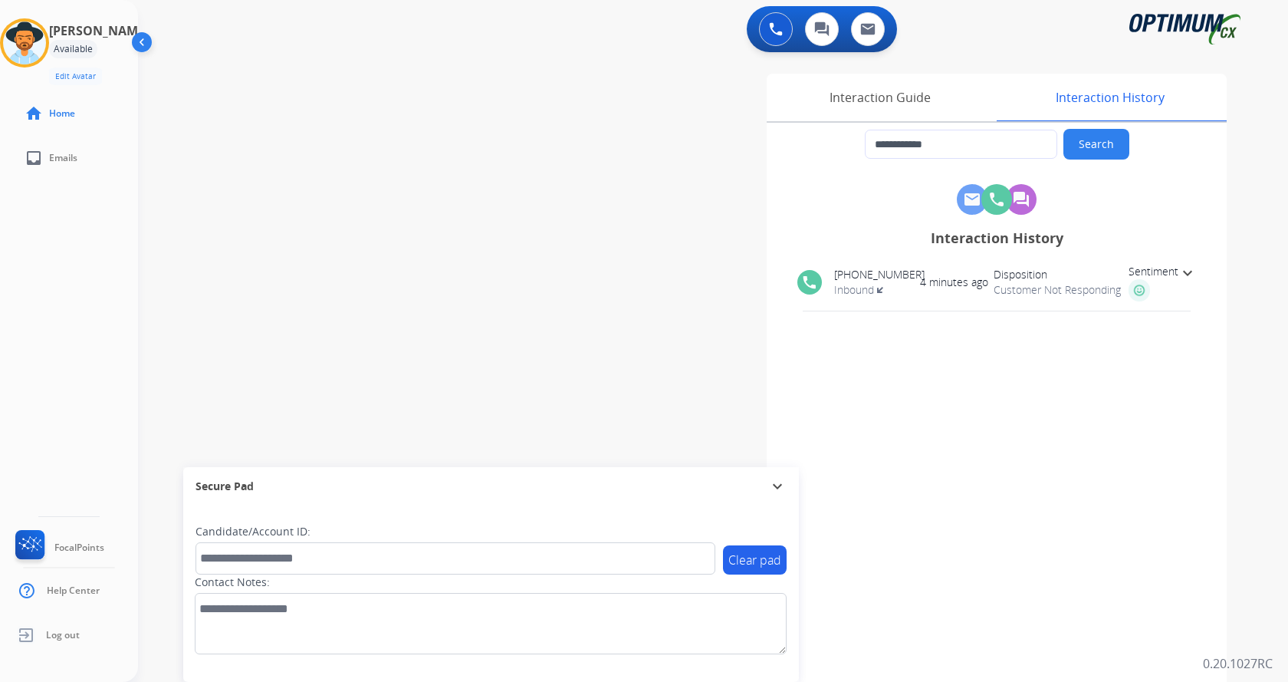
click at [234, 304] on div "**********" at bounding box center [694, 375] width 1113 height 640
click at [507, 261] on div "**********" at bounding box center [694, 375] width 1113 height 640
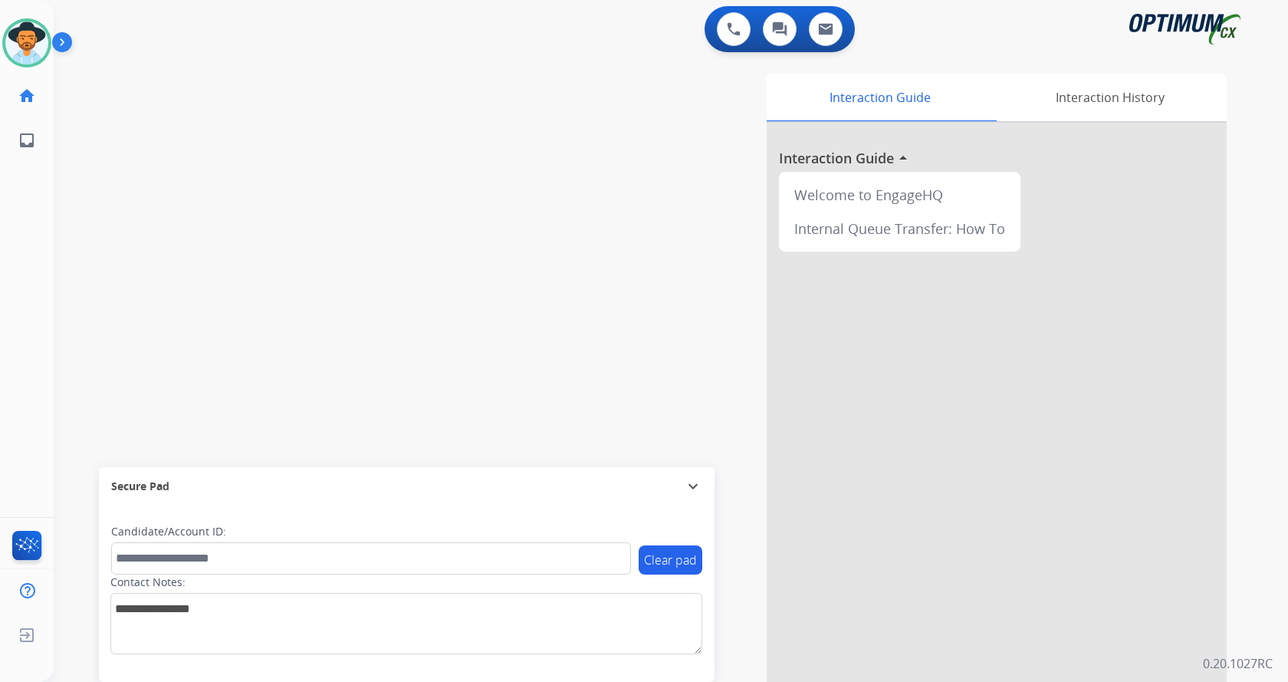
click at [64, 44] on img at bounding box center [65, 45] width 26 height 29
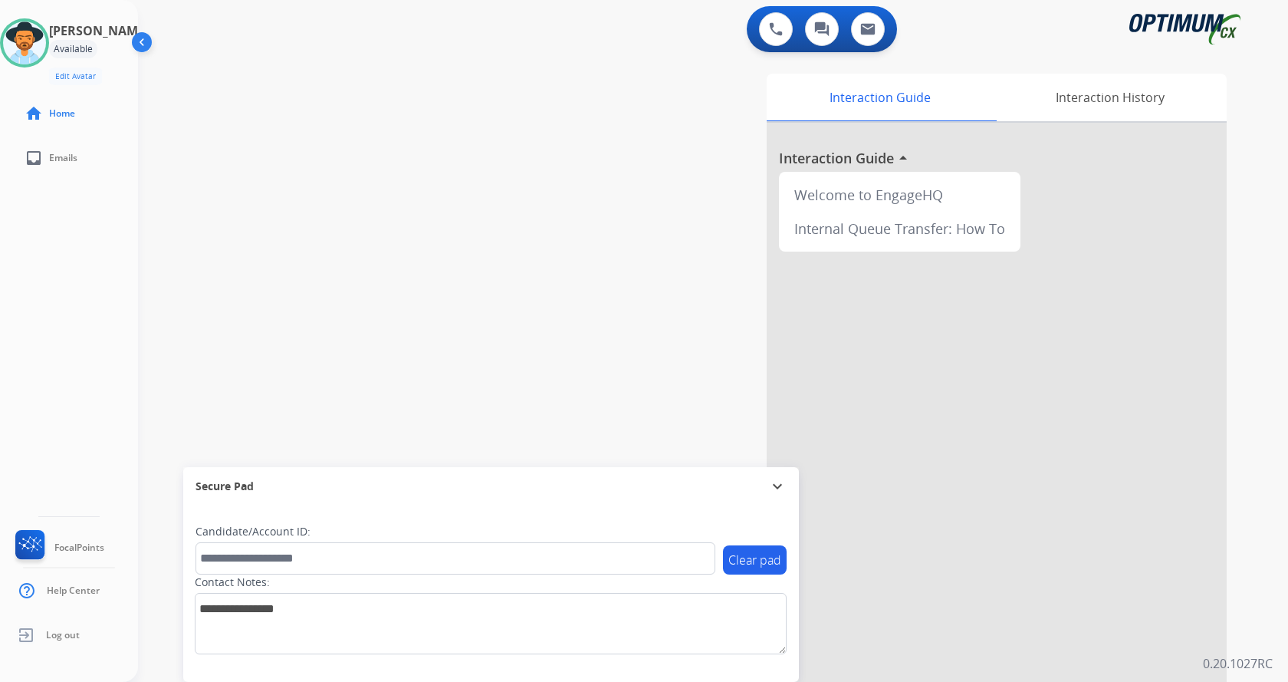
click at [412, 250] on div "swap_horiz Break voice bridge close_fullscreen Connect 3-Way Call merge_type Se…" at bounding box center [694, 375] width 1113 height 640
click at [382, 143] on div "swap_horiz Break voice bridge close_fullscreen Connect 3-Way Call merge_type Se…" at bounding box center [694, 375] width 1113 height 640
click at [278, 175] on div "swap_horiz Break voice bridge close_fullscreen Connect 3-Way Call merge_type Se…" at bounding box center [694, 375] width 1113 height 640
click at [1121, 100] on div "Interaction History" at bounding box center [1110, 98] width 234 height 48
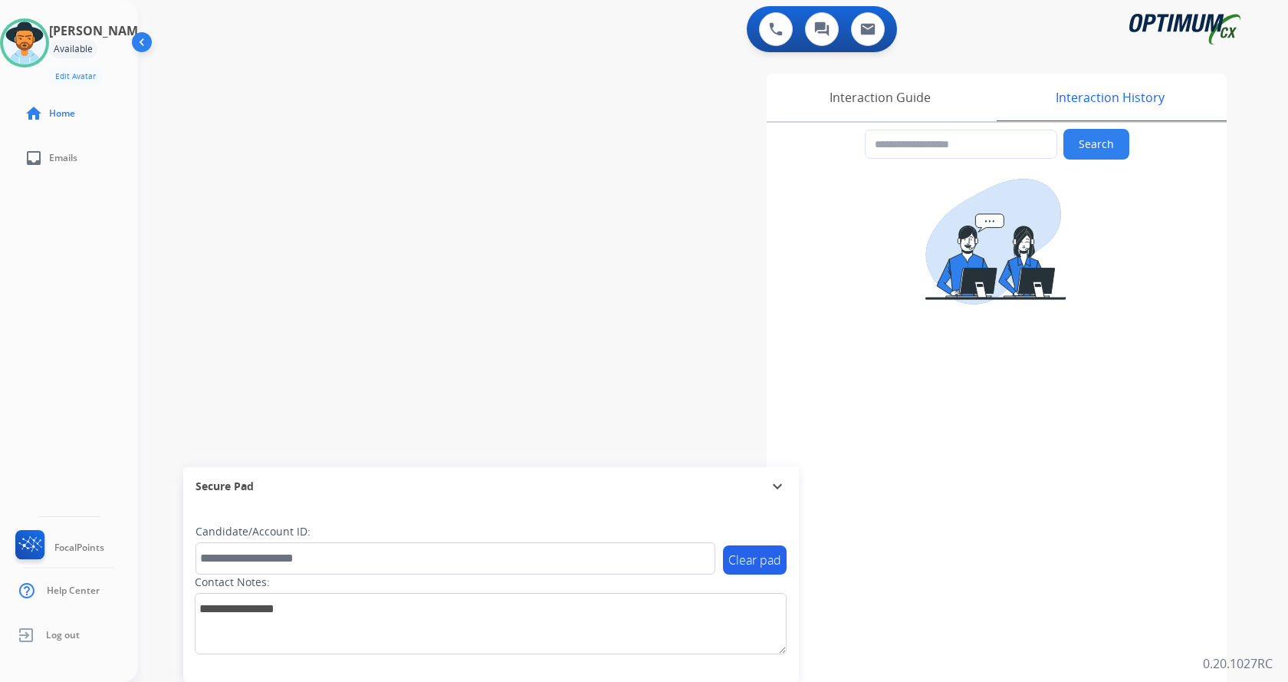
click at [458, 160] on div "swap_horiz Break voice bridge close_fullscreen Connect 3-Way Call merge_type Se…" at bounding box center [694, 375] width 1113 height 640
click at [767, 28] on button at bounding box center [776, 29] width 34 height 34
click at [778, 28] on img at bounding box center [776, 29] width 14 height 14
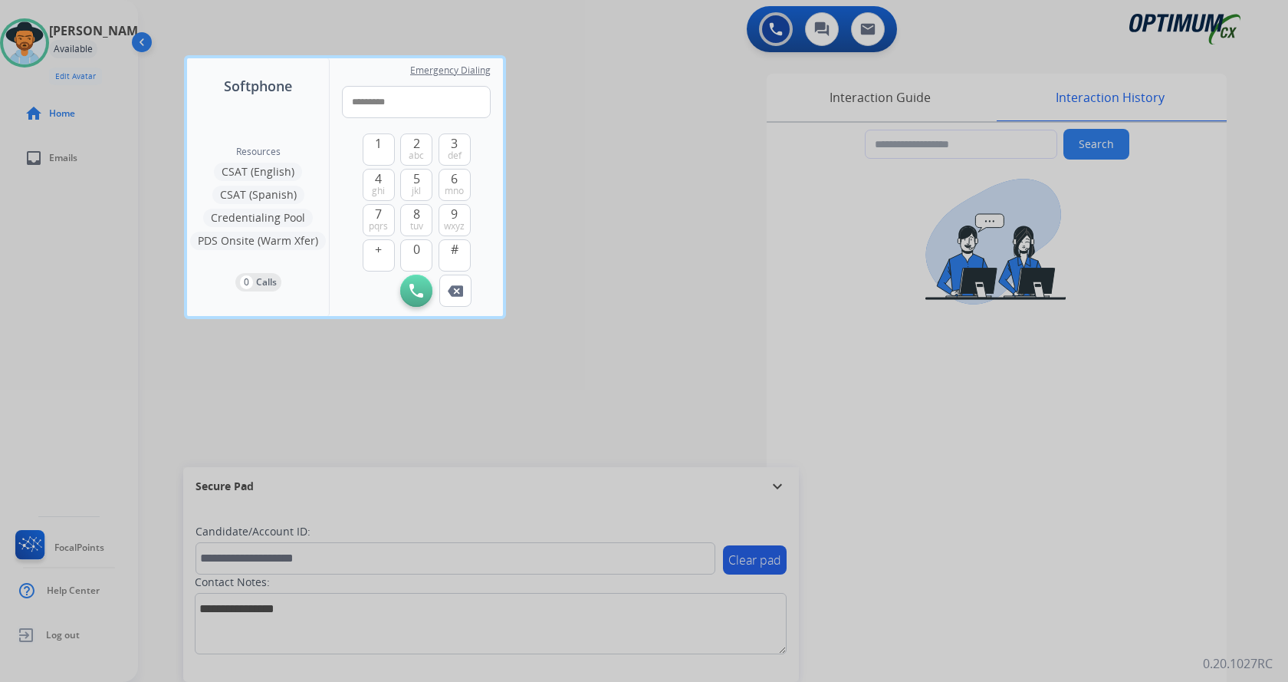
type input "**********"
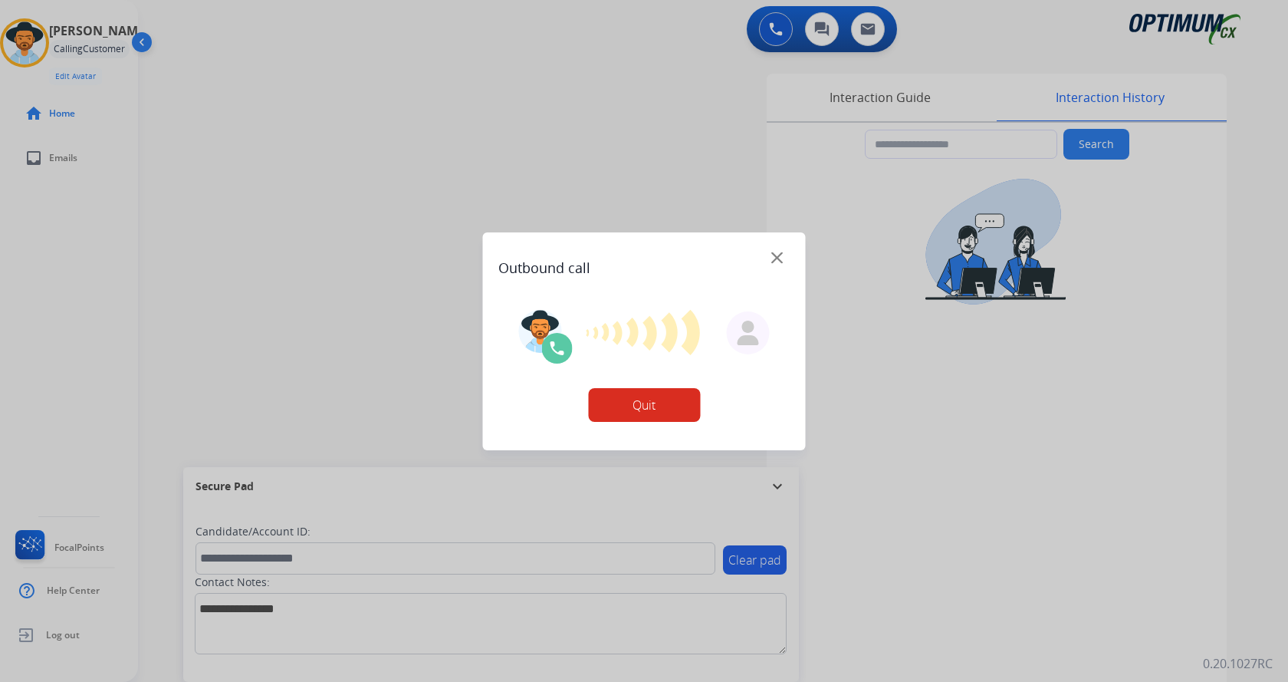
type input "**********"
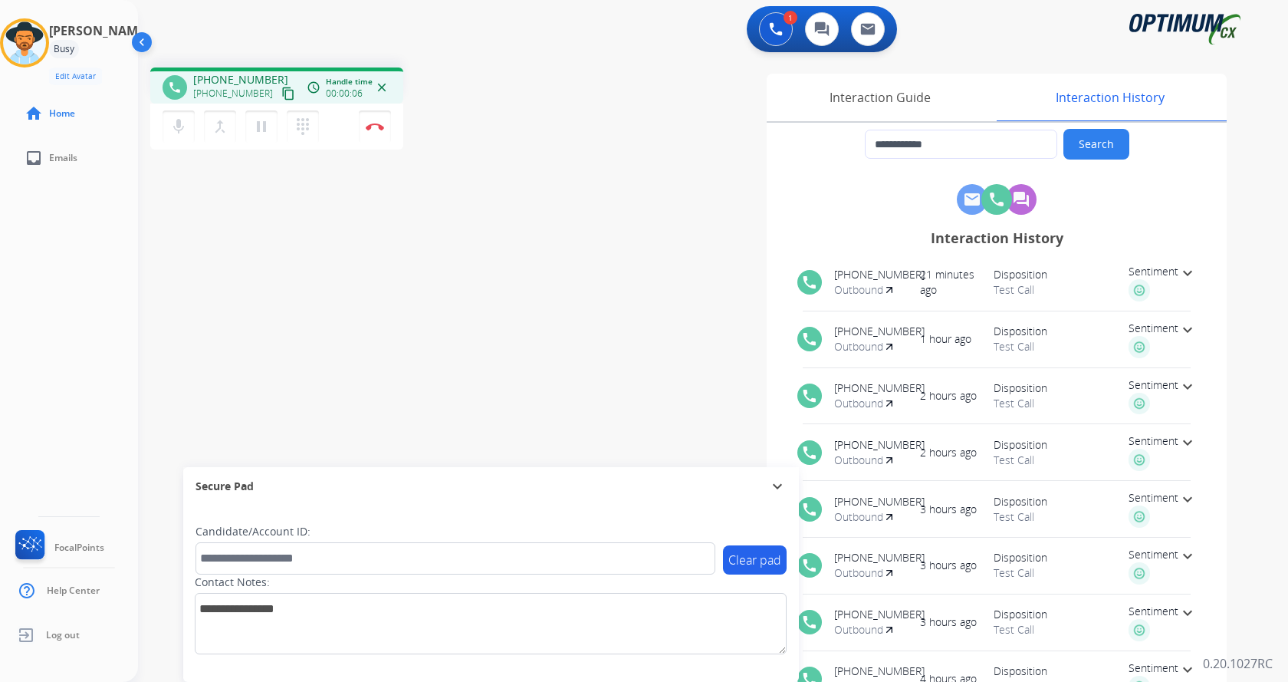
drag, startPoint x: 334, startPoint y: 197, endPoint x: 344, endPoint y: 183, distance: 16.6
click at [334, 196] on div "**********" at bounding box center [694, 375] width 1113 height 640
click at [369, 128] on img at bounding box center [375, 127] width 18 height 8
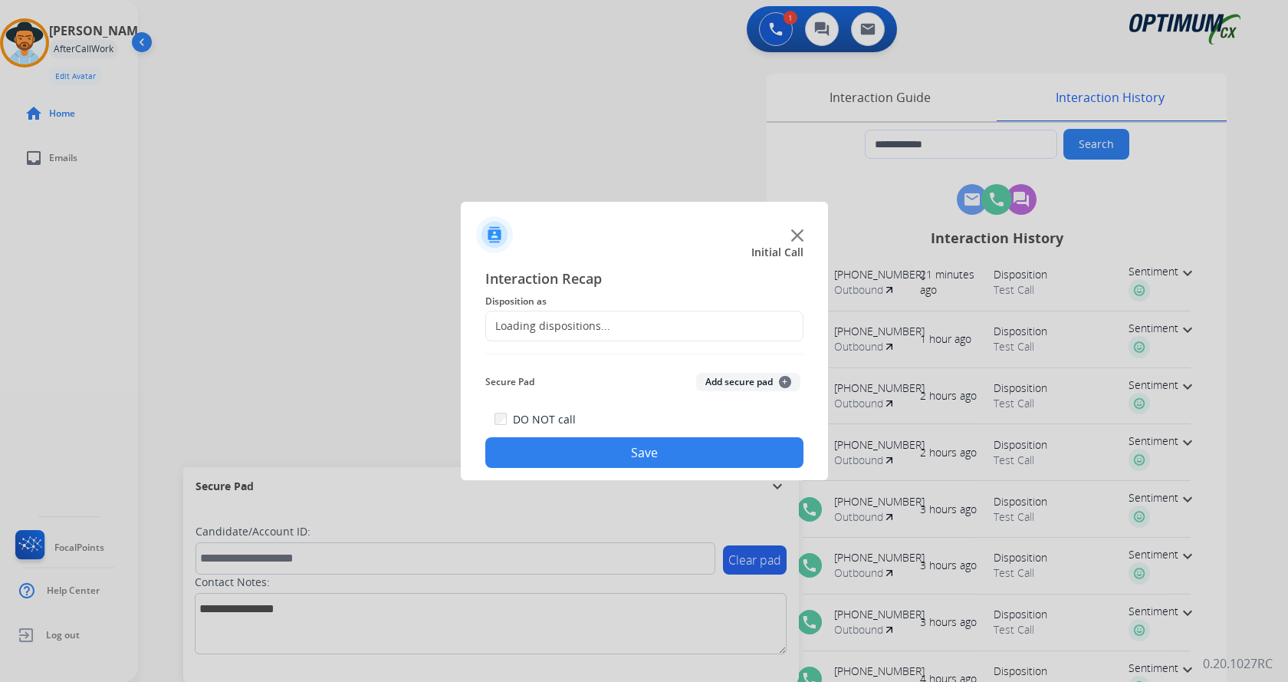
click at [746, 388] on button "Add secure pad +" at bounding box center [748, 382] width 104 height 18
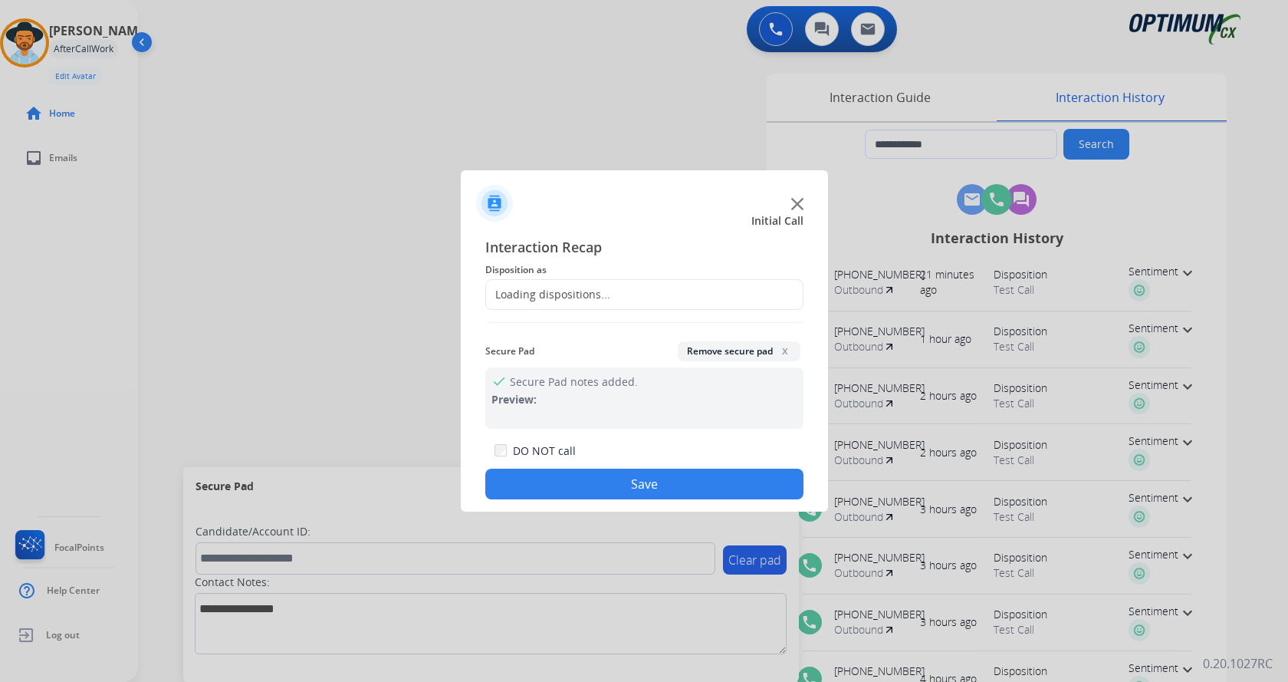
click at [594, 291] on div "Loading dispositions..." at bounding box center [548, 294] width 124 height 15
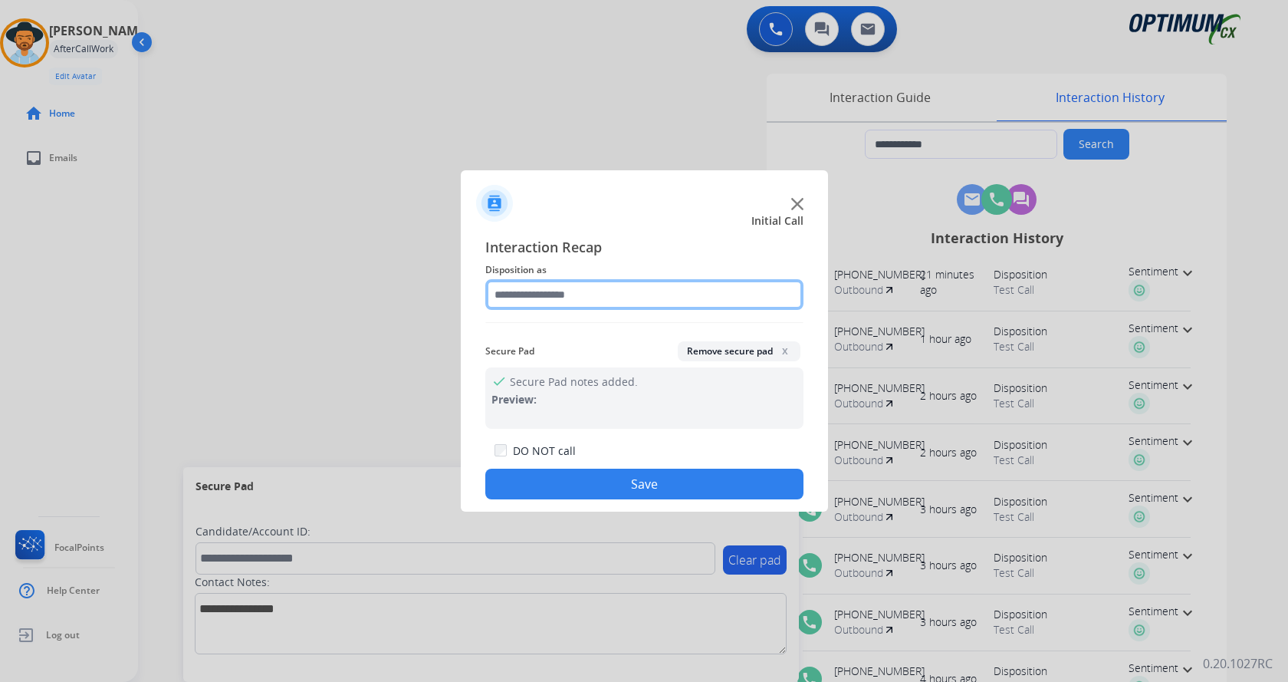
click at [594, 291] on input "text" at bounding box center [644, 294] width 318 height 31
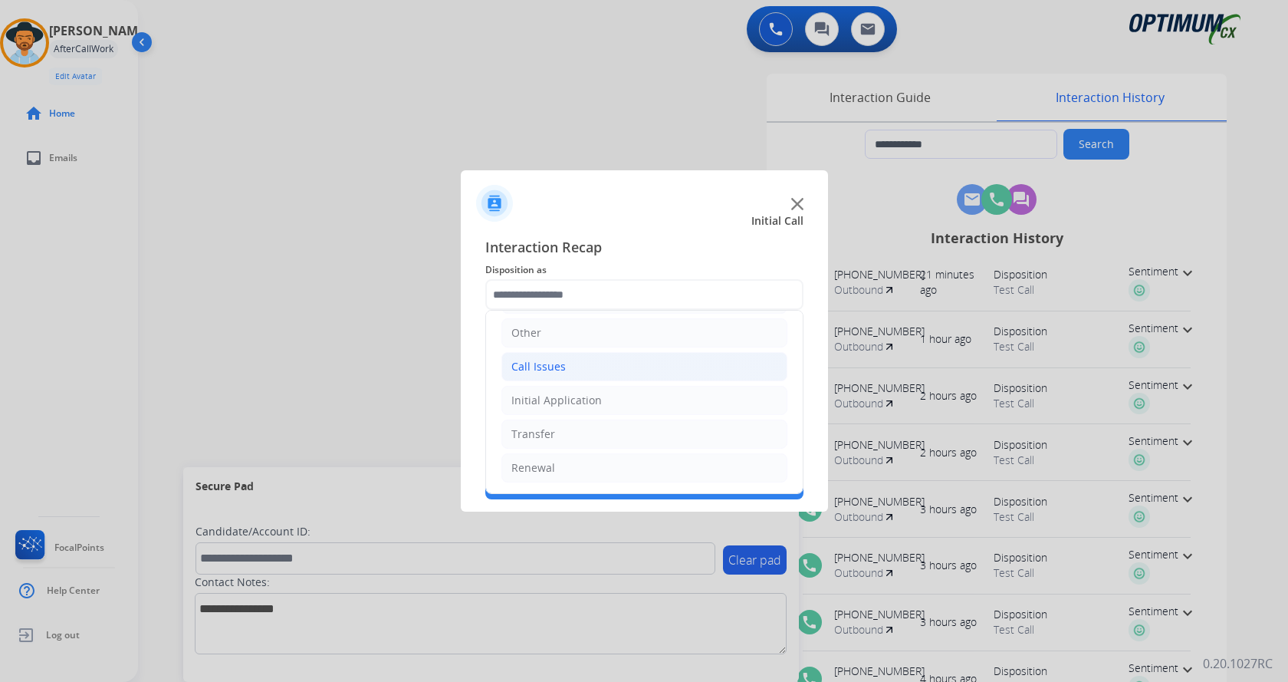
drag, startPoint x: 548, startPoint y: 376, endPoint x: 557, endPoint y: 374, distance: 9.3
click at [551, 374] on li "Call Issues" at bounding box center [645, 366] width 286 height 29
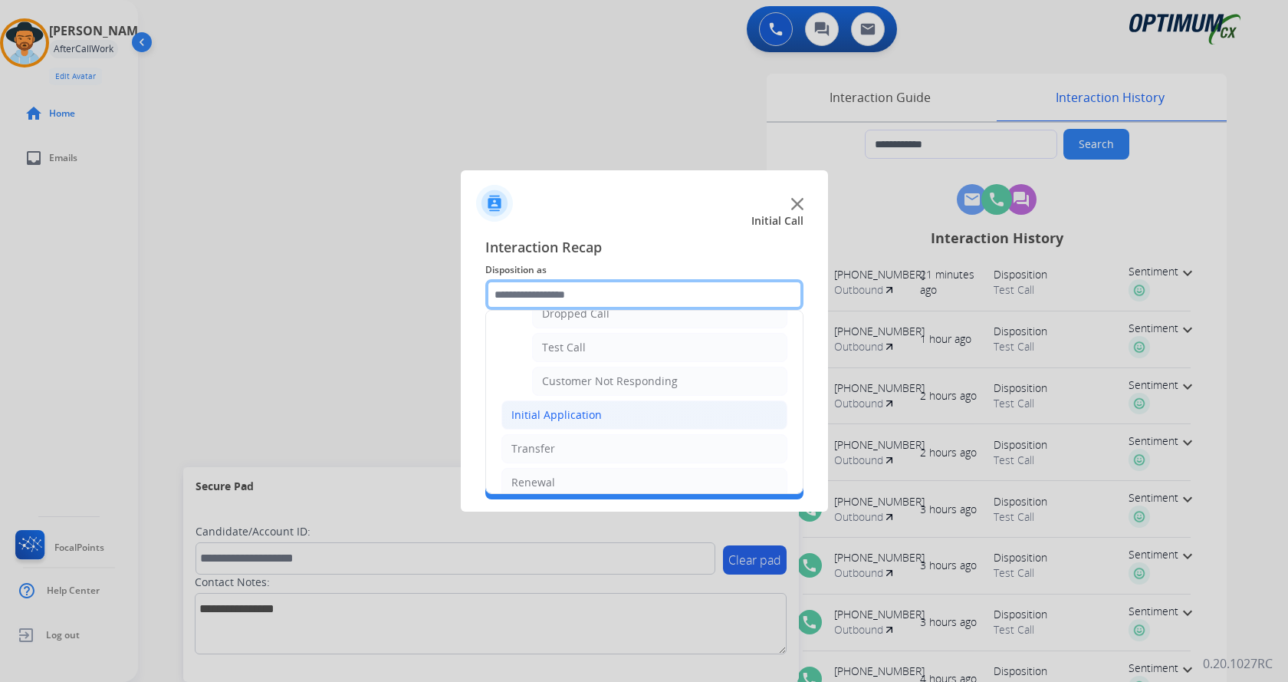
scroll to position [273, 0]
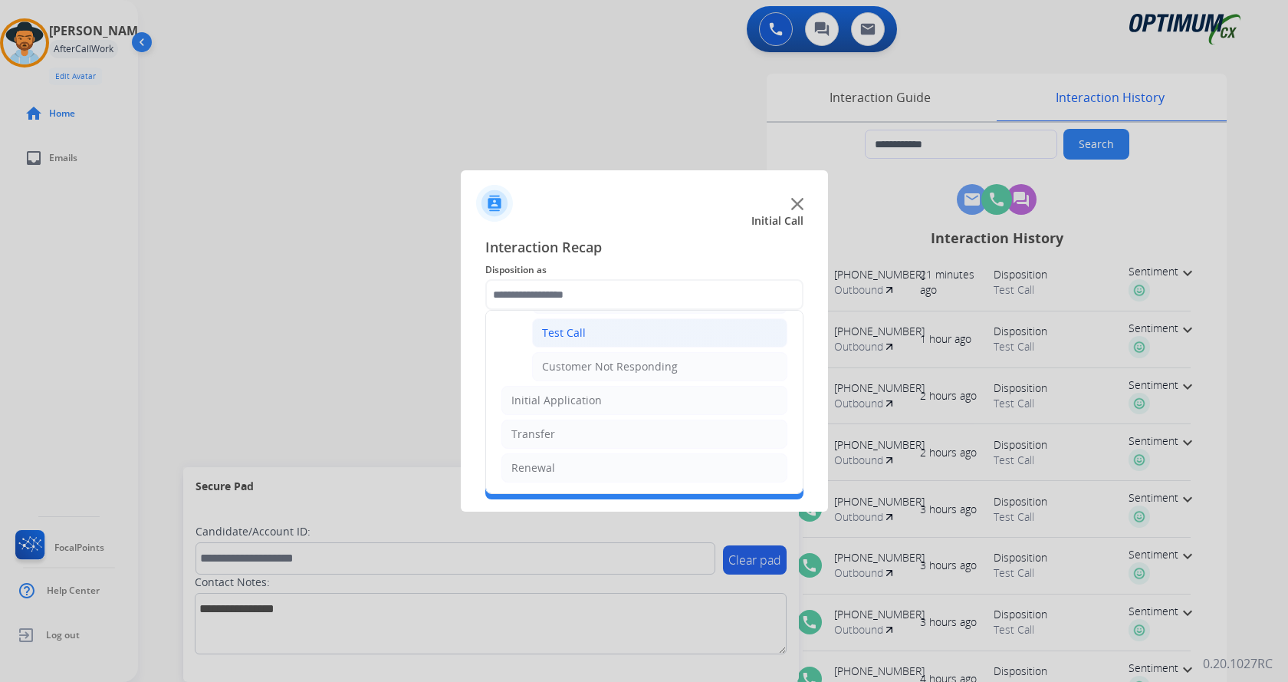
click at [586, 336] on li "Test Call" at bounding box center [659, 332] width 255 height 29
type input "*********"
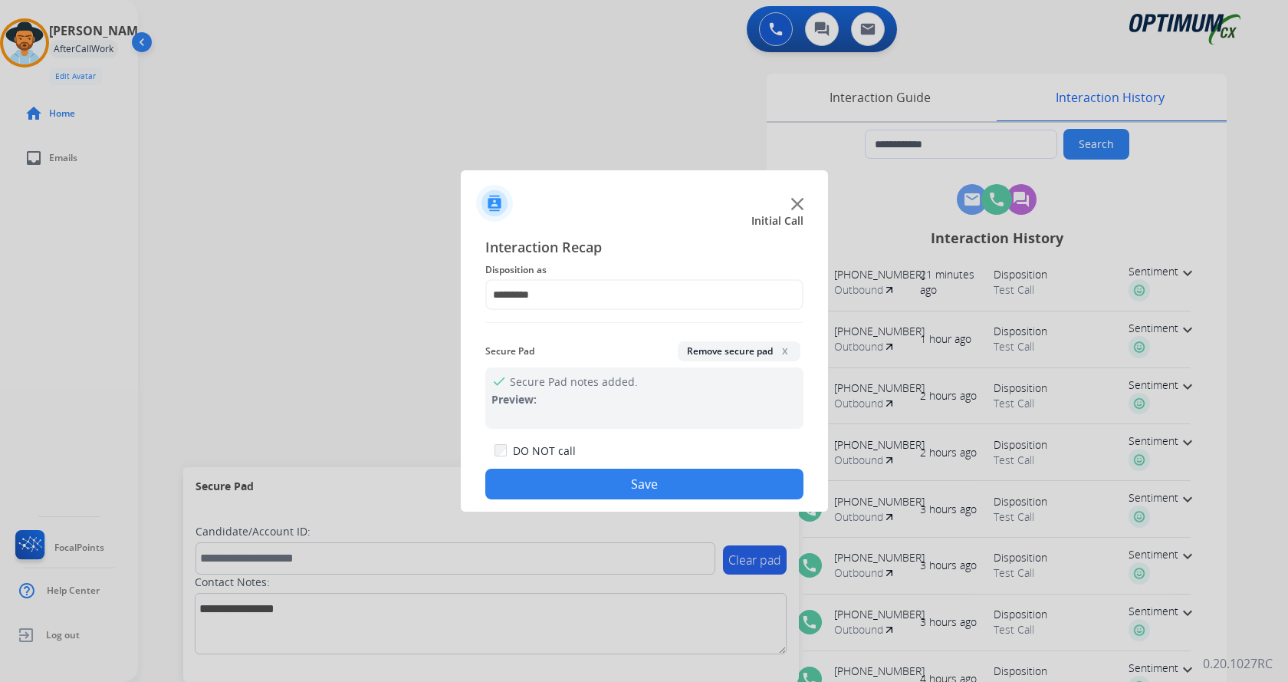
click at [584, 489] on button "Save" at bounding box center [644, 484] width 318 height 31
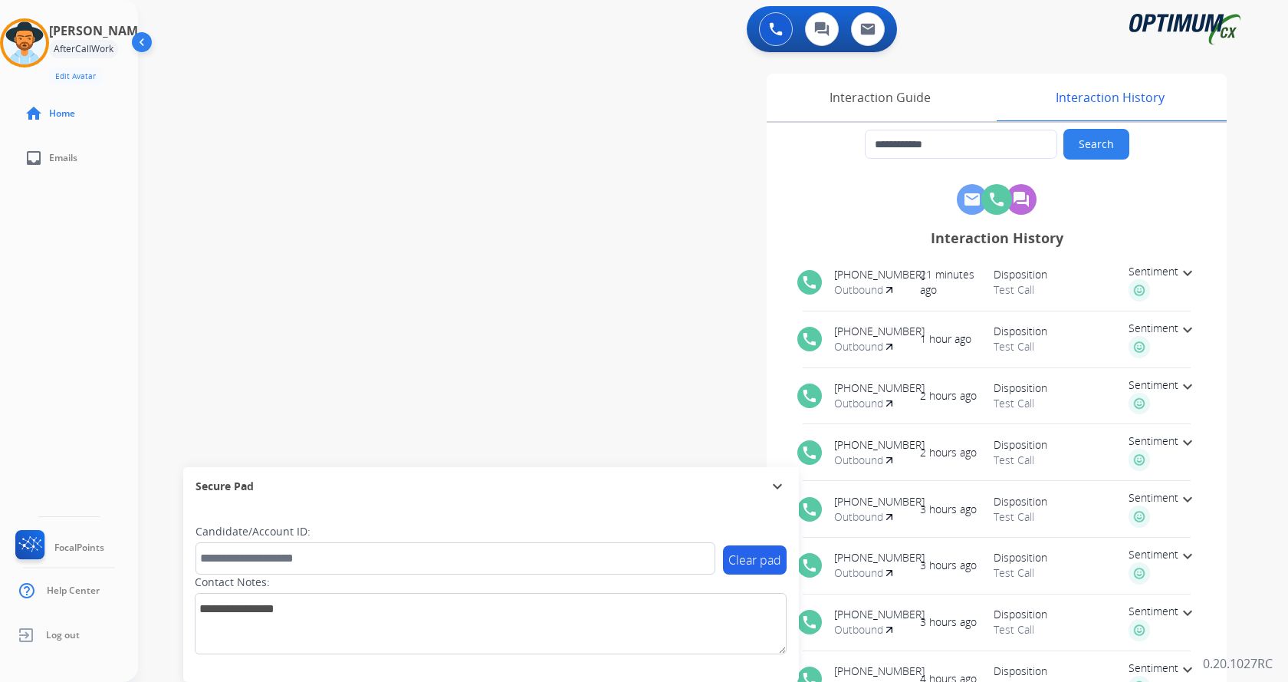
click at [360, 241] on div "**********" at bounding box center [694, 375] width 1113 height 640
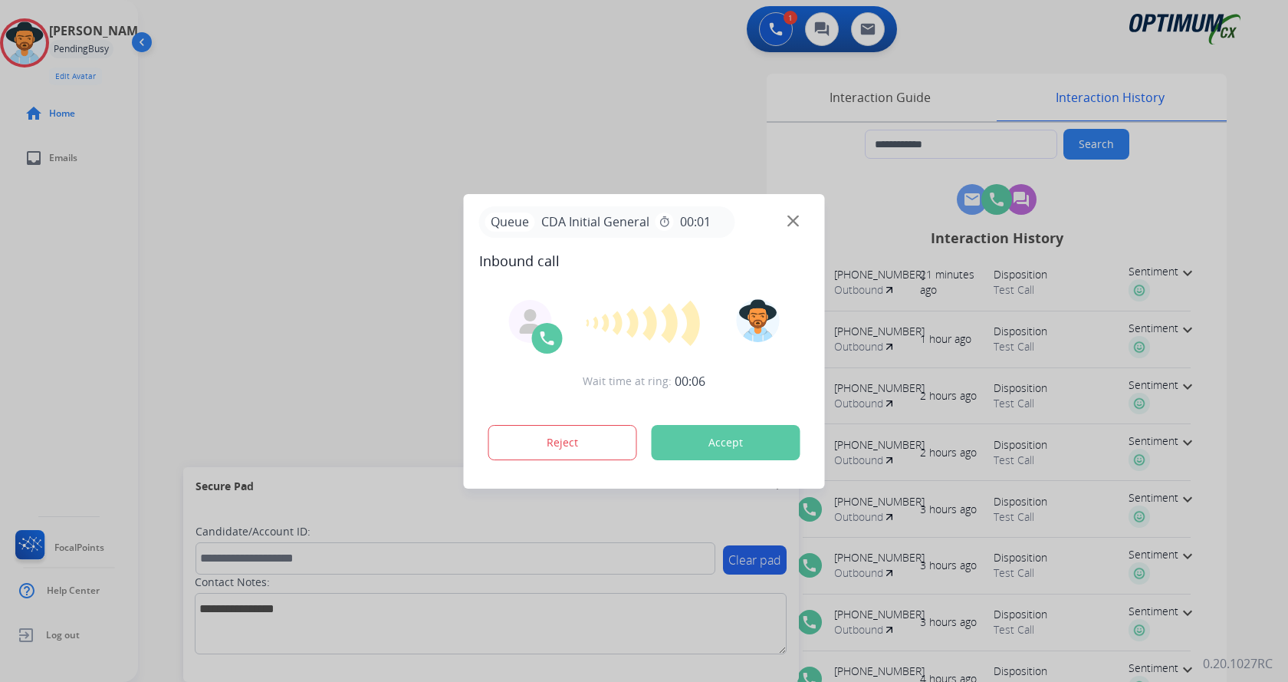
click at [686, 432] on div "**********" at bounding box center [893, 384] width 668 height 621
type input "**********"
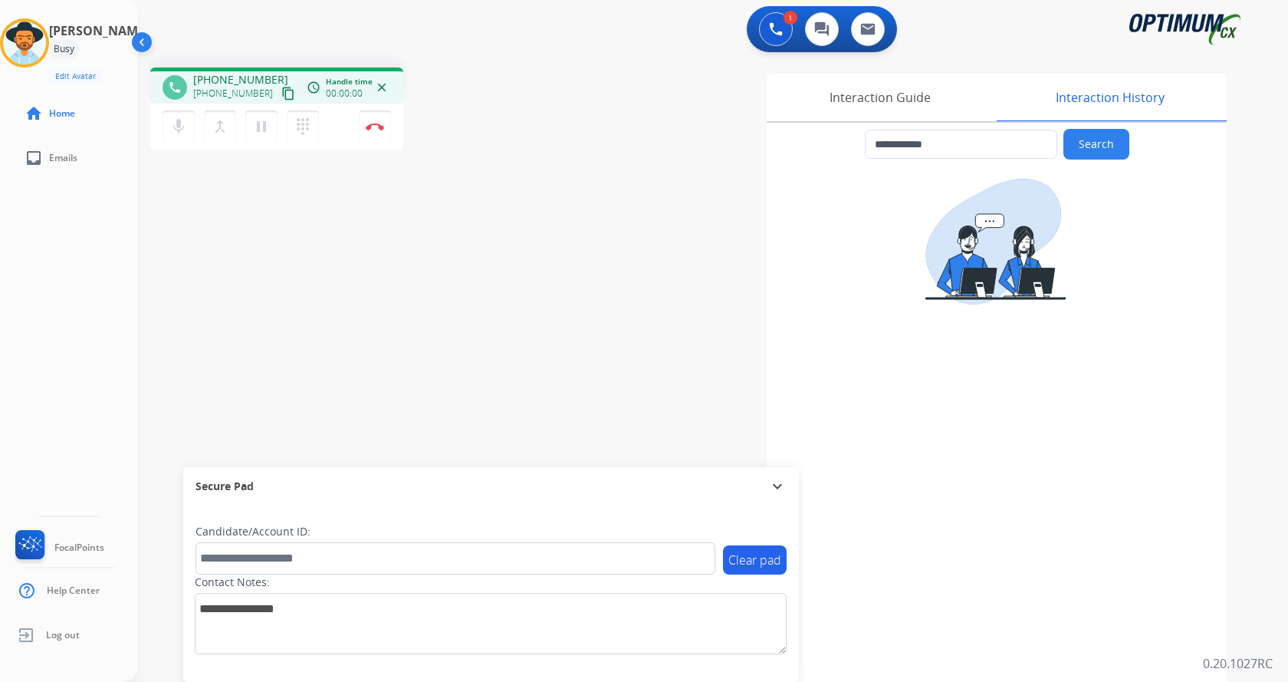
click at [567, 209] on div "**********" at bounding box center [893, 384] width 668 height 621
drag, startPoint x: 206, startPoint y: 78, endPoint x: 275, endPoint y: 75, distance: 69.1
click at [275, 75] on div "[PHONE_NUMBER] [PHONE_NUMBER] content_copy" at bounding box center [245, 87] width 104 height 31
copy span "3183128443"
click at [348, 247] on div "**********" at bounding box center [694, 375] width 1113 height 640
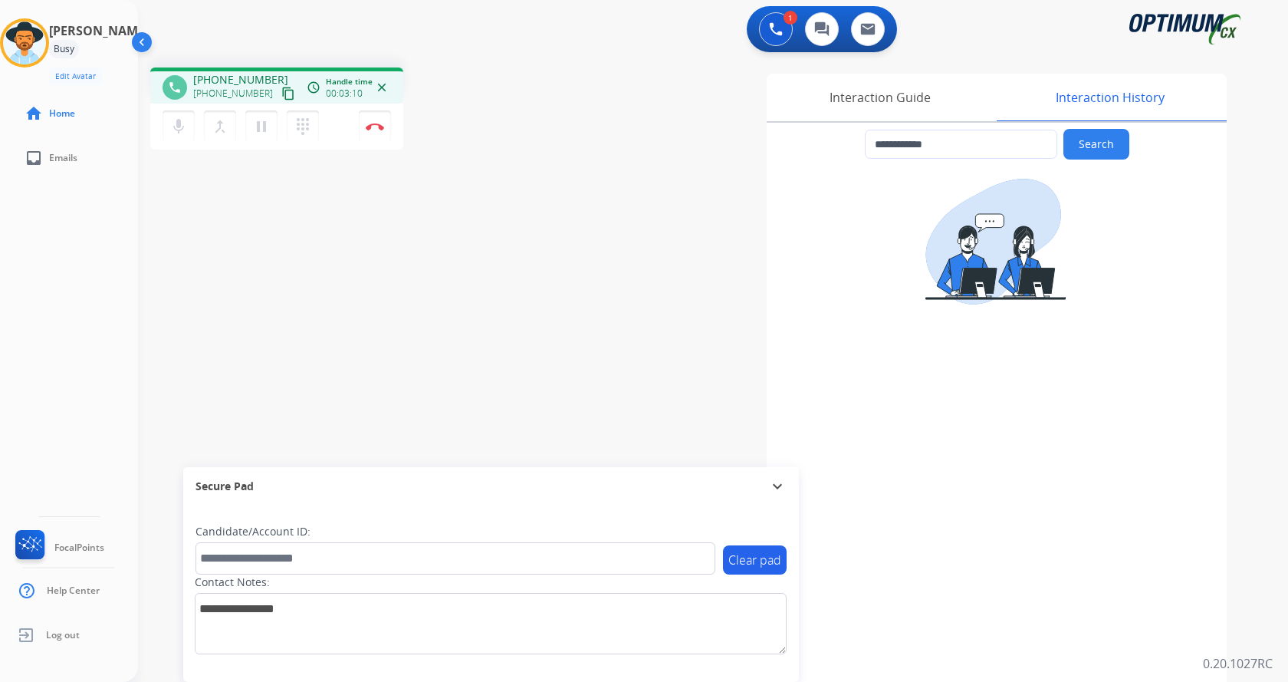
click at [368, 293] on div "**********" at bounding box center [694, 375] width 1113 height 640
drag, startPoint x: 391, startPoint y: 290, endPoint x: 390, endPoint y: 278, distance: 12.4
click at [392, 290] on div "**********" at bounding box center [694, 375] width 1113 height 640
click at [440, 123] on div "phone [PHONE_NUMBER] [PHONE_NUMBER] content_copy access_time Call metrics Queue…" at bounding box center [351, 110] width 403 height 87
click at [369, 130] on img at bounding box center [375, 127] width 18 height 8
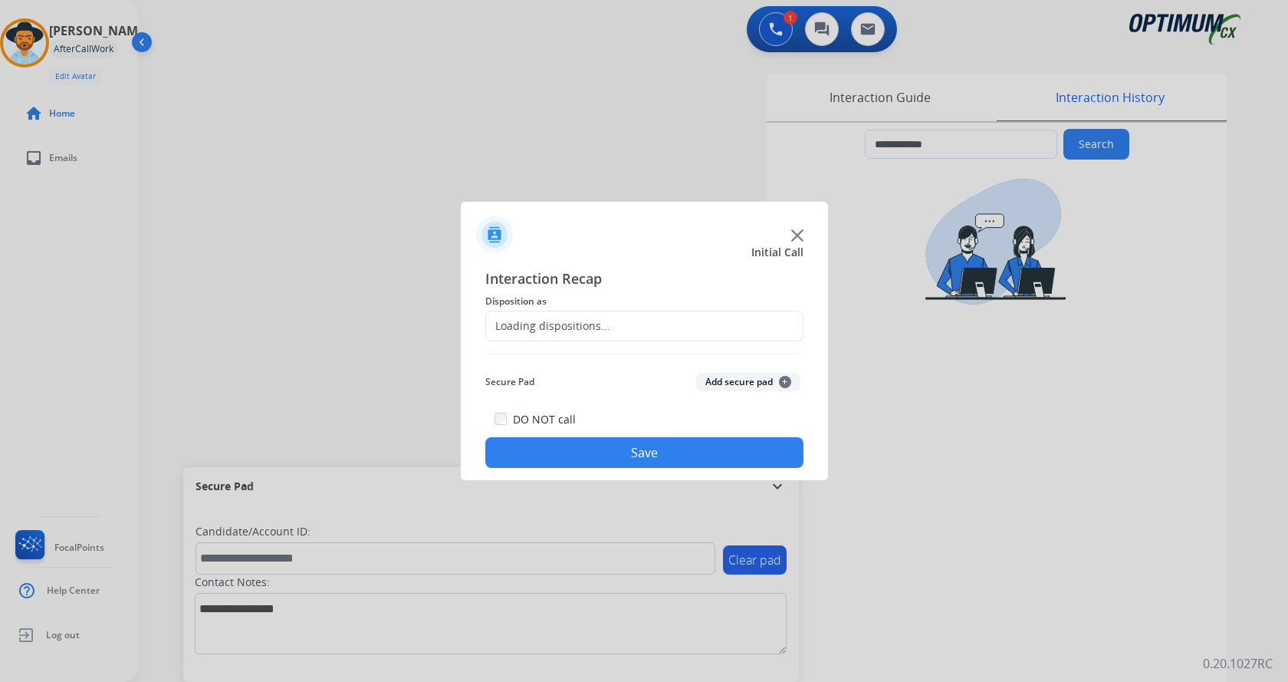
click at [716, 379] on button "Add secure pad +" at bounding box center [748, 382] width 104 height 18
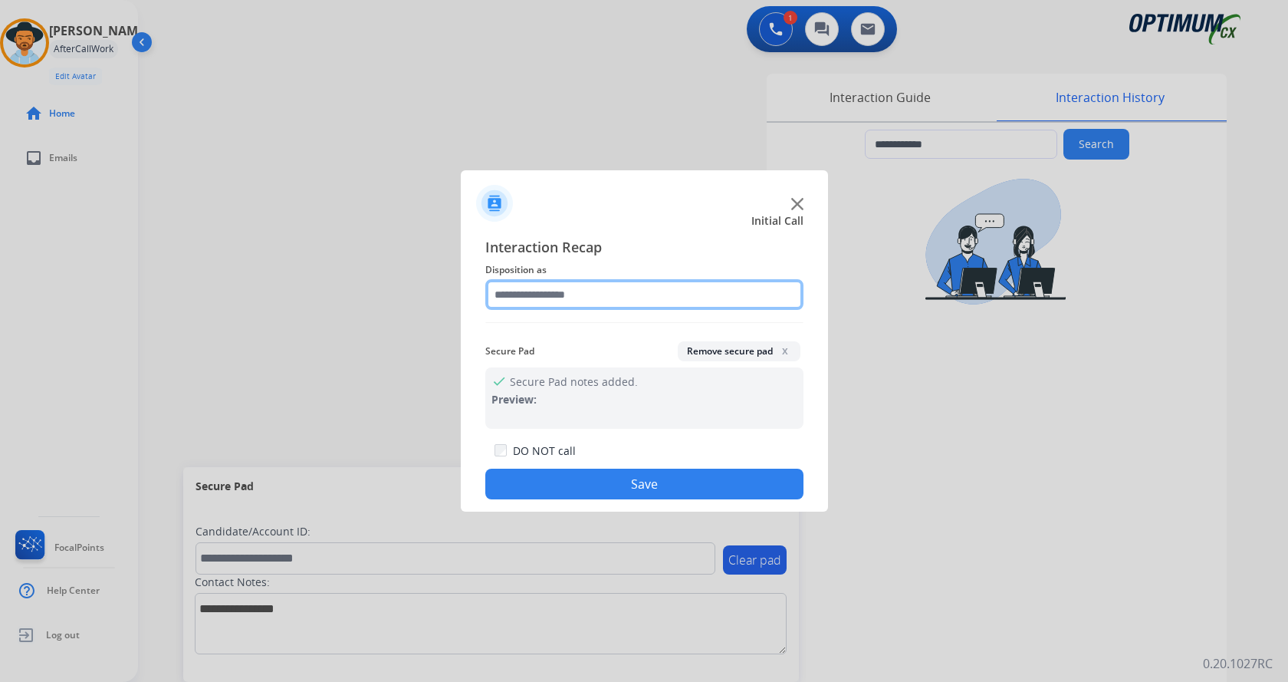
click at [559, 295] on input "text" at bounding box center [644, 294] width 318 height 31
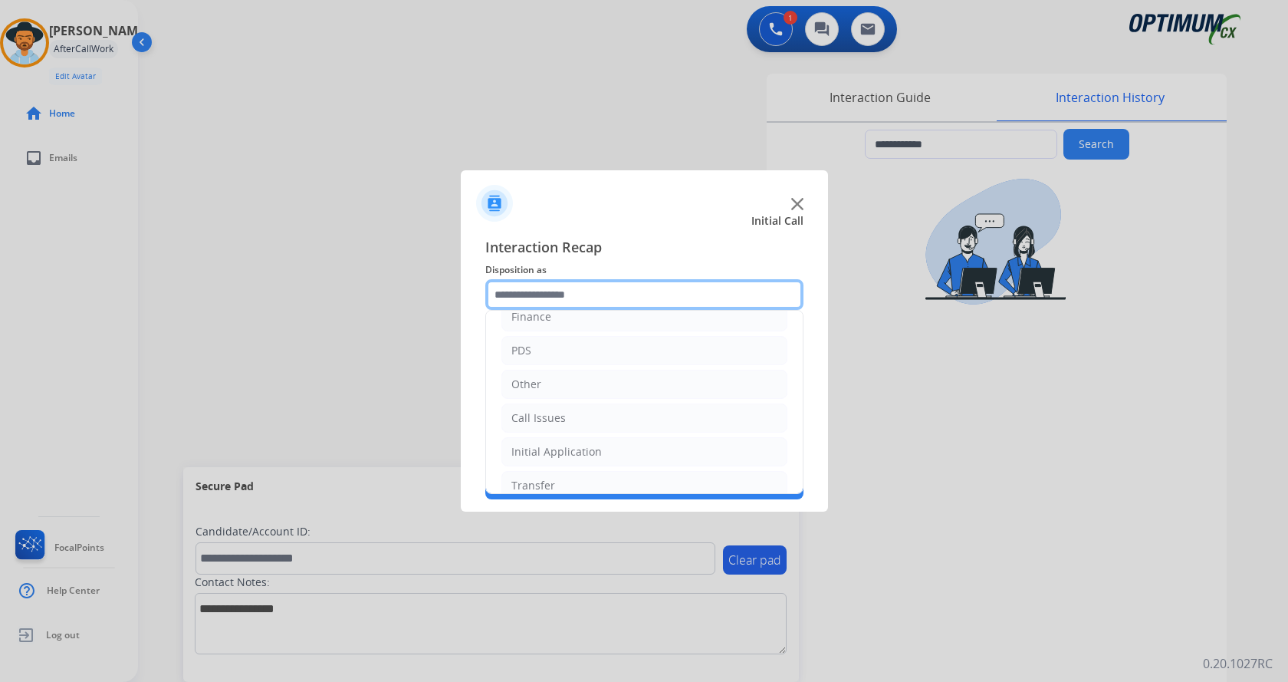
scroll to position [104, 0]
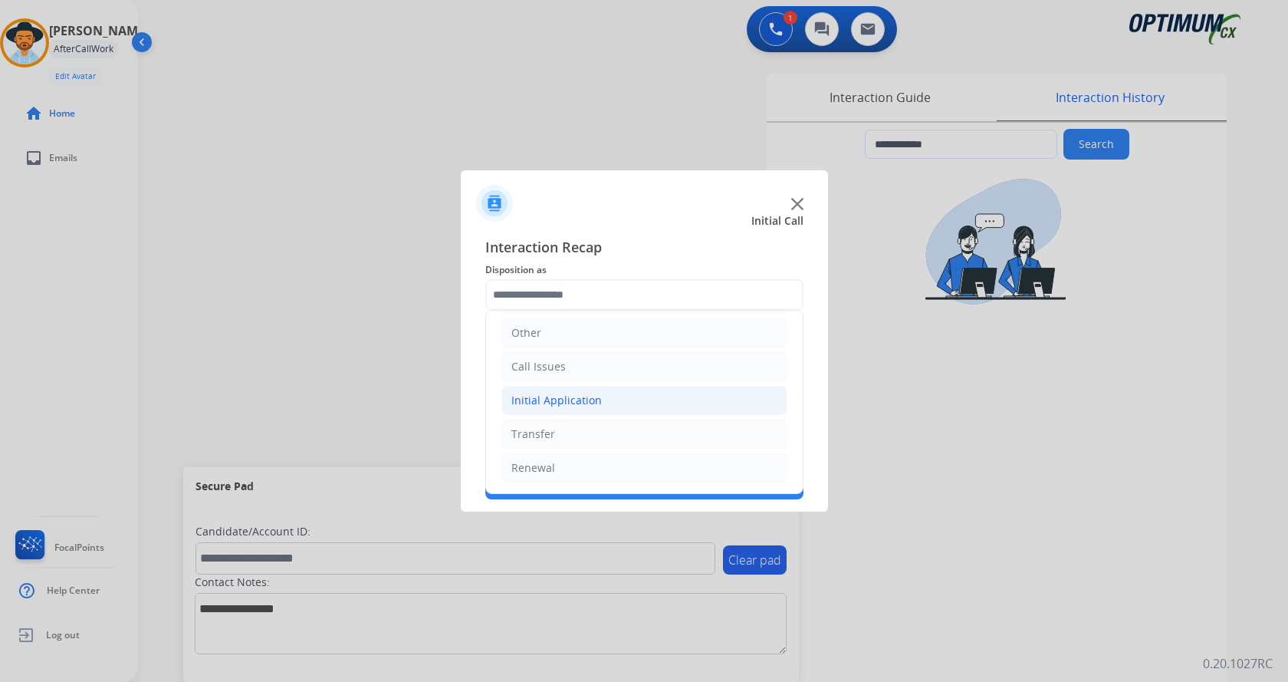
click at [563, 396] on div "Initial Application" at bounding box center [556, 400] width 90 height 15
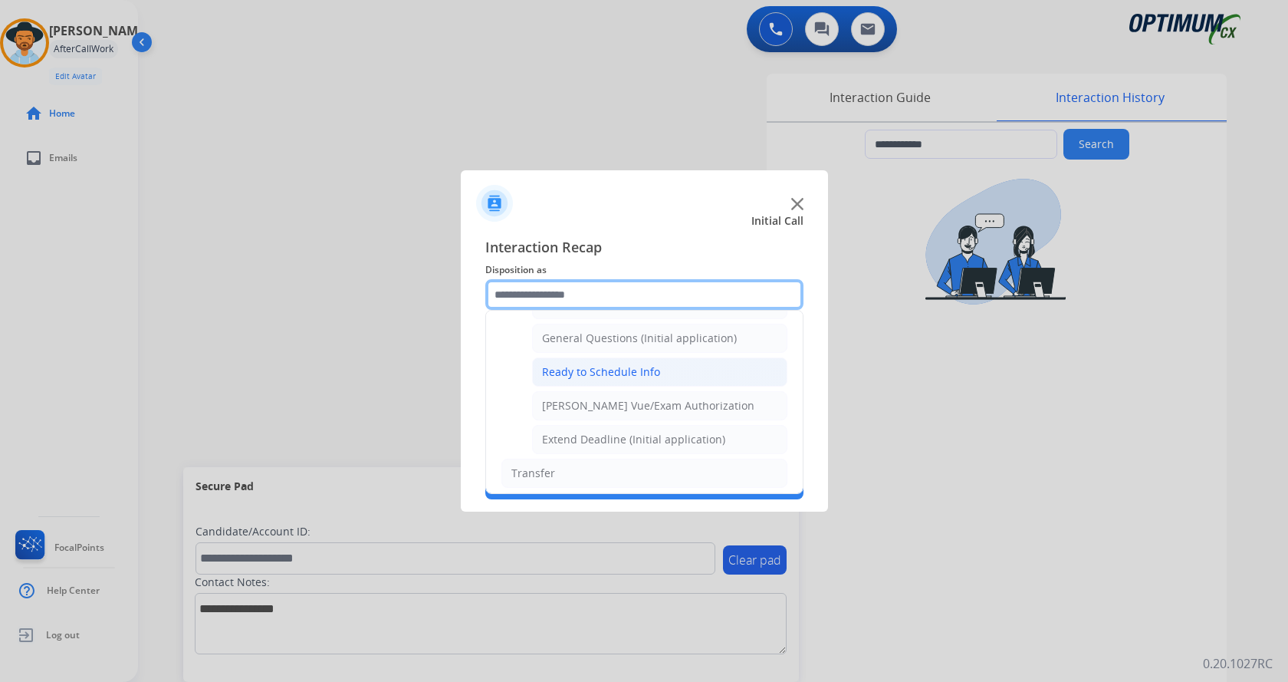
scroll to position [853, 0]
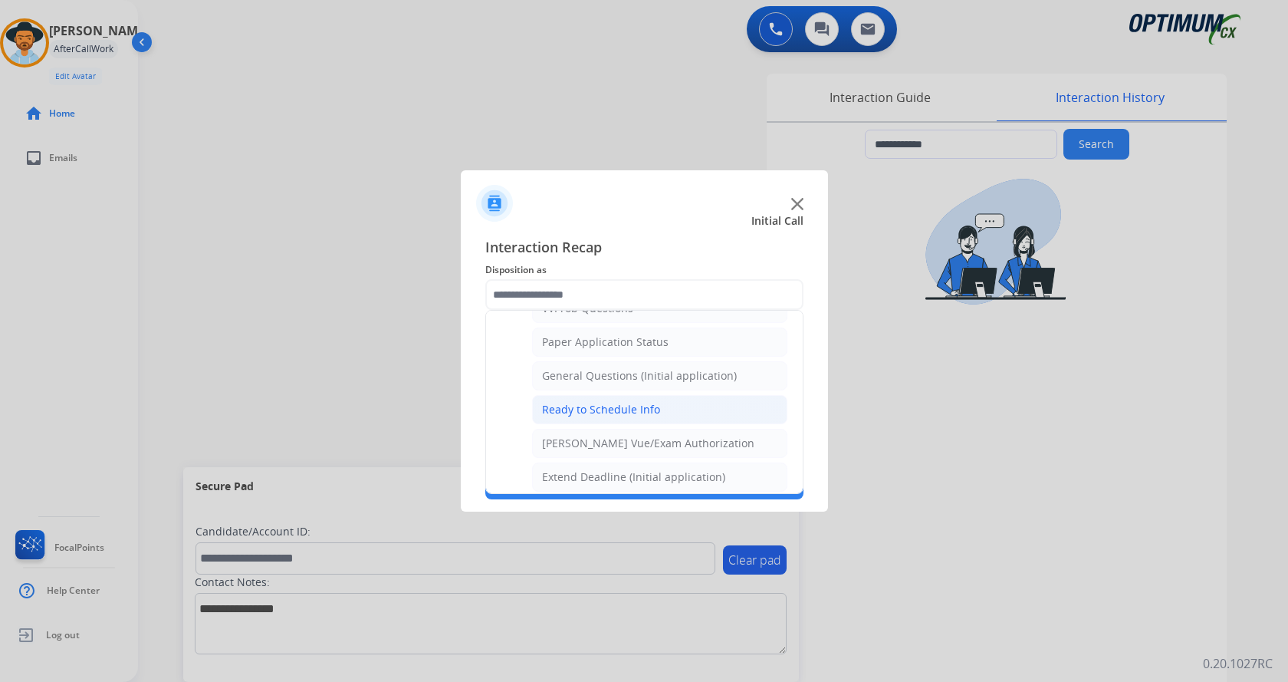
click at [615, 407] on div "Ready to Schedule Info" at bounding box center [601, 409] width 118 height 15
type input "**********"
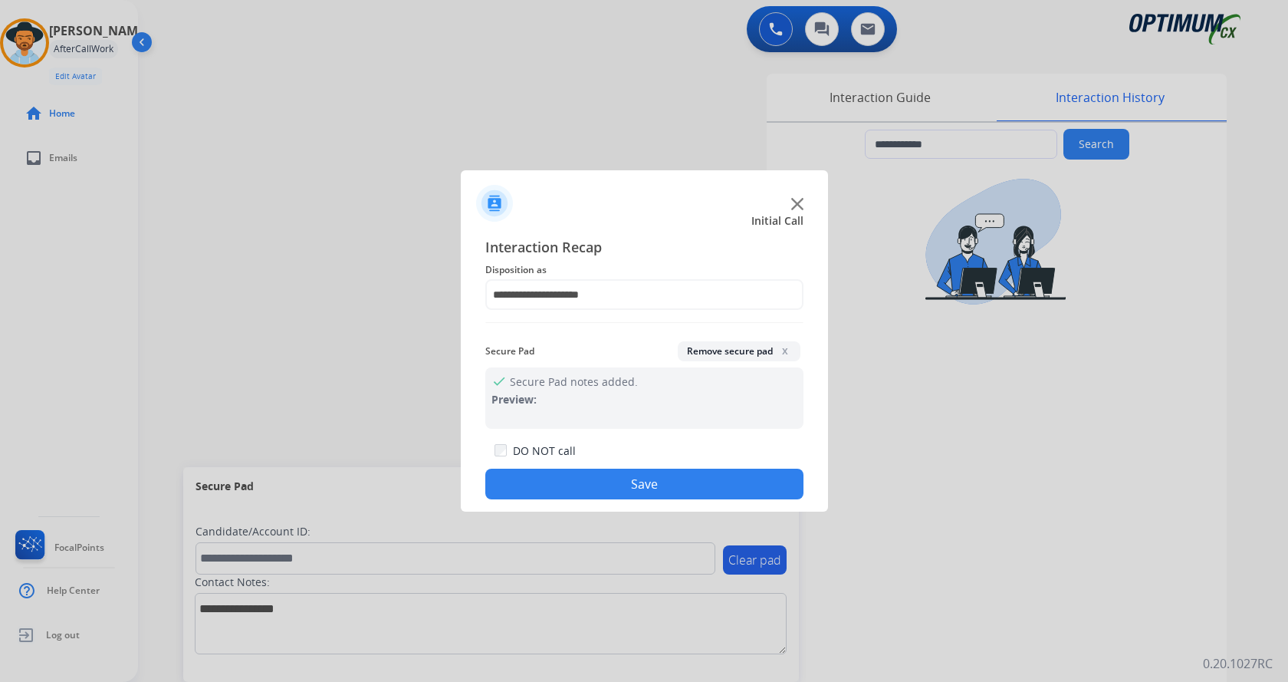
drag, startPoint x: 594, startPoint y: 467, endPoint x: 588, endPoint y: 475, distance: 10.0
click at [594, 469] on div "DO NOT call Save" at bounding box center [644, 470] width 318 height 58
drag, startPoint x: 587, startPoint y: 477, endPoint x: 546, endPoint y: 423, distance: 68.4
click at [588, 477] on button "Save" at bounding box center [644, 484] width 318 height 31
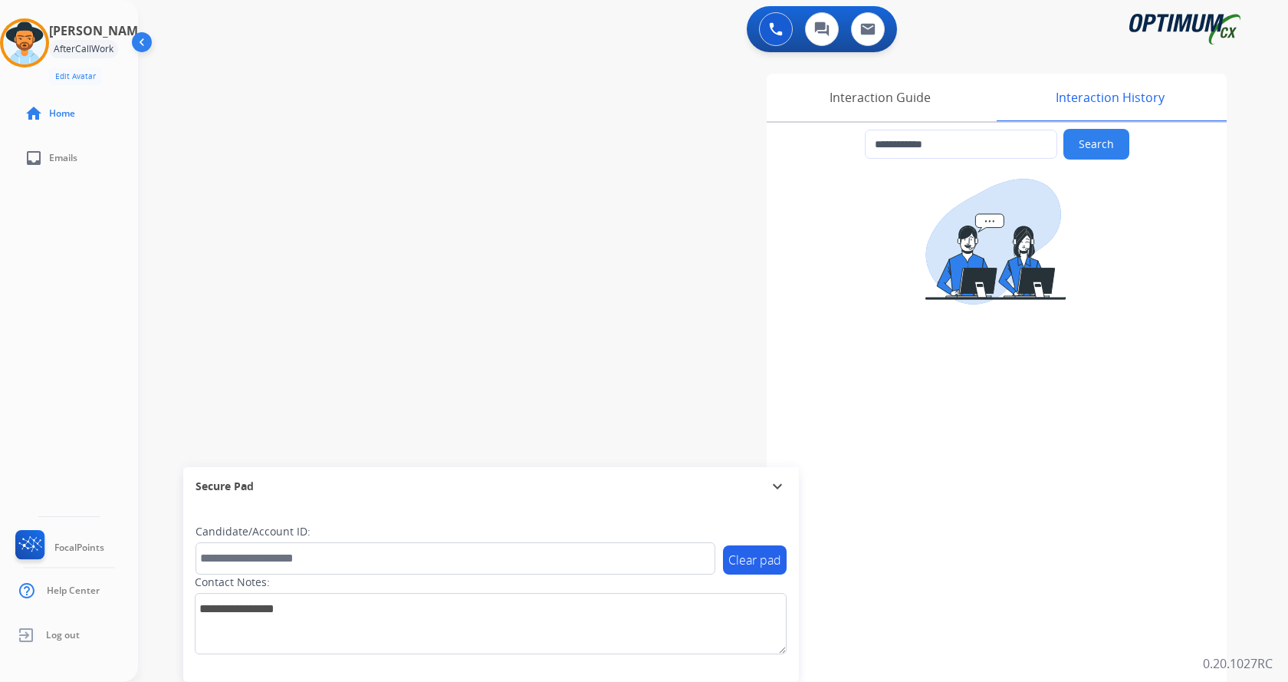
drag, startPoint x: 377, startPoint y: 225, endPoint x: 344, endPoint y: 136, distance: 94.9
click at [375, 218] on div "**********" at bounding box center [694, 375] width 1113 height 640
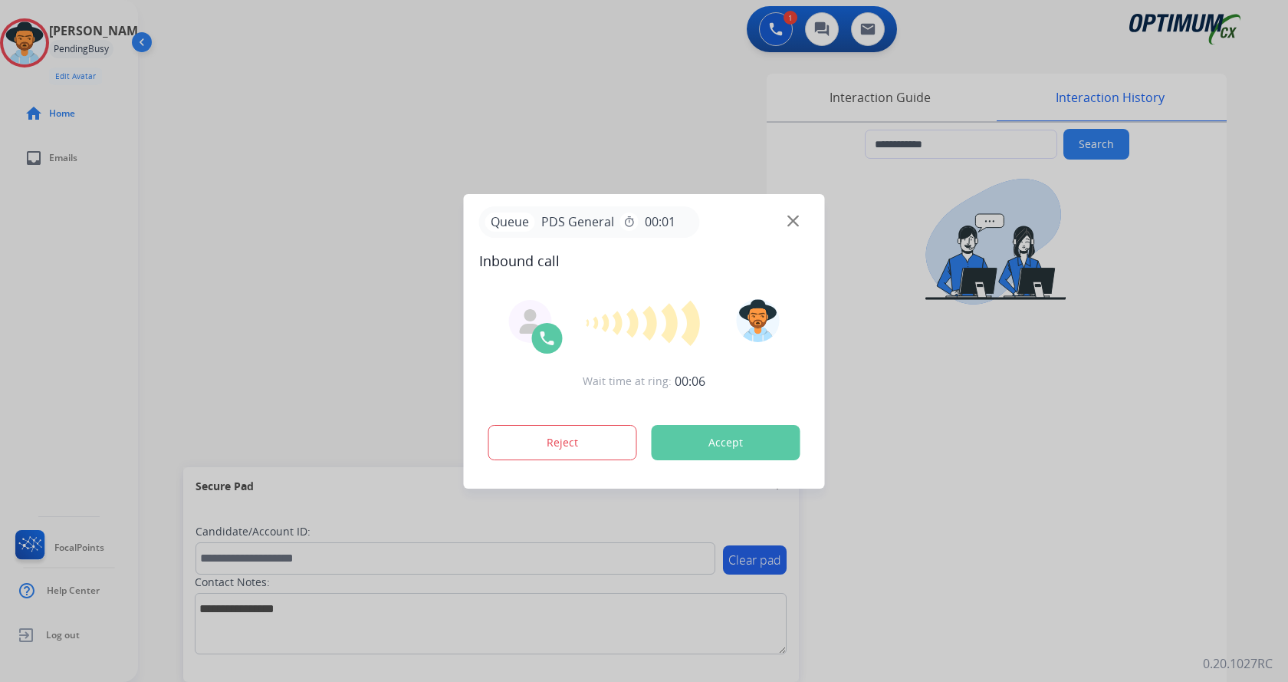
click at [531, 104] on div at bounding box center [644, 341] width 1288 height 682
type input "**********"
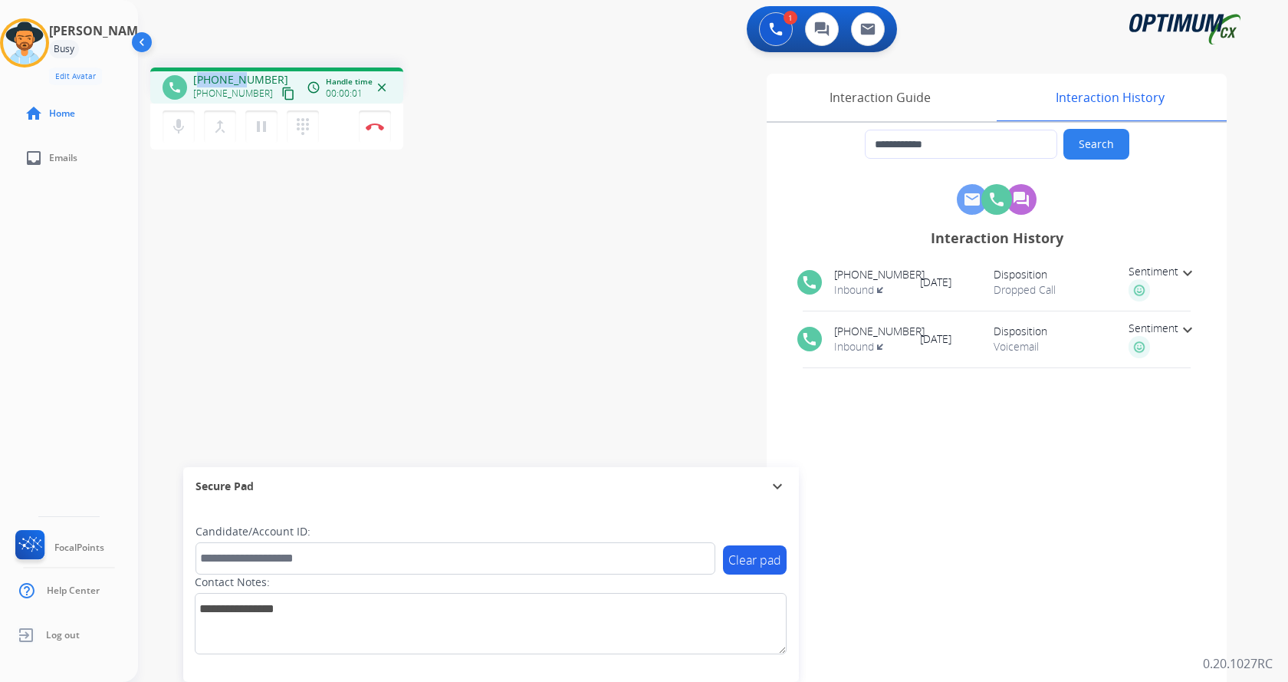
drag, startPoint x: 202, startPoint y: 78, endPoint x: 240, endPoint y: 79, distance: 37.6
click at [240, 79] on span "[PHONE_NUMBER]" at bounding box center [240, 79] width 95 height 15
drag, startPoint x: 269, startPoint y: 74, endPoint x: 203, endPoint y: 76, distance: 66.0
click at [203, 76] on div "[PHONE_NUMBER] [PHONE_NUMBER] content_copy" at bounding box center [245, 87] width 104 height 31
copy span "9013617304"
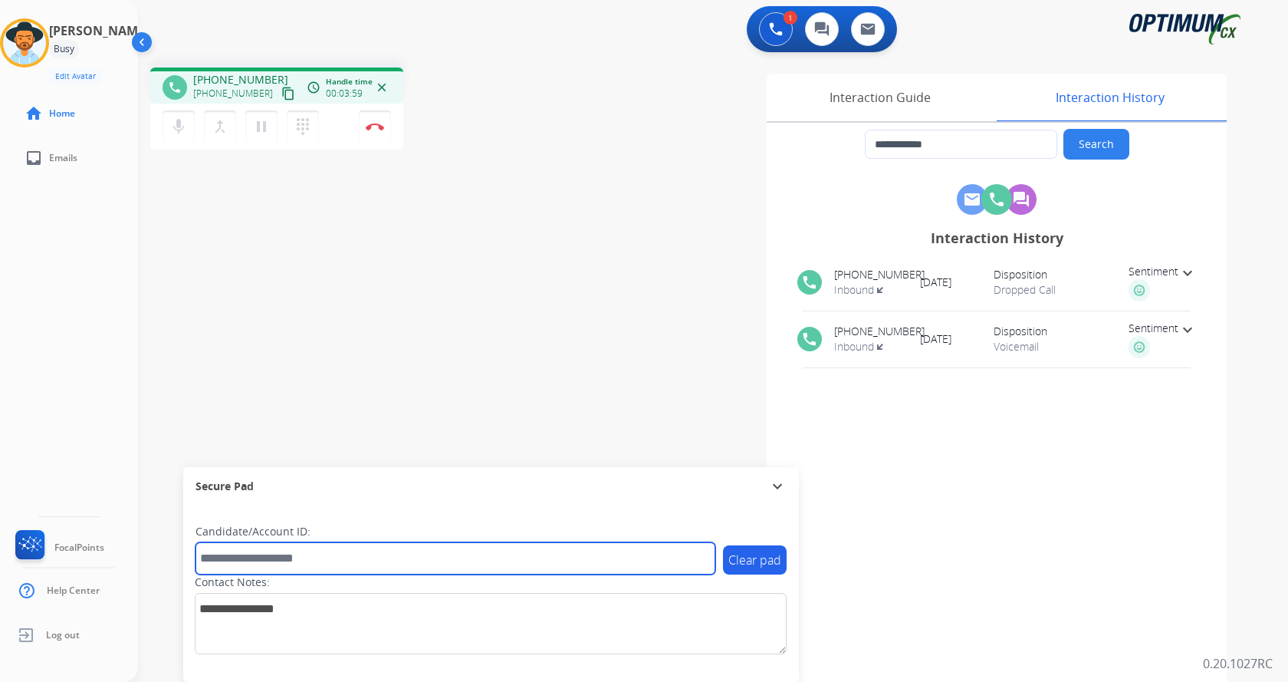
click at [343, 560] on input "text" at bounding box center [456, 558] width 520 height 32
paste input "*******"
type input "*******"
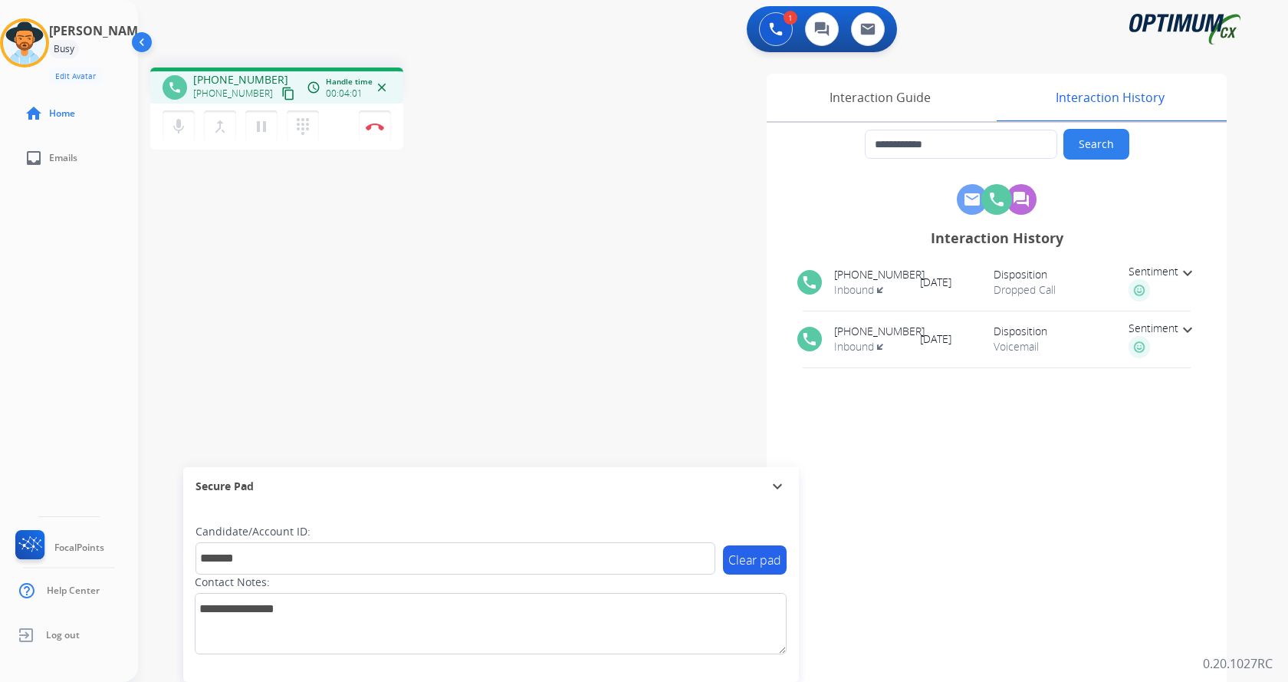
click at [413, 275] on div "**********" at bounding box center [694, 375] width 1113 height 640
click at [423, 193] on div "**********" at bounding box center [694, 375] width 1113 height 640
click at [384, 129] on button "Disconnect" at bounding box center [375, 126] width 32 height 32
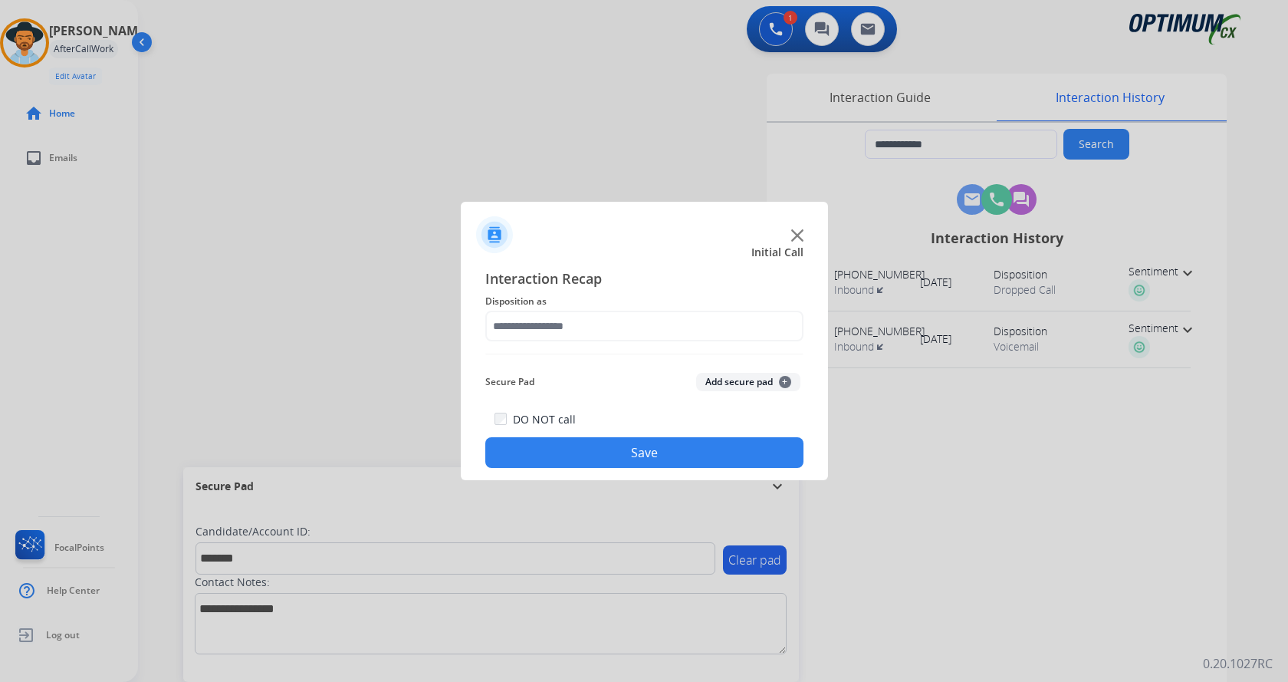
click at [746, 375] on button "Add secure pad +" at bounding box center [748, 382] width 104 height 18
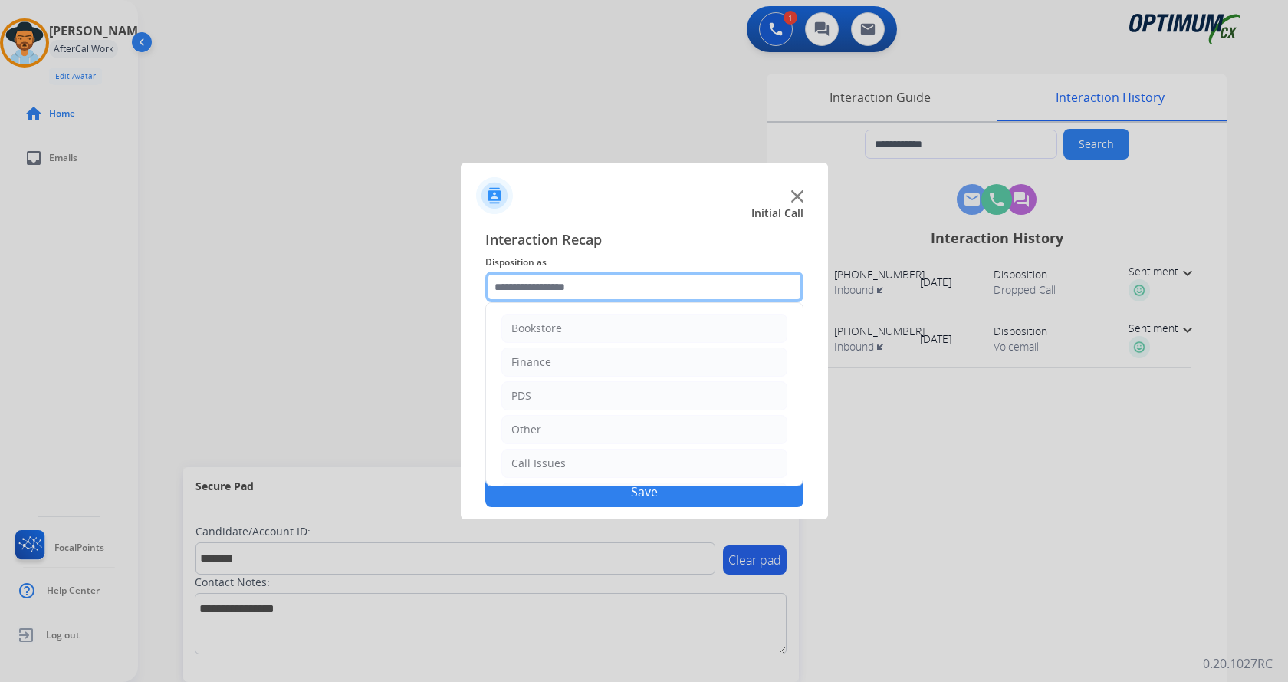
click at [581, 278] on input "text" at bounding box center [644, 286] width 318 height 31
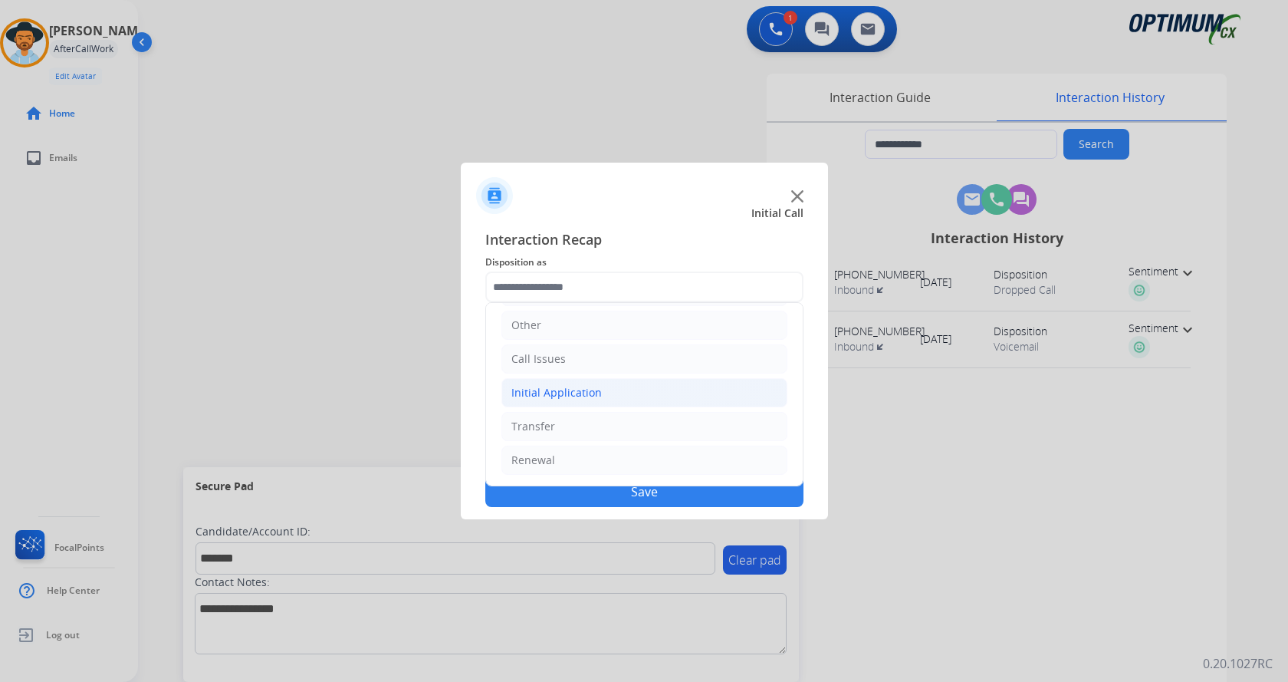
click at [622, 386] on li "Initial Application" at bounding box center [645, 392] width 286 height 29
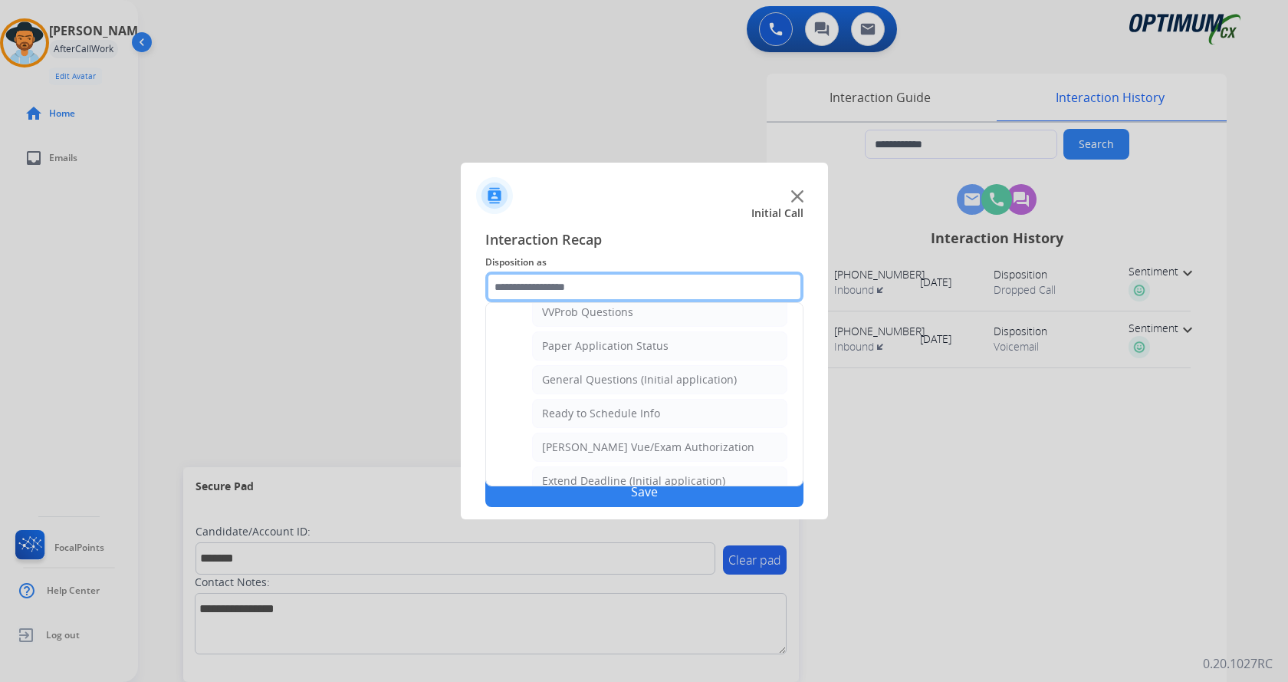
scroll to position [871, 0]
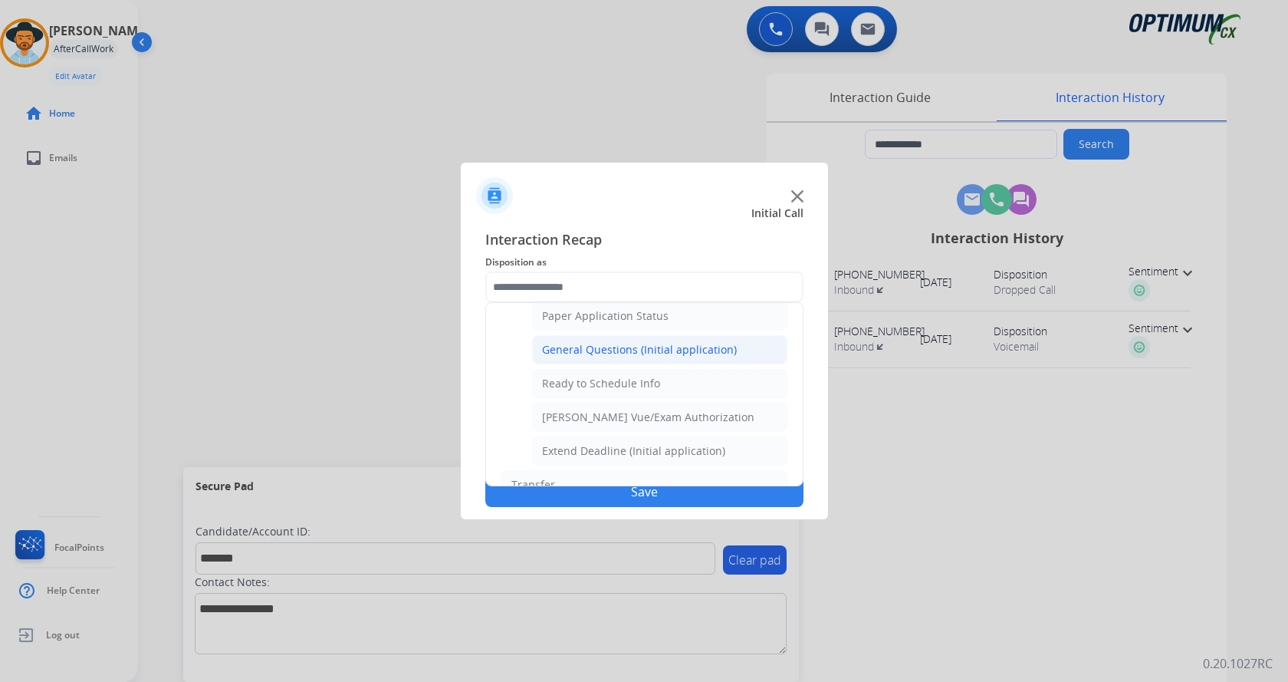
click at [664, 353] on div "General Questions (Initial application)" at bounding box center [639, 349] width 195 height 15
type input "**********"
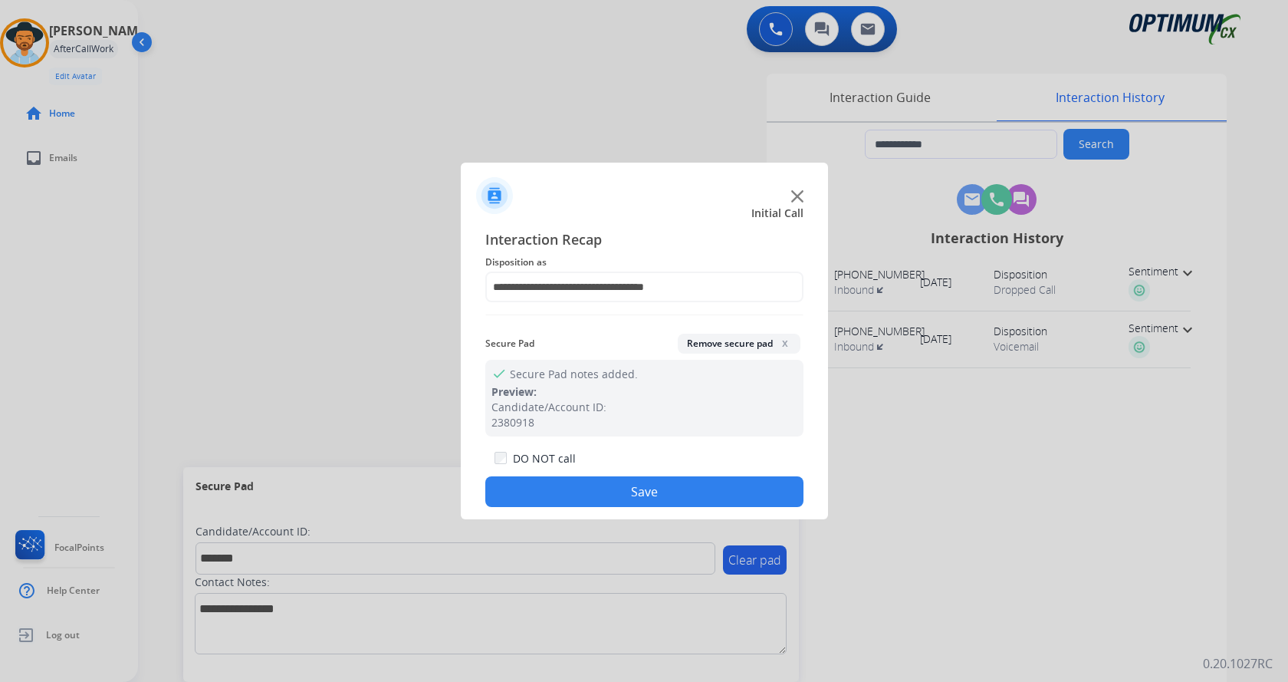
click at [633, 493] on button "Save" at bounding box center [644, 491] width 318 height 31
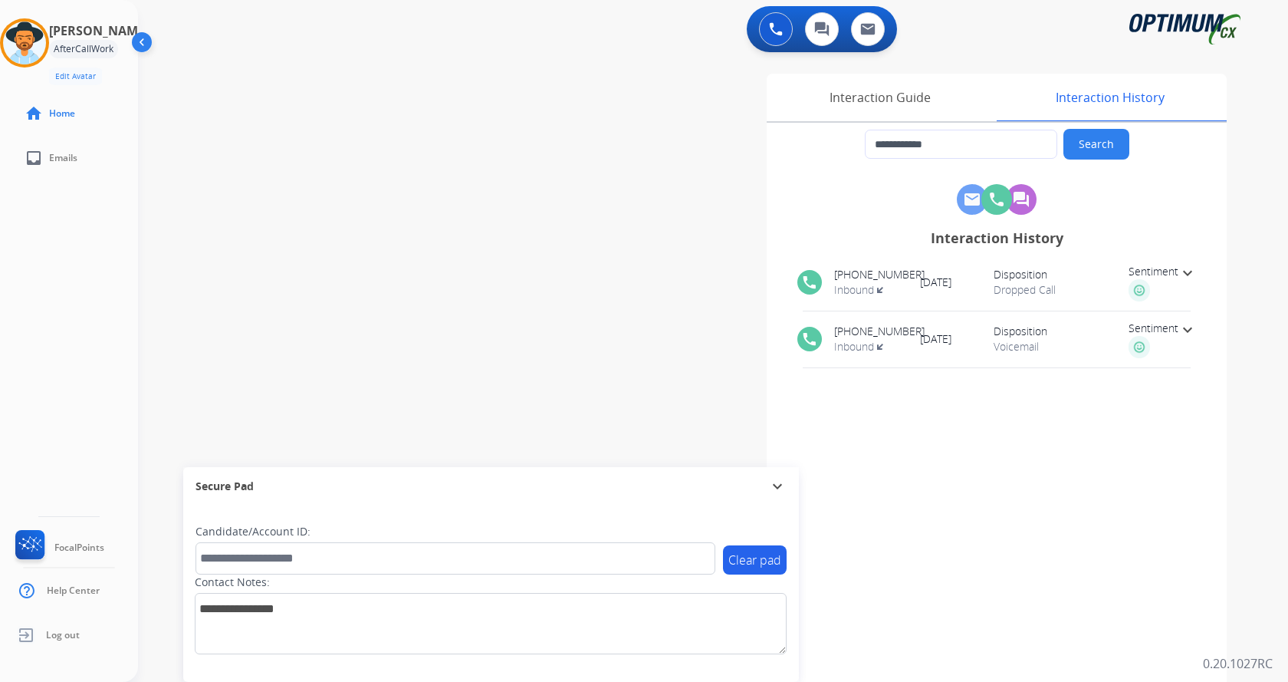
click at [496, 274] on div "**********" at bounding box center [694, 375] width 1113 height 640
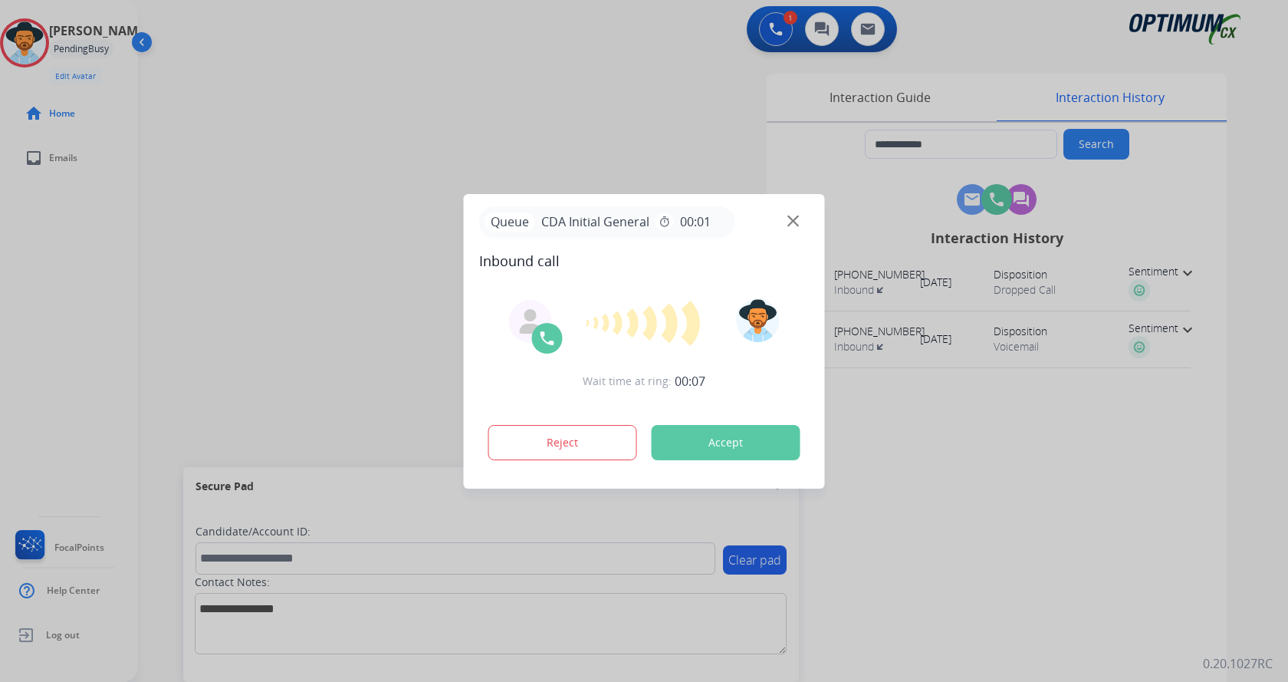
type input "**********"
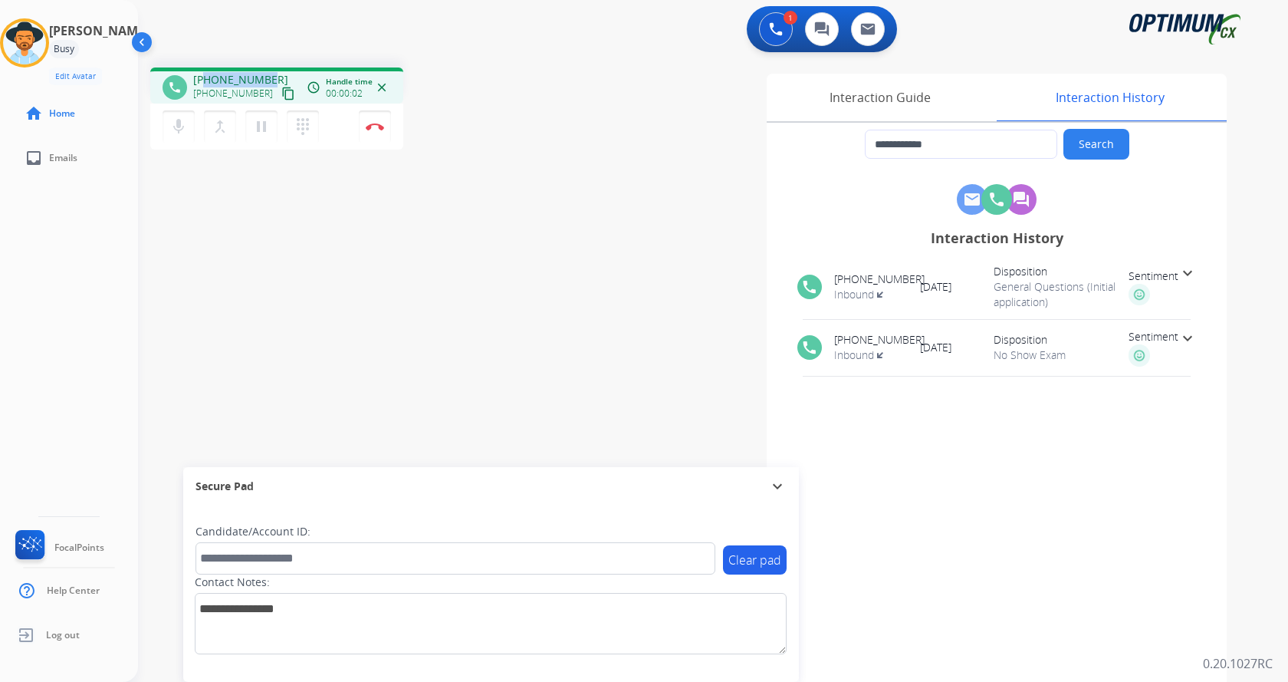
drag, startPoint x: 206, startPoint y: 81, endPoint x: 267, endPoint y: 77, distance: 61.4
click at [267, 77] on span "[PHONE_NUMBER]" at bounding box center [240, 79] width 95 height 15
copy span "4704456027"
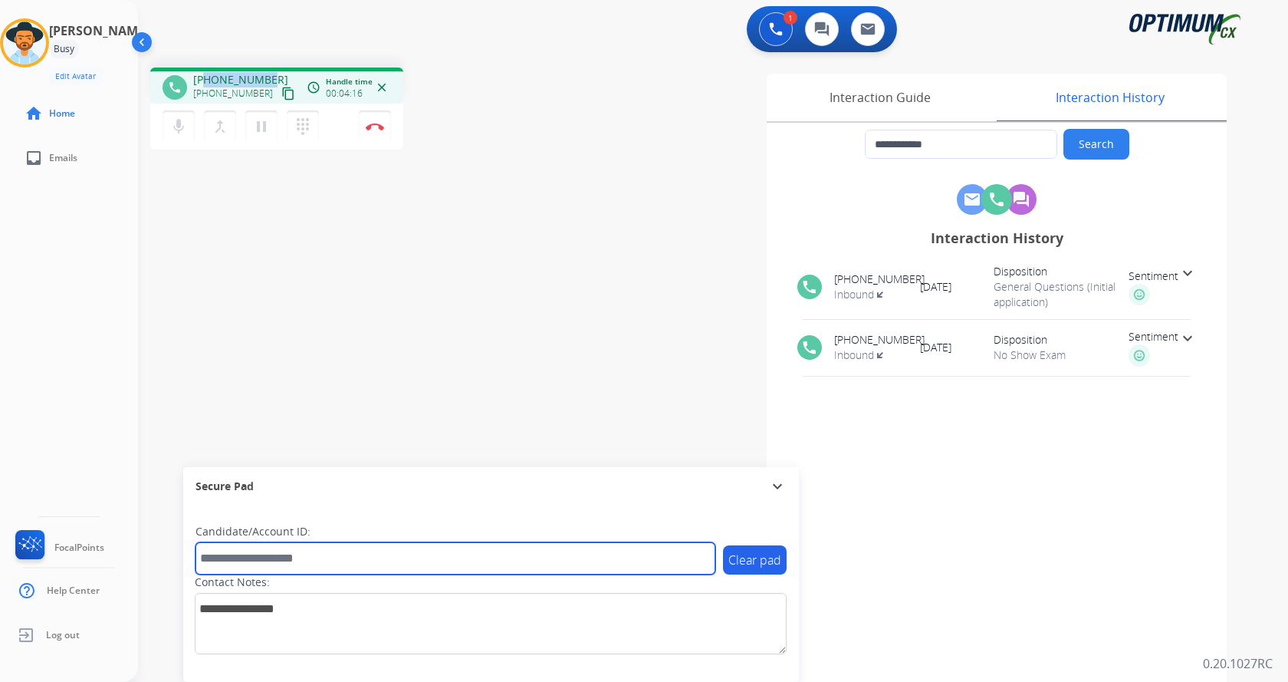
click at [325, 548] on input "text" at bounding box center [456, 558] width 520 height 32
paste input "*******"
type input "*******"
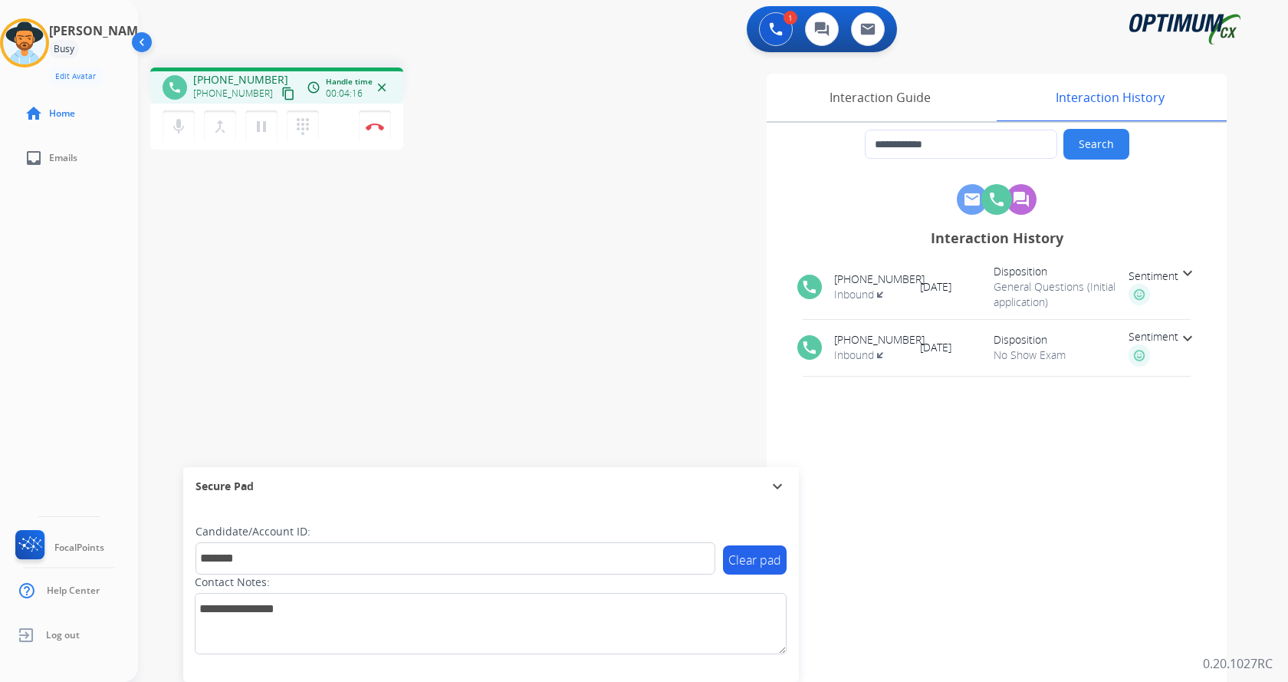
click at [350, 275] on div "**********" at bounding box center [694, 375] width 1113 height 640
click at [399, 282] on div "**********" at bounding box center [694, 375] width 1113 height 640
click at [399, 281] on div "**********" at bounding box center [694, 375] width 1113 height 640
click at [405, 192] on div "**********" at bounding box center [694, 375] width 1113 height 640
click at [377, 119] on button "Disconnect" at bounding box center [375, 126] width 32 height 32
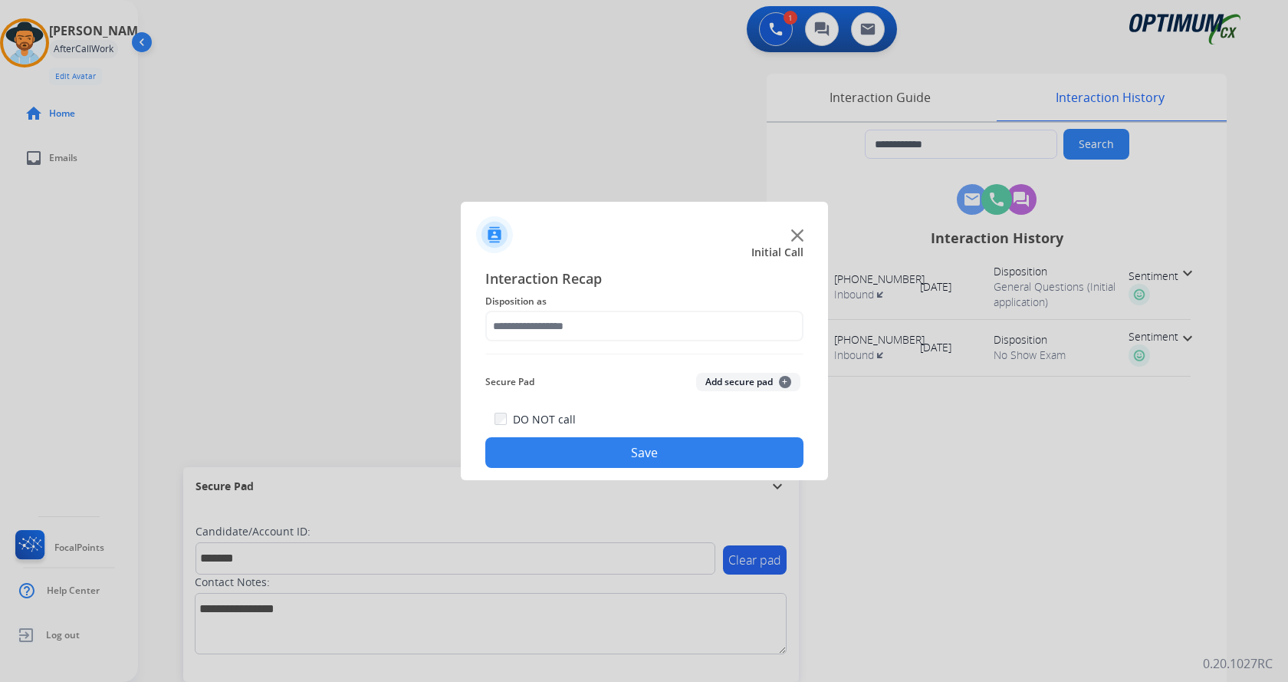
click at [748, 391] on div "Secure Pad Add secure pad +" at bounding box center [644, 382] width 318 height 31
click at [731, 376] on button "Add secure pad +" at bounding box center [748, 382] width 104 height 18
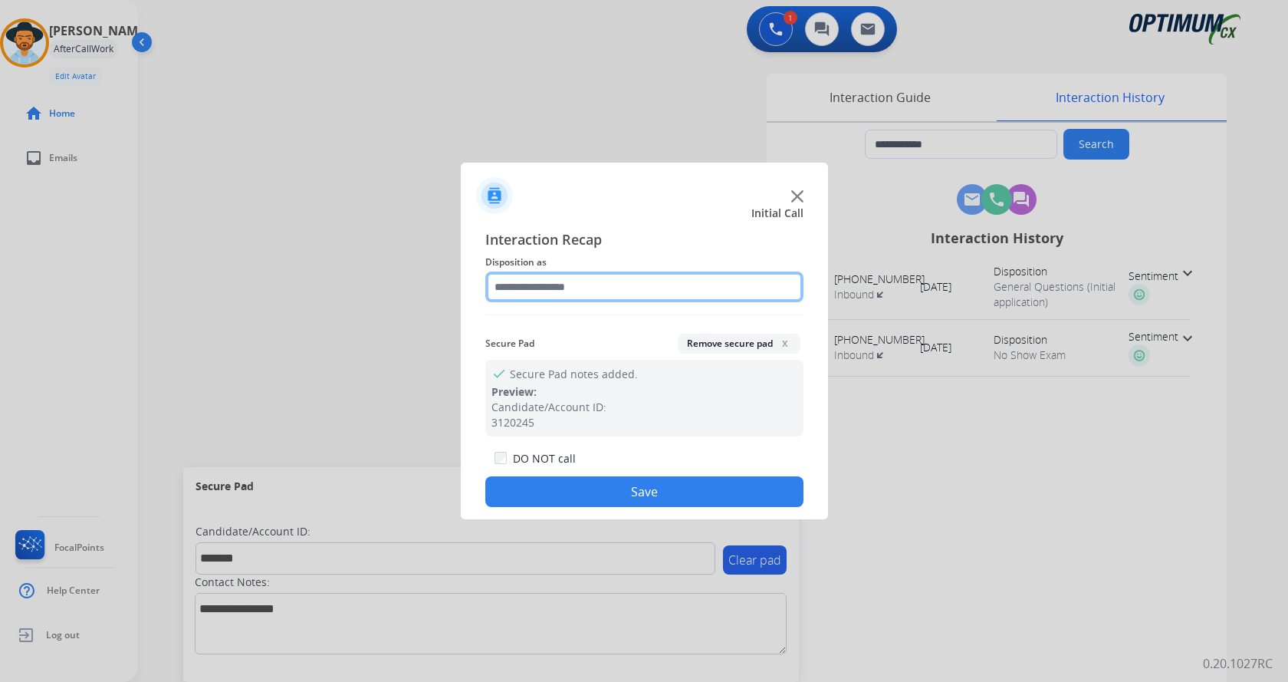
click at [557, 272] on input "text" at bounding box center [644, 286] width 318 height 31
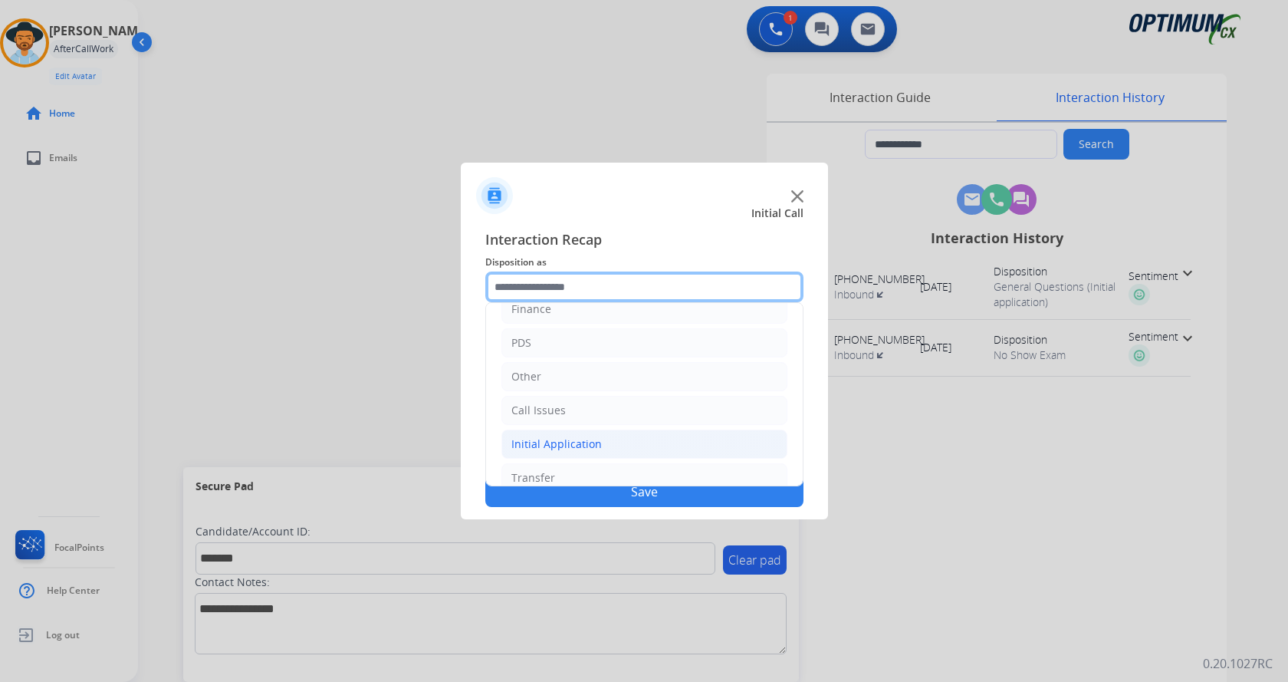
scroll to position [104, 0]
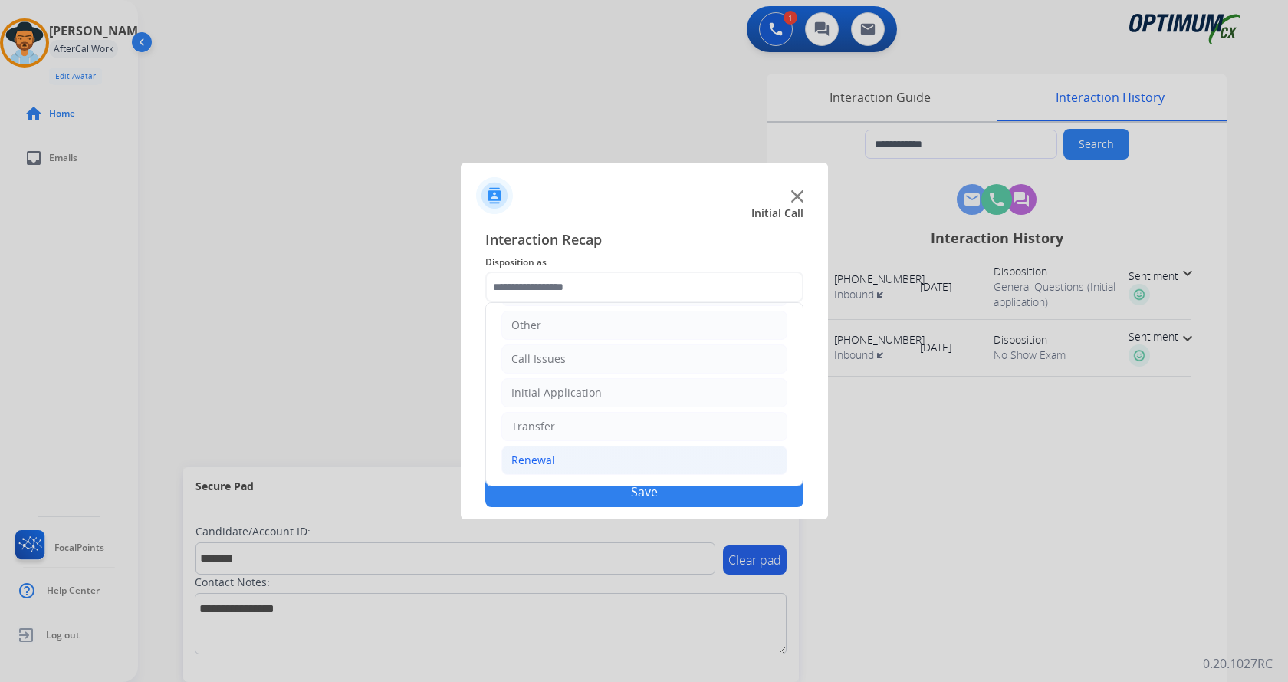
click at [622, 457] on li "Renewal" at bounding box center [645, 460] width 286 height 29
click at [604, 376] on ul "Bookstore Finance PDS Other Call Issues Initial Application Transfer Renewal" at bounding box center [644, 342] width 317 height 287
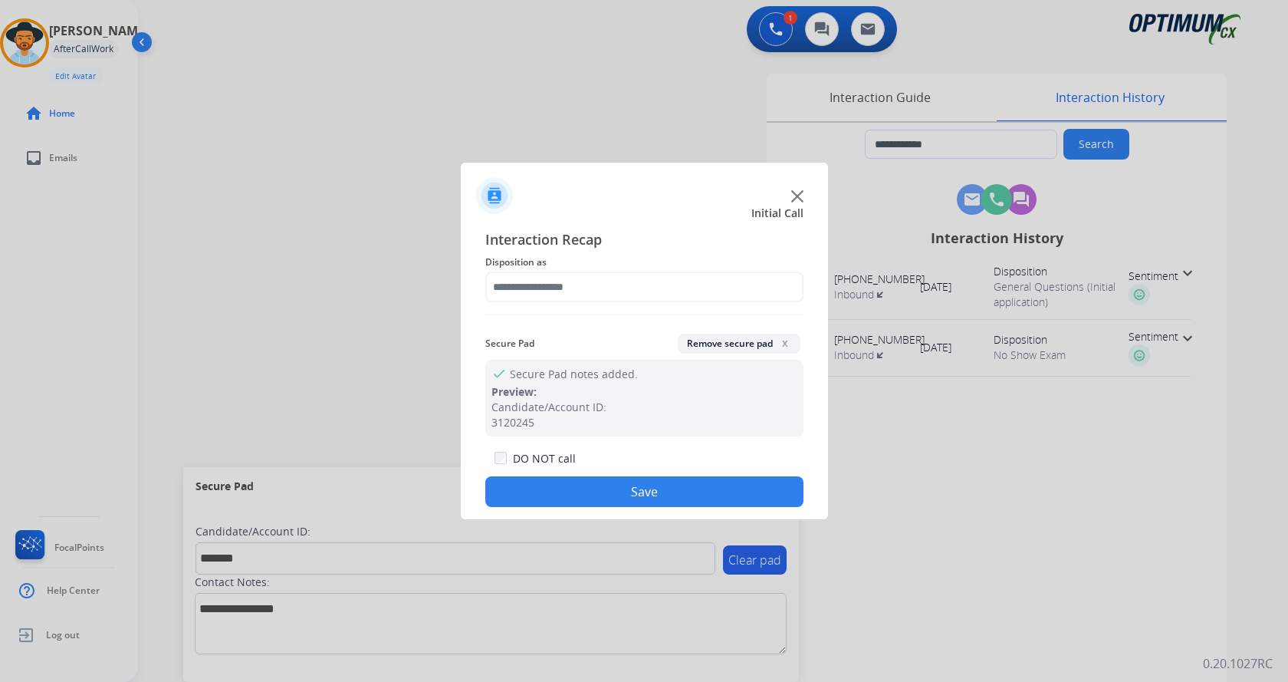
click at [292, 263] on div at bounding box center [644, 341] width 1288 height 682
drag, startPoint x: 626, startPoint y: 291, endPoint x: 621, endPoint y: 300, distance: 9.6
click at [623, 291] on input "text" at bounding box center [644, 286] width 318 height 31
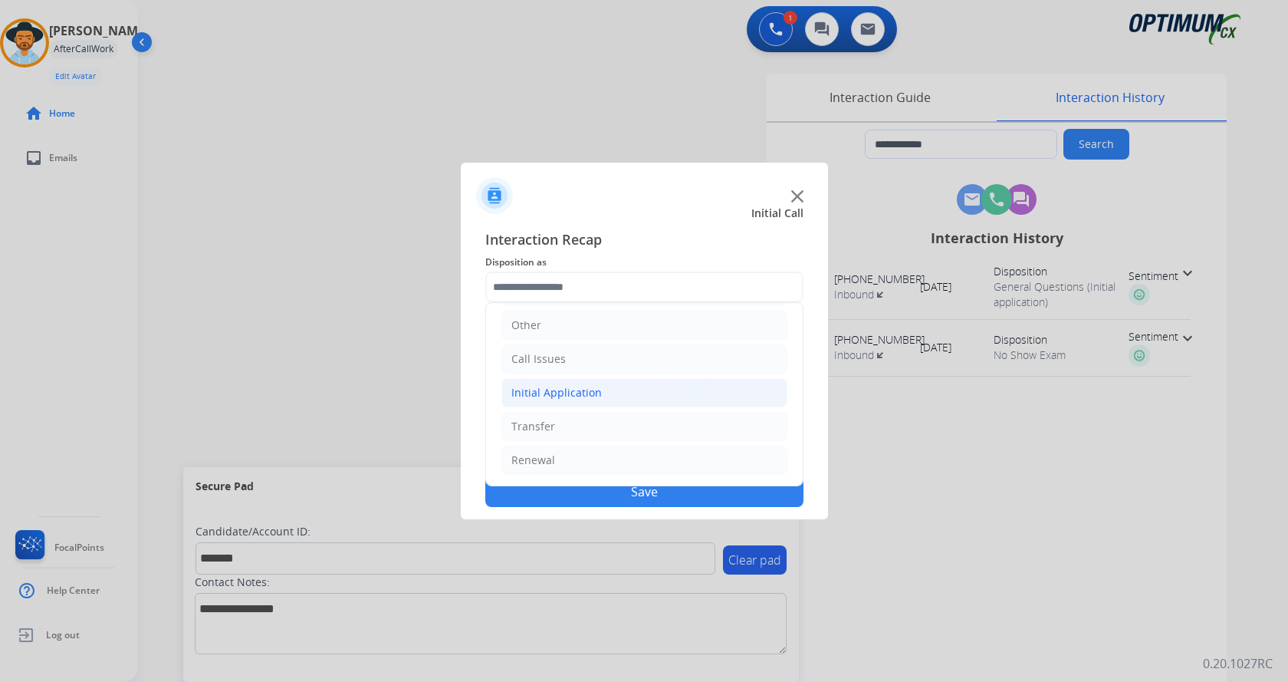
click at [635, 392] on li "Initial Application" at bounding box center [645, 392] width 286 height 29
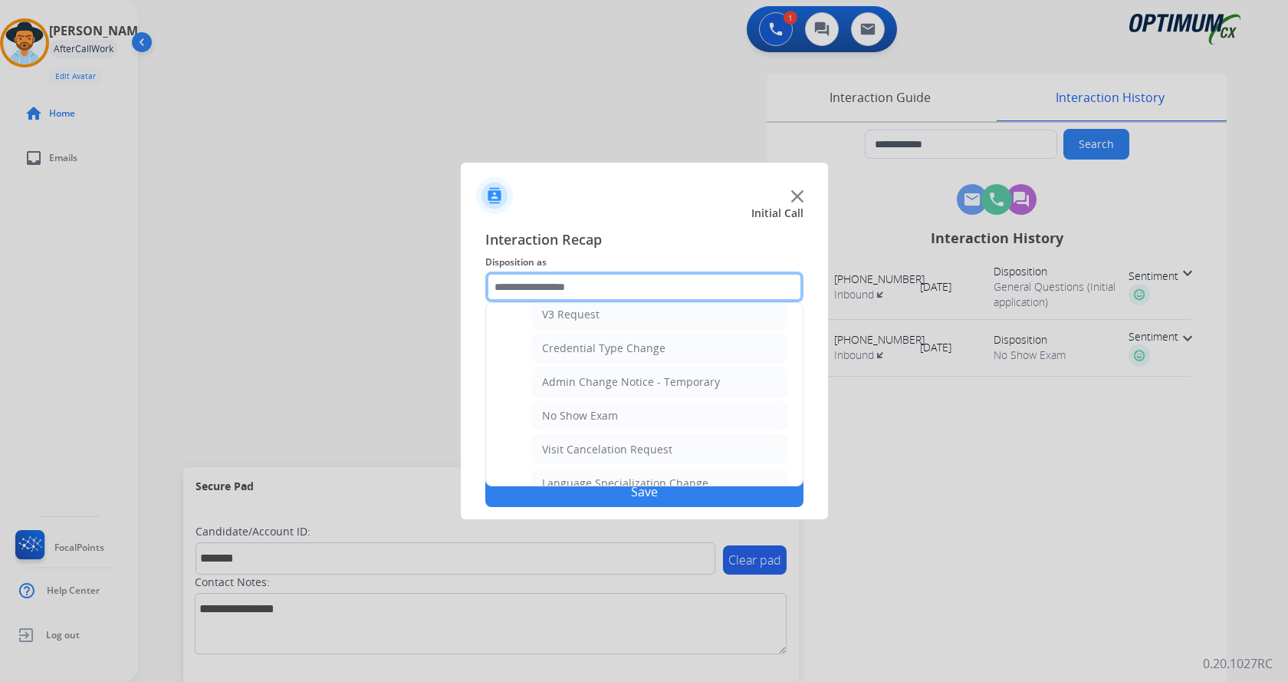
scroll to position [641, 0]
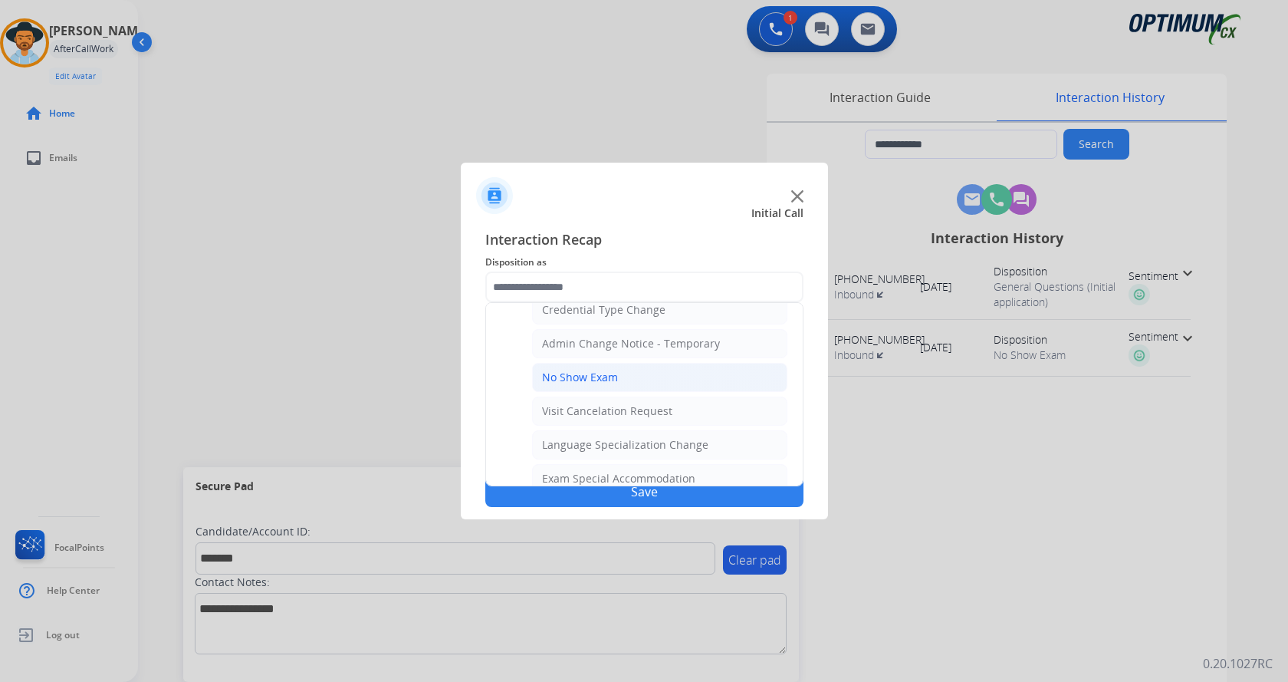
click at [628, 380] on li "No Show Exam" at bounding box center [659, 377] width 255 height 29
type input "**********"
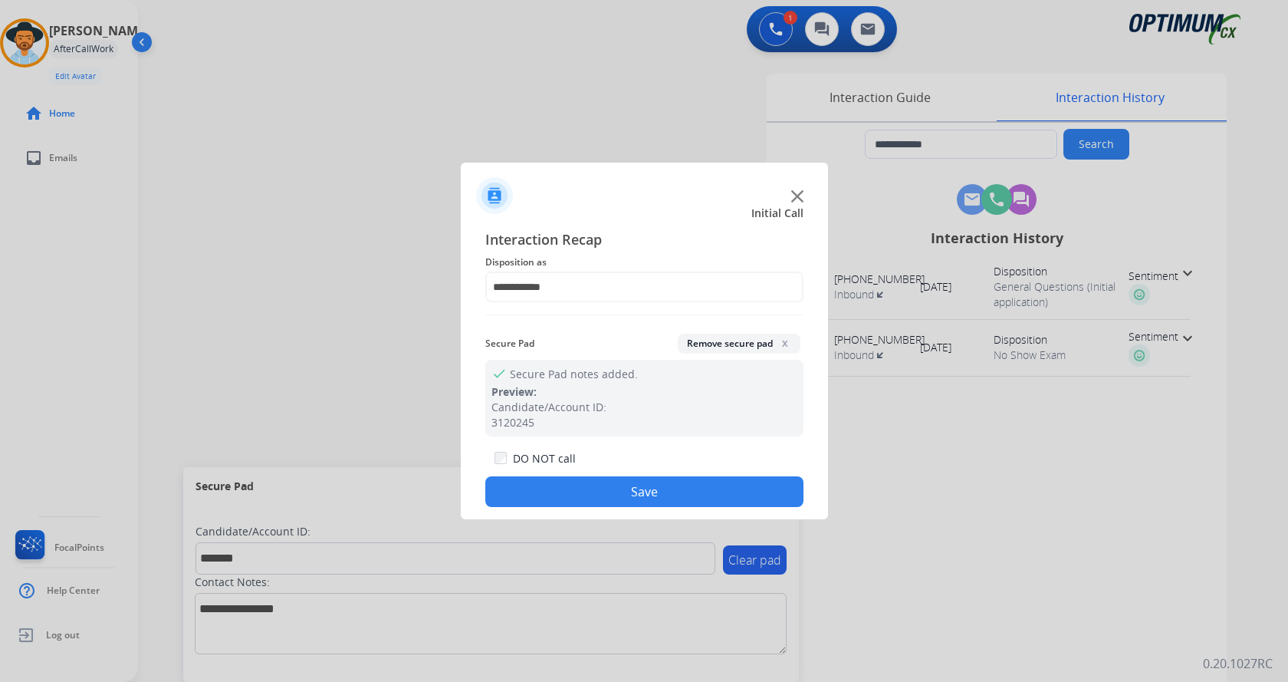
click at [650, 498] on button "Save" at bounding box center [644, 491] width 318 height 31
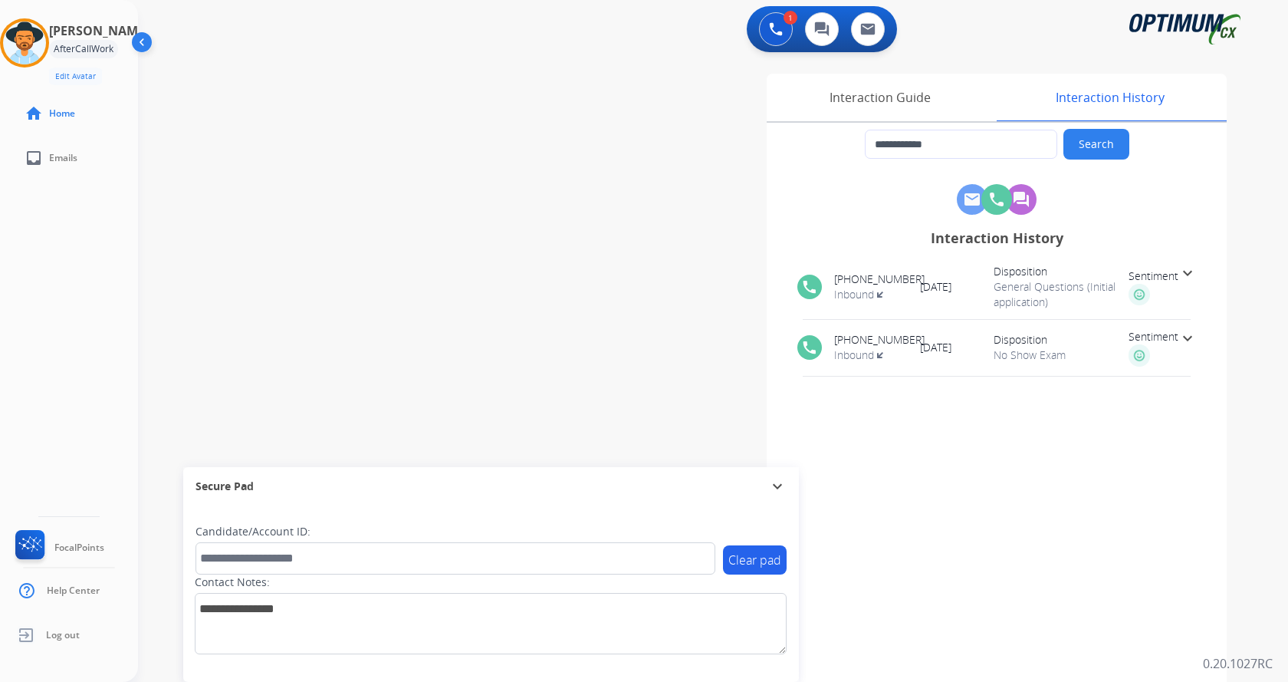
click at [303, 230] on div "**********" at bounding box center [694, 375] width 1113 height 640
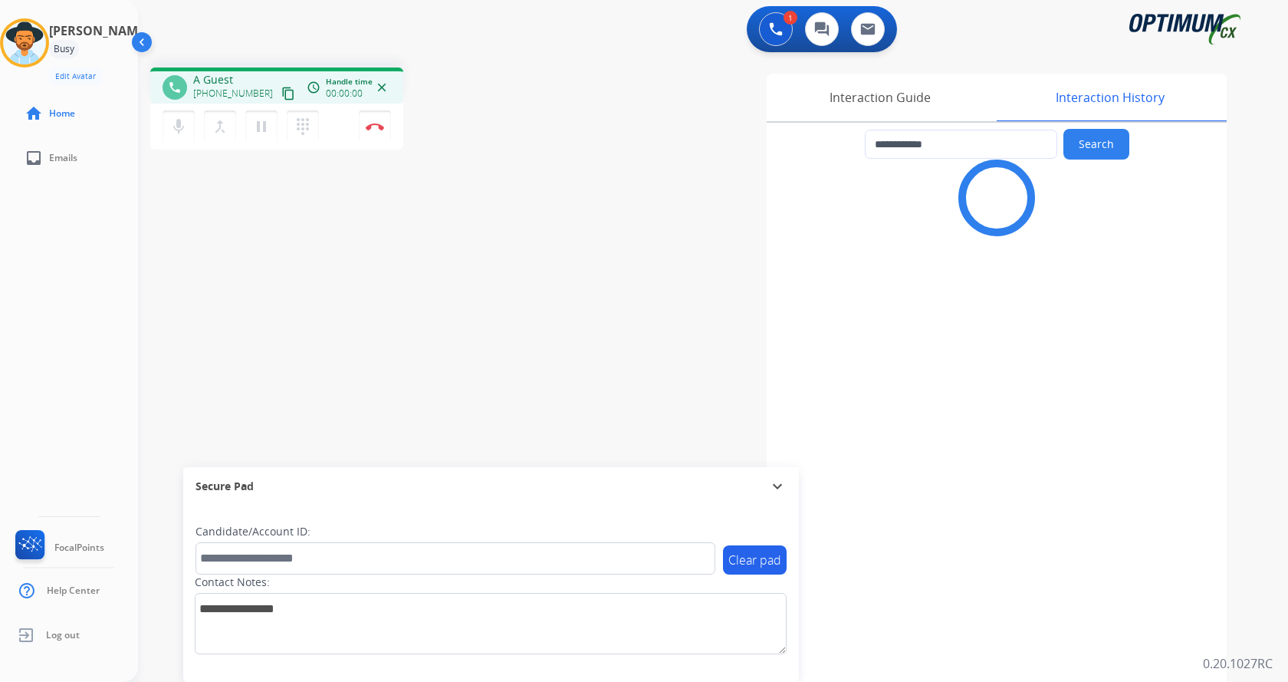
type input "**********"
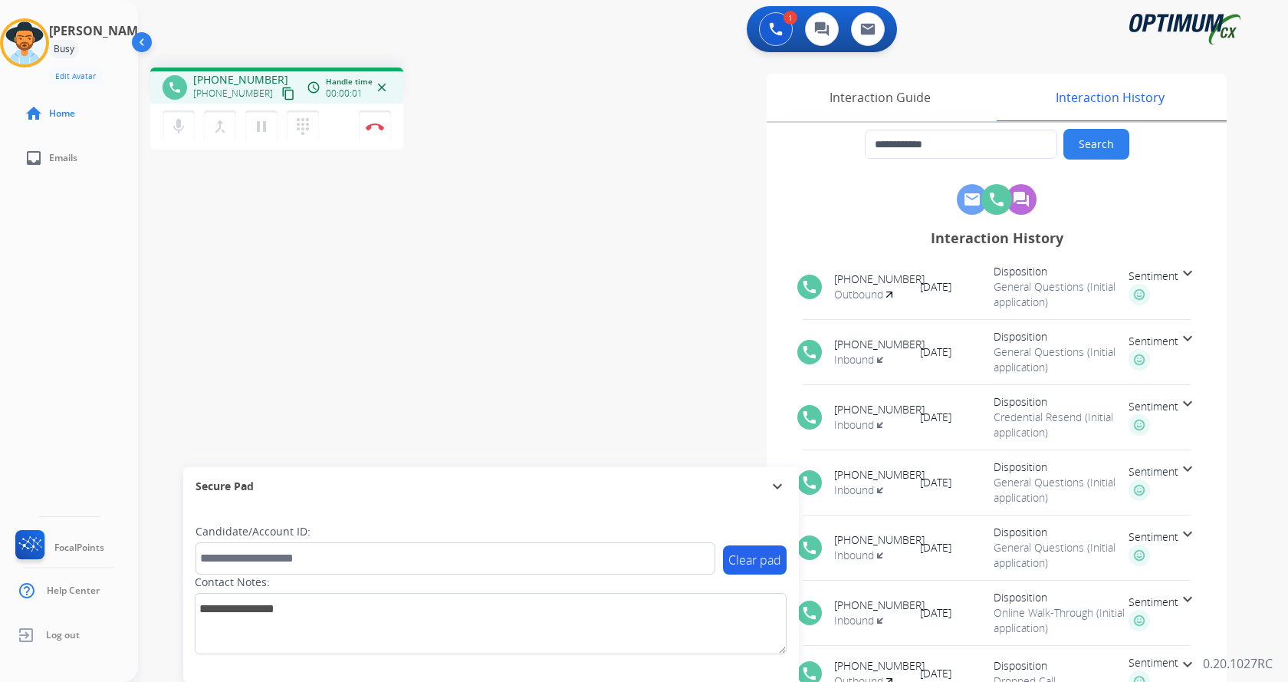
click at [294, 34] on div "1 Voice Interactions 0 Chat Interactions 0 Email Interactions" at bounding box center [703, 30] width 1095 height 49
drag, startPoint x: 204, startPoint y: 78, endPoint x: 267, endPoint y: 72, distance: 63.2
click at [267, 72] on span "[PHONE_NUMBER]" at bounding box center [240, 79] width 95 height 15
copy span "2028767433"
click at [166, 134] on button "mic Mute" at bounding box center [179, 126] width 32 height 32
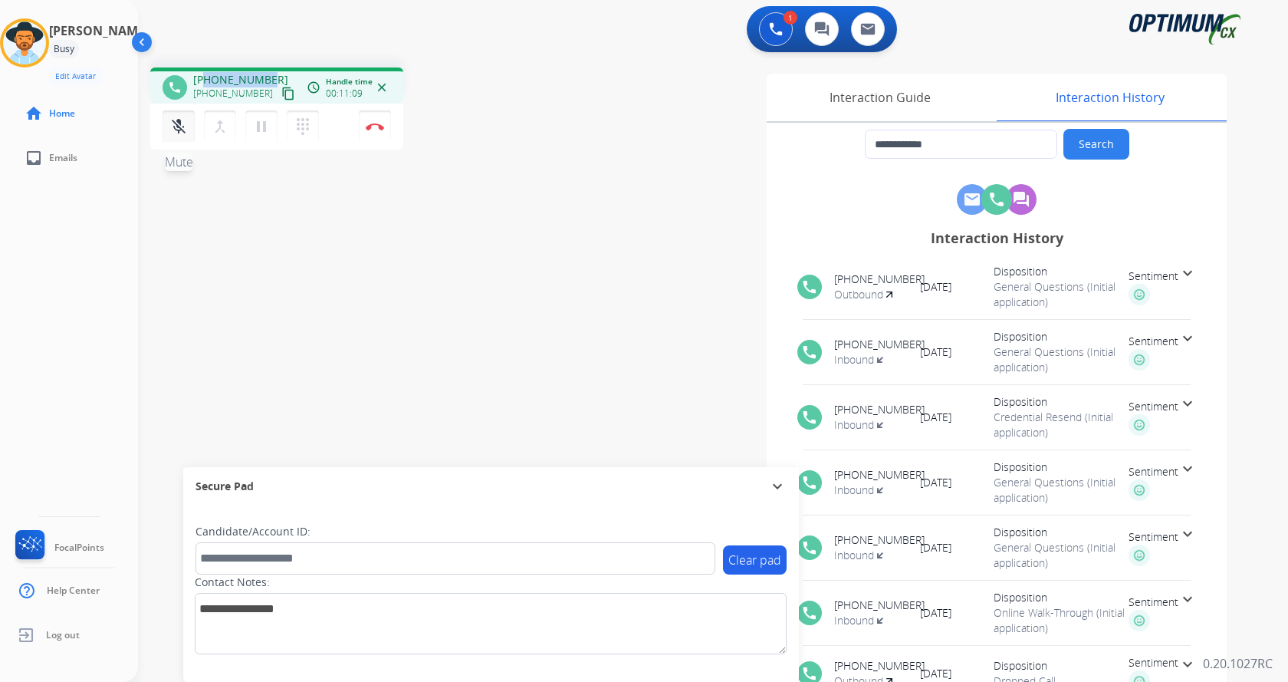
click at [169, 127] on button "mic_off Mute" at bounding box center [179, 126] width 32 height 32
click at [191, 128] on button "mic Mute" at bounding box center [179, 126] width 32 height 32
click at [177, 126] on mat-icon "mic_off" at bounding box center [178, 126] width 18 height 18
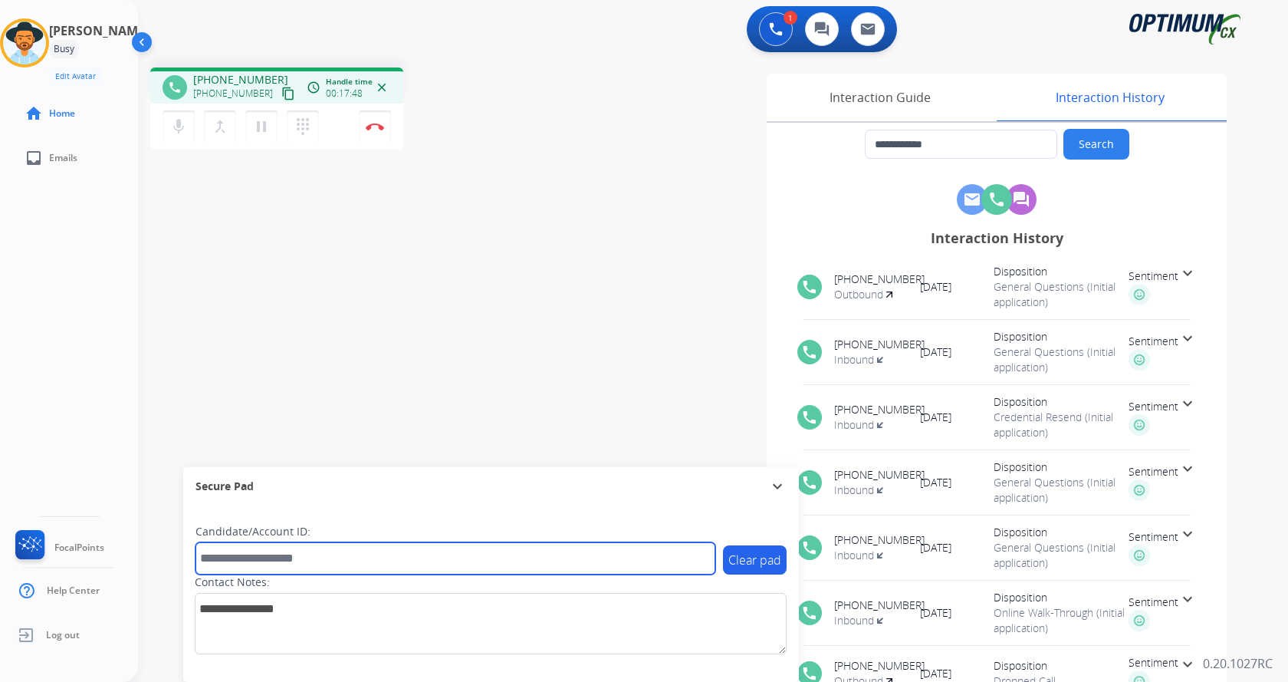
click at [301, 565] on input "text" at bounding box center [456, 558] width 520 height 32
paste input "*******"
type input "*******"
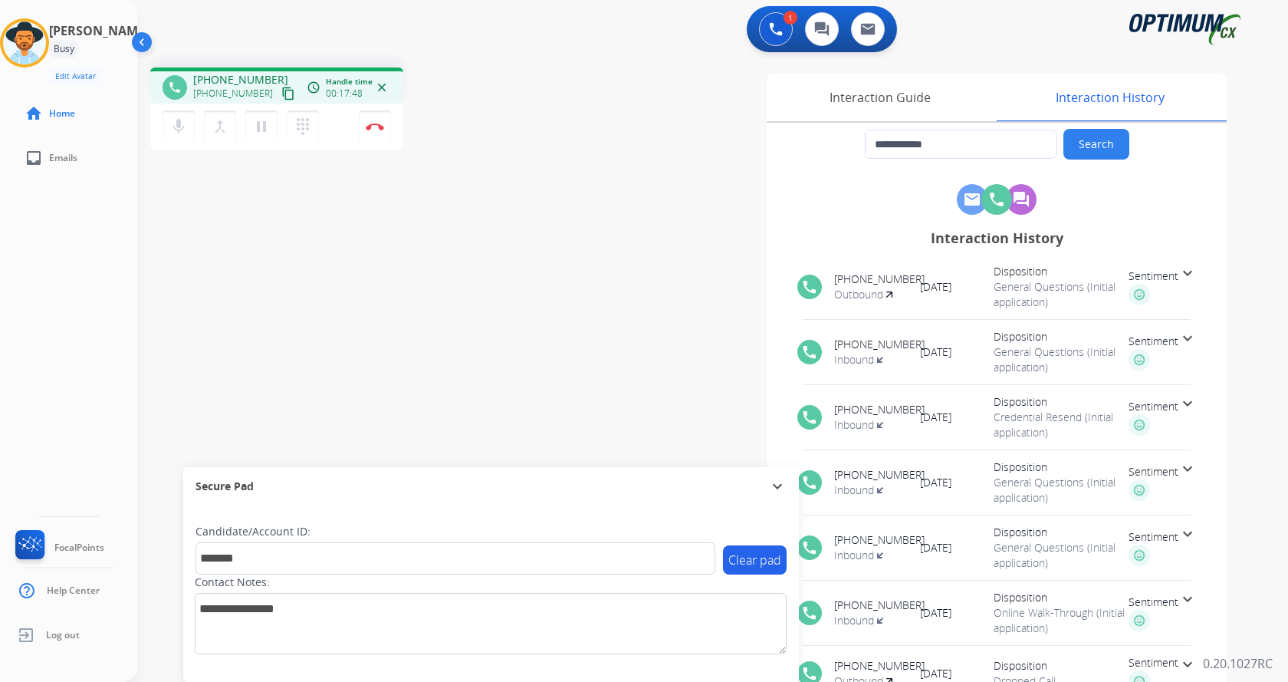
click at [275, 284] on div "**********" at bounding box center [694, 375] width 1113 height 640
click at [502, 261] on div "**********" at bounding box center [694, 375] width 1113 height 640
click at [511, 228] on div "**********" at bounding box center [694, 375] width 1113 height 640
click at [471, 268] on div "**********" at bounding box center [694, 375] width 1113 height 640
click at [475, 281] on div "**********" at bounding box center [694, 375] width 1113 height 640
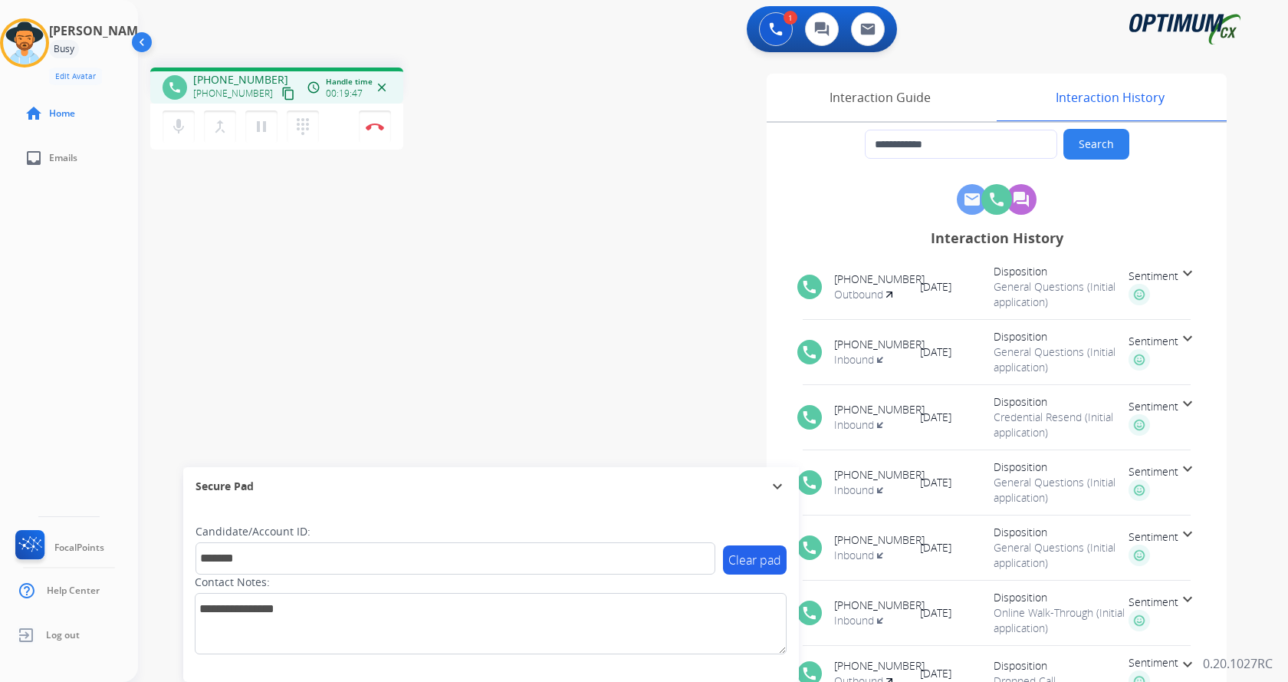
click at [471, 115] on div "phone [PHONE_NUMBER] [PHONE_NUMBER] content_copy access_time Call metrics Queue…" at bounding box center [351, 110] width 403 height 87
click at [426, 123] on div "phone [PHONE_NUMBER] [PHONE_NUMBER] content_copy access_time Call metrics Queue…" at bounding box center [351, 110] width 403 height 87
click at [420, 126] on div "phone [PHONE_NUMBER] [PHONE_NUMBER] content_copy access_time Call metrics Queue…" at bounding box center [351, 110] width 403 height 87
drag, startPoint x: 383, startPoint y: 120, endPoint x: 384, endPoint y: 130, distance: 10.8
click at [384, 130] on button "Disconnect" at bounding box center [375, 126] width 32 height 32
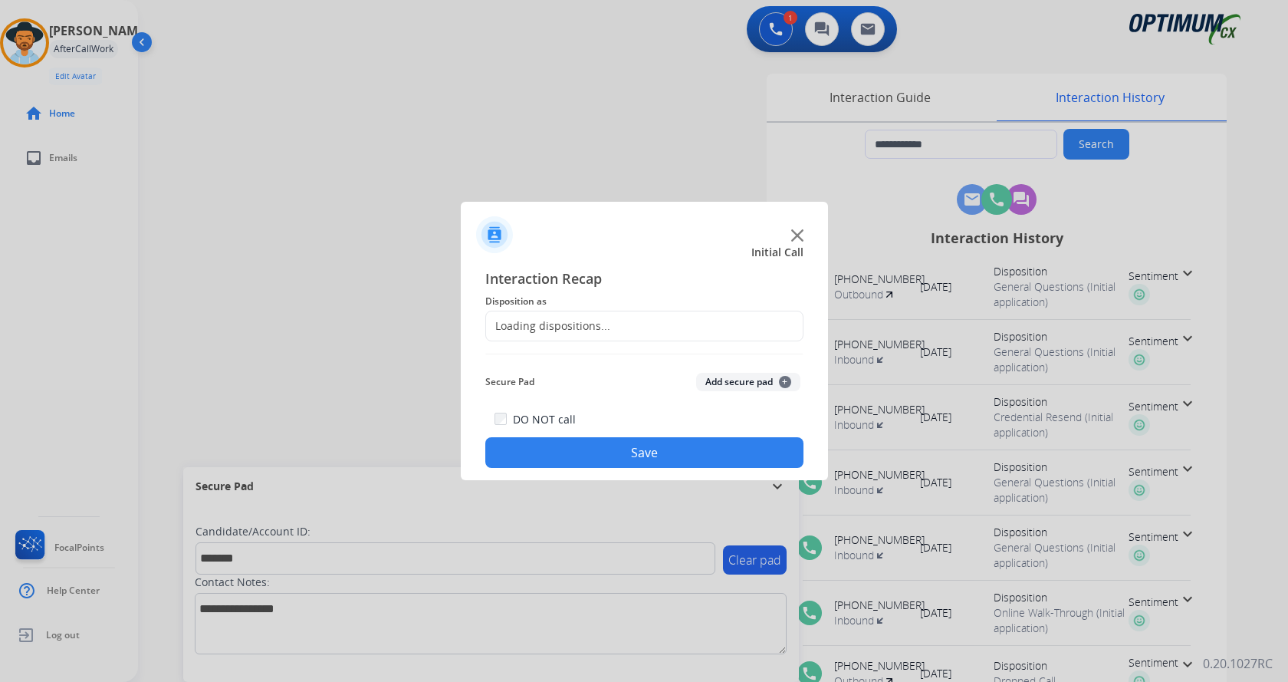
click at [723, 387] on button "Add secure pad +" at bounding box center [748, 382] width 104 height 18
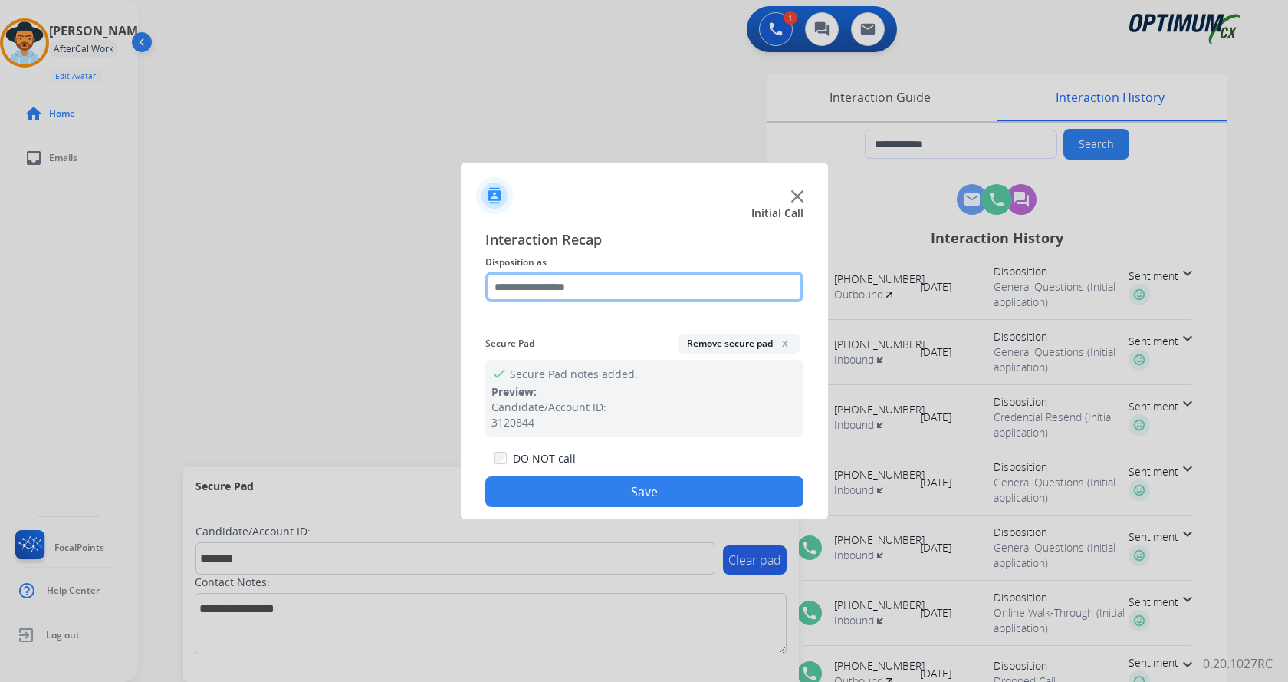
click at [534, 285] on input "text" at bounding box center [644, 286] width 318 height 31
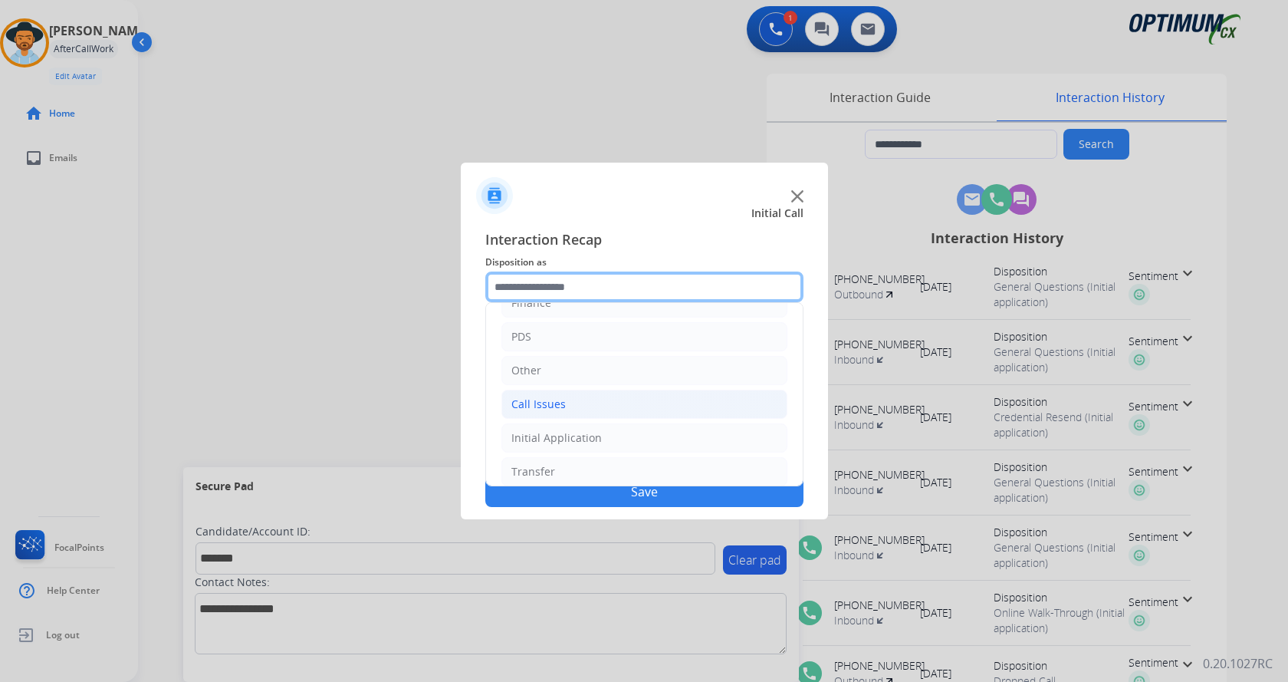
scroll to position [104, 0]
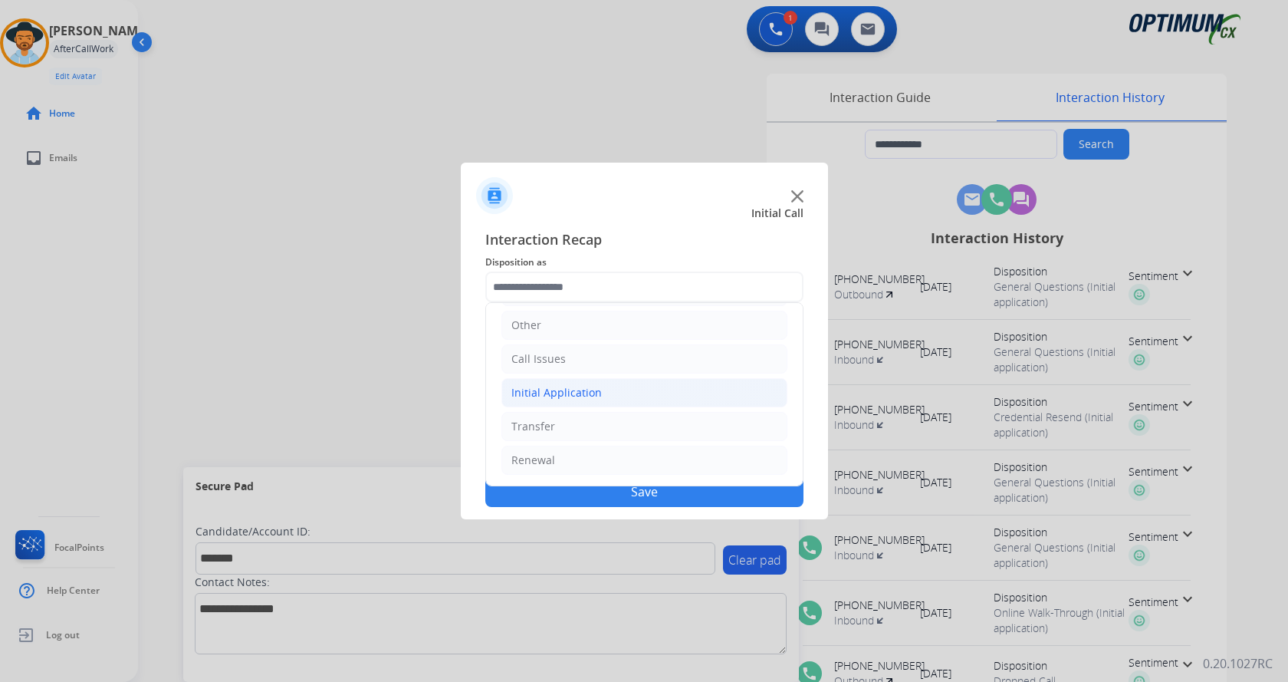
click at [605, 390] on li "Initial Application" at bounding box center [645, 392] width 286 height 29
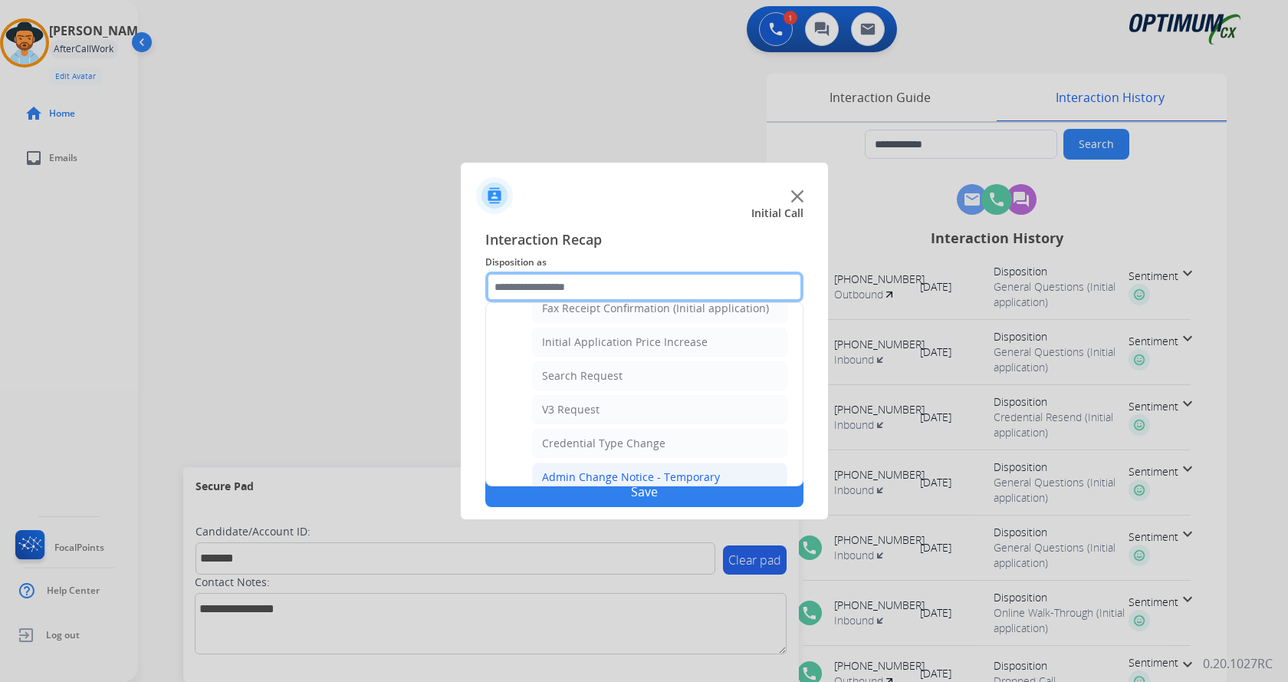
scroll to position [469, 0]
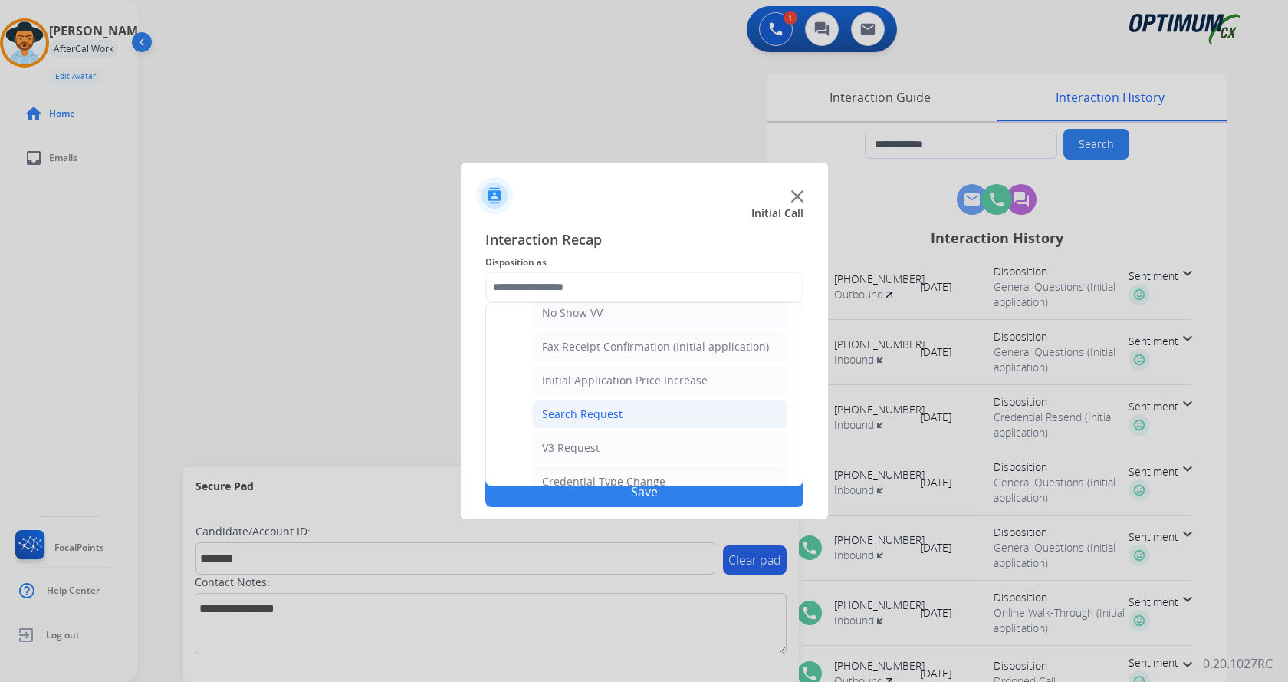
click at [631, 411] on li "Search Request" at bounding box center [659, 414] width 255 height 29
type input "**********"
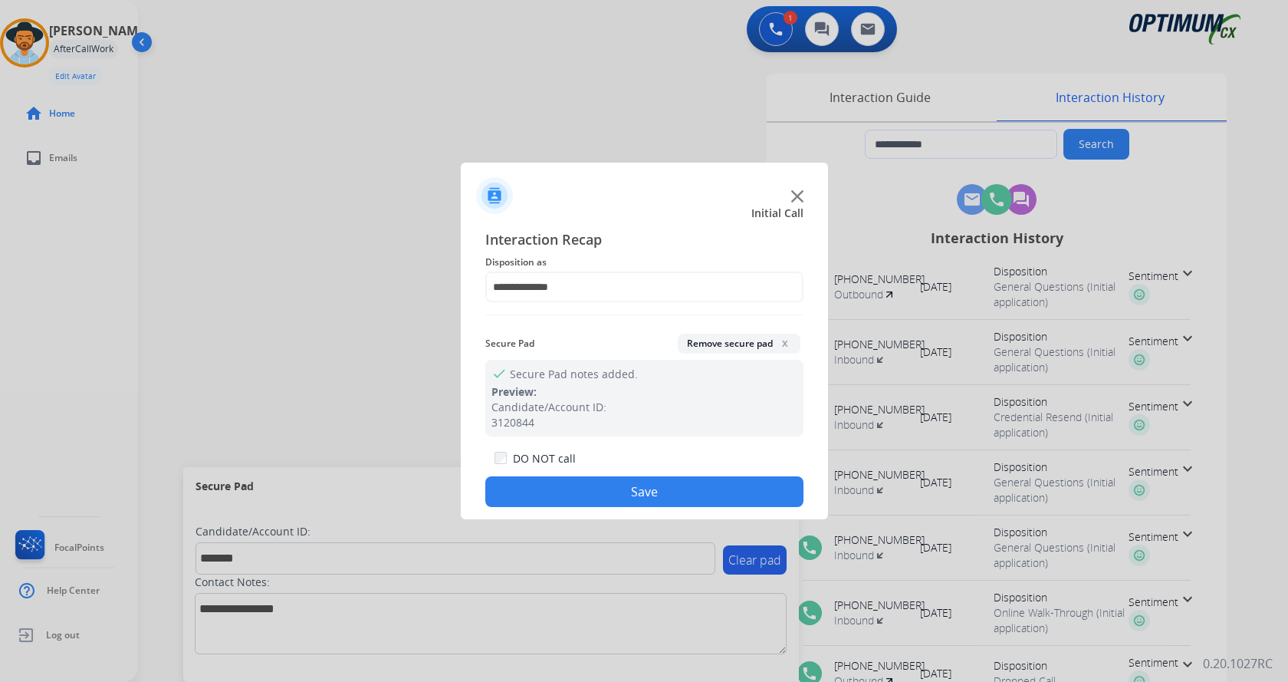
click at [597, 502] on button "Save" at bounding box center [644, 491] width 318 height 31
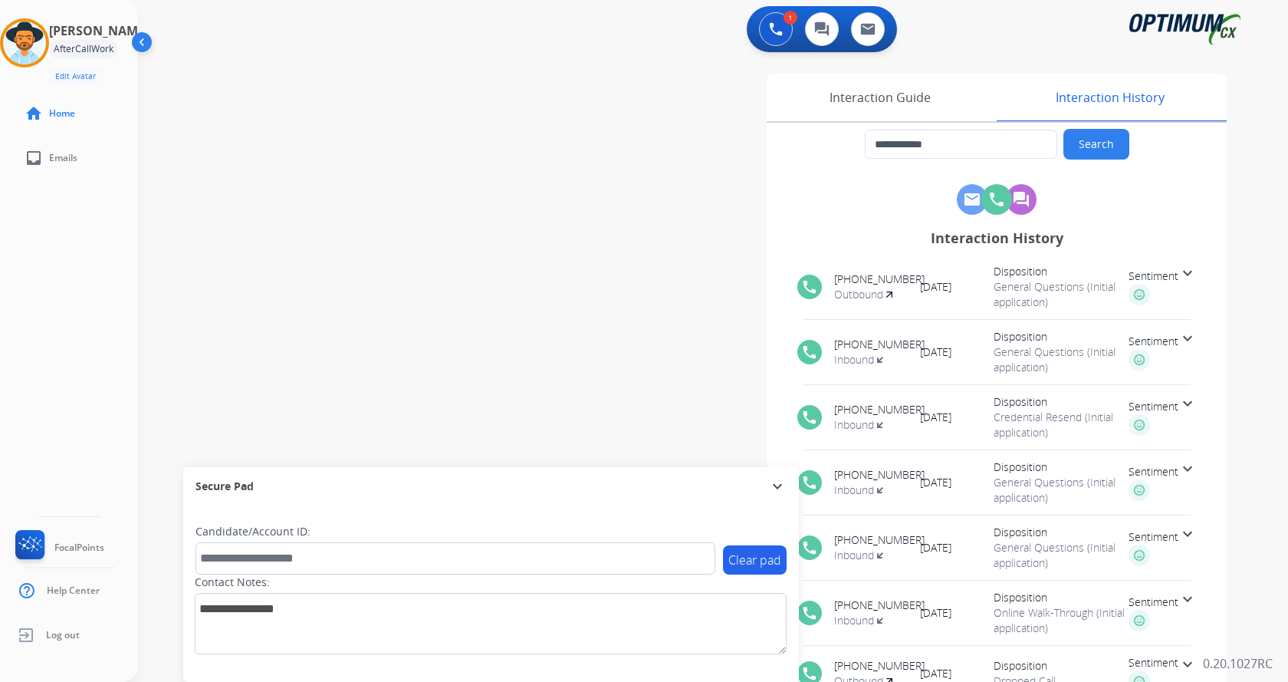
drag, startPoint x: 410, startPoint y: 289, endPoint x: 398, endPoint y: 266, distance: 26.1
click at [409, 281] on div "**********" at bounding box center [694, 375] width 1113 height 640
drag, startPoint x: 24, startPoint y: 33, endPoint x: 57, endPoint y: 60, distance: 42.5
click at [25, 33] on img at bounding box center [24, 42] width 43 height 43
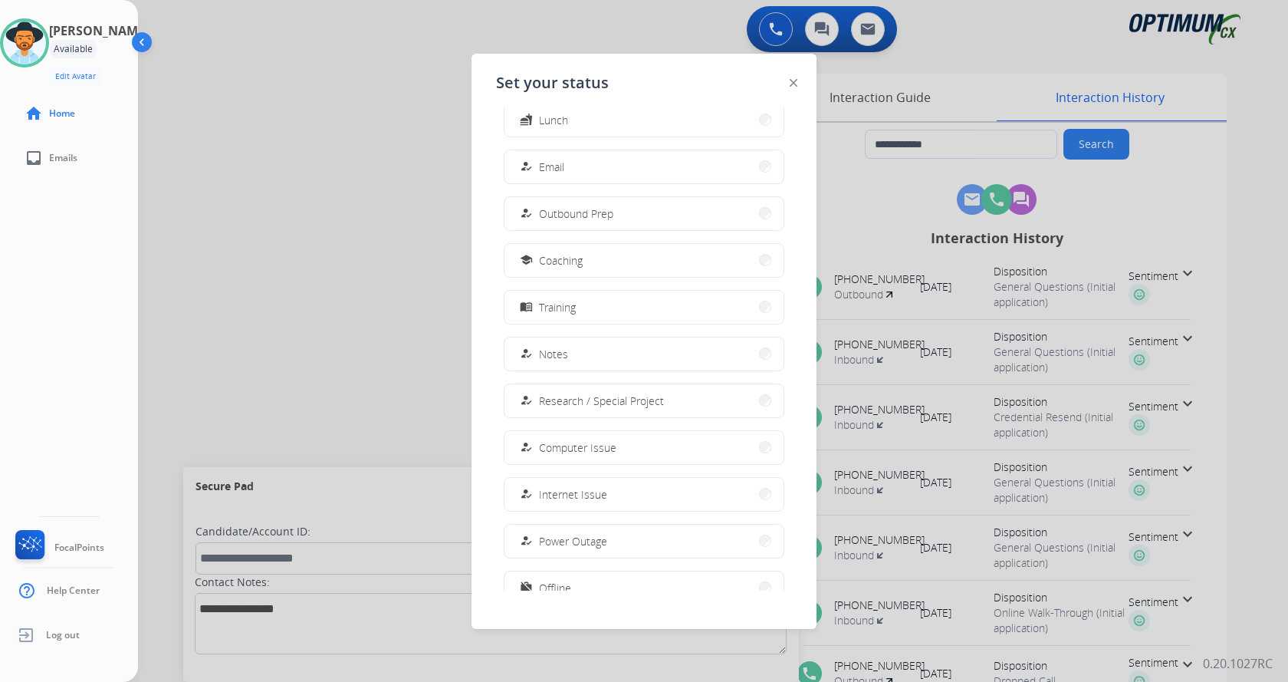
scroll to position [145, 0]
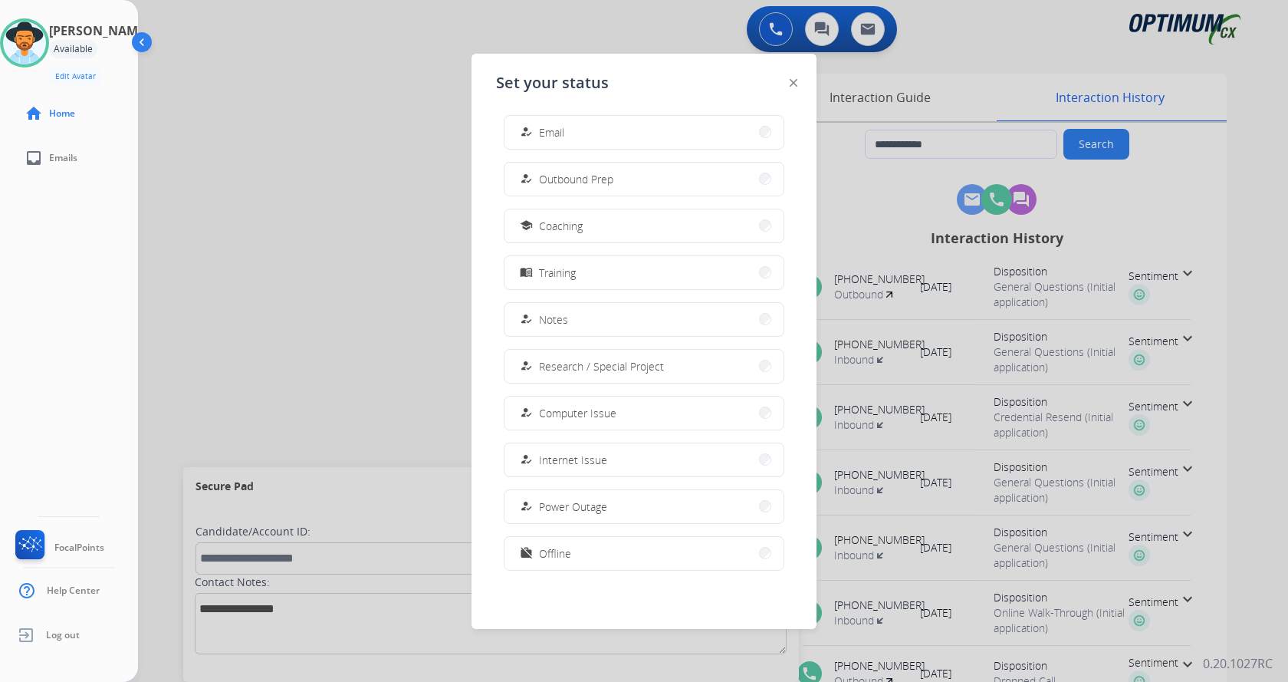
click at [624, 548] on button "work_off Offline" at bounding box center [644, 553] width 279 height 33
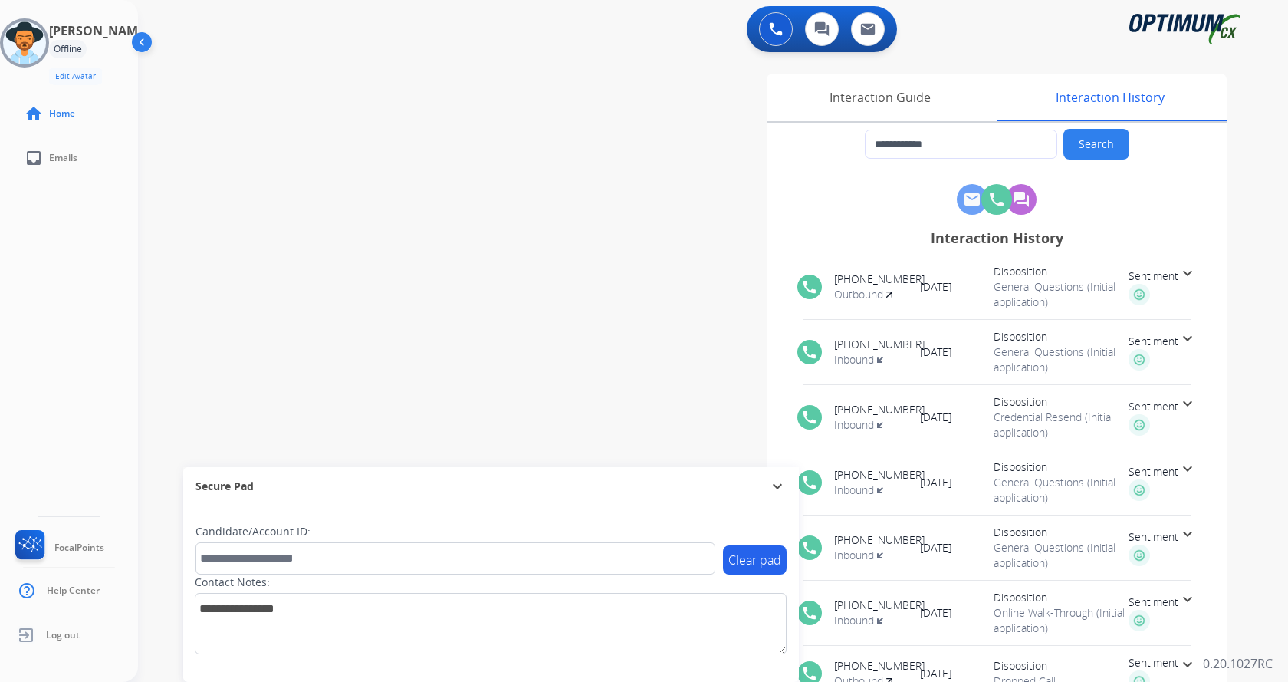
click at [121, 286] on div "[PERSON_NAME] Offline Edit Avatar Agent: [PERSON_NAME] Profile: Gen_Bilingual h…" at bounding box center [69, 341] width 138 height 682
click at [61, 636] on span "Log out" at bounding box center [63, 635] width 34 height 12
